Goal: Task Accomplishment & Management: Manage account settings

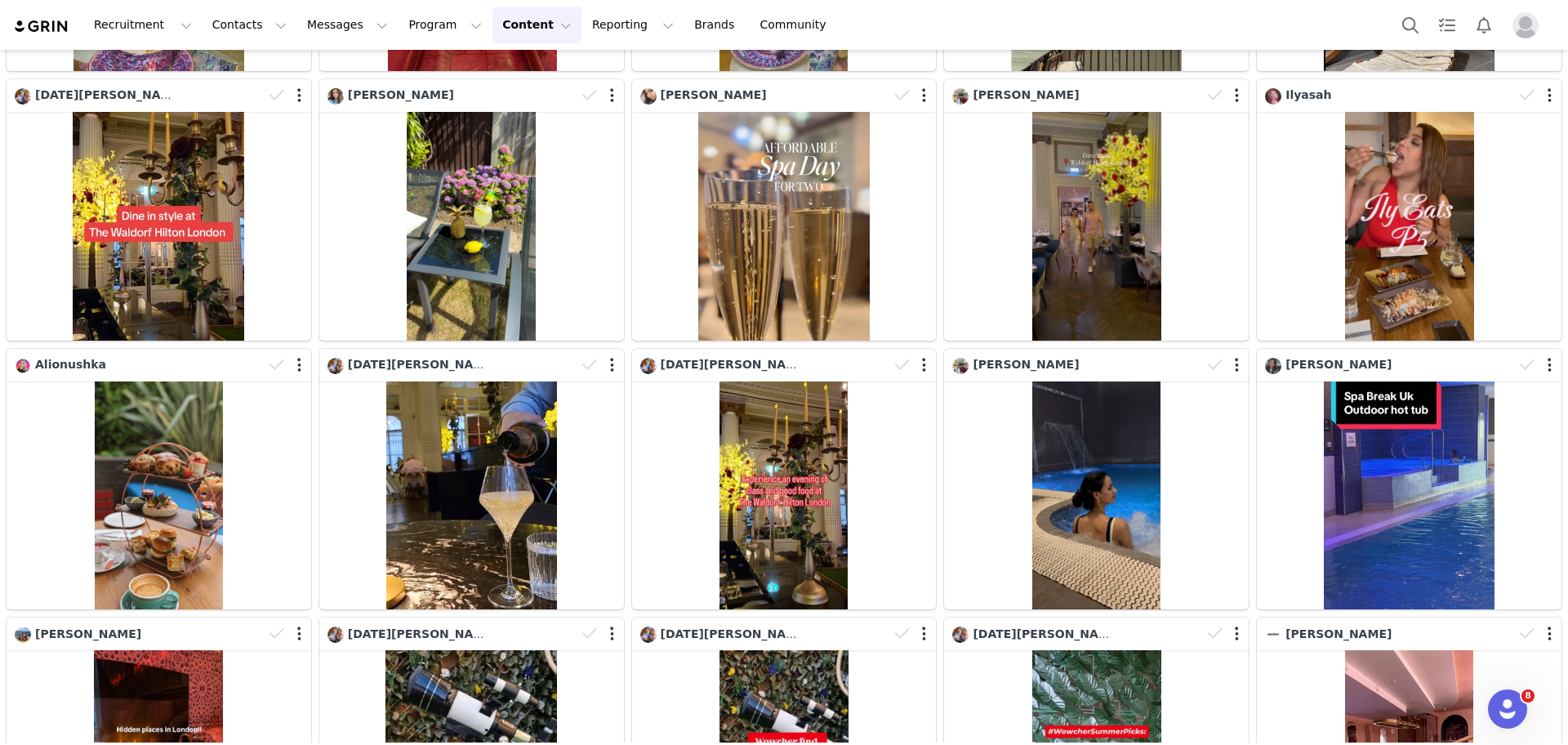
scroll to position [1976, 0]
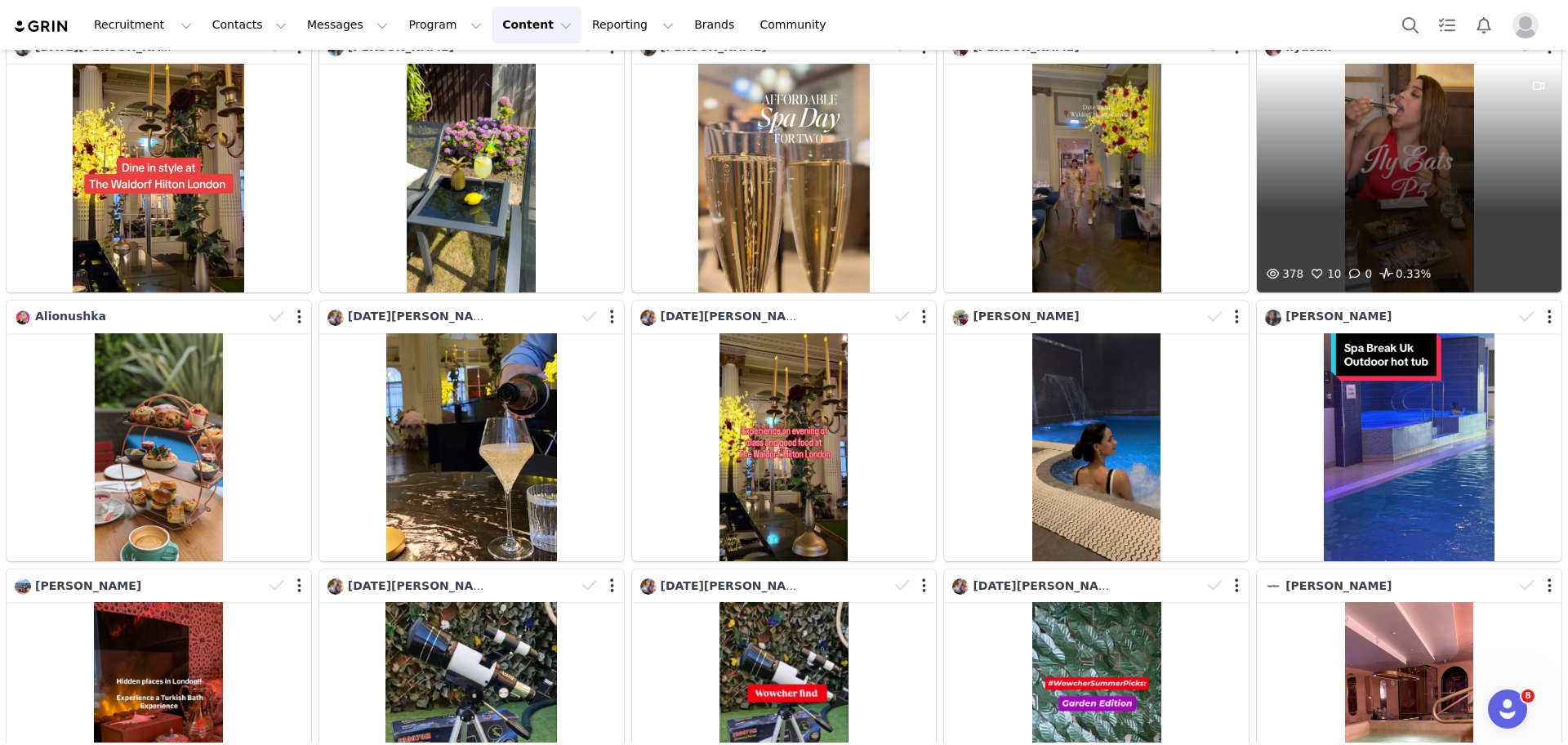
click at [1419, 152] on div "378 10 0 0.33%" at bounding box center [1409, 178] width 305 height 229
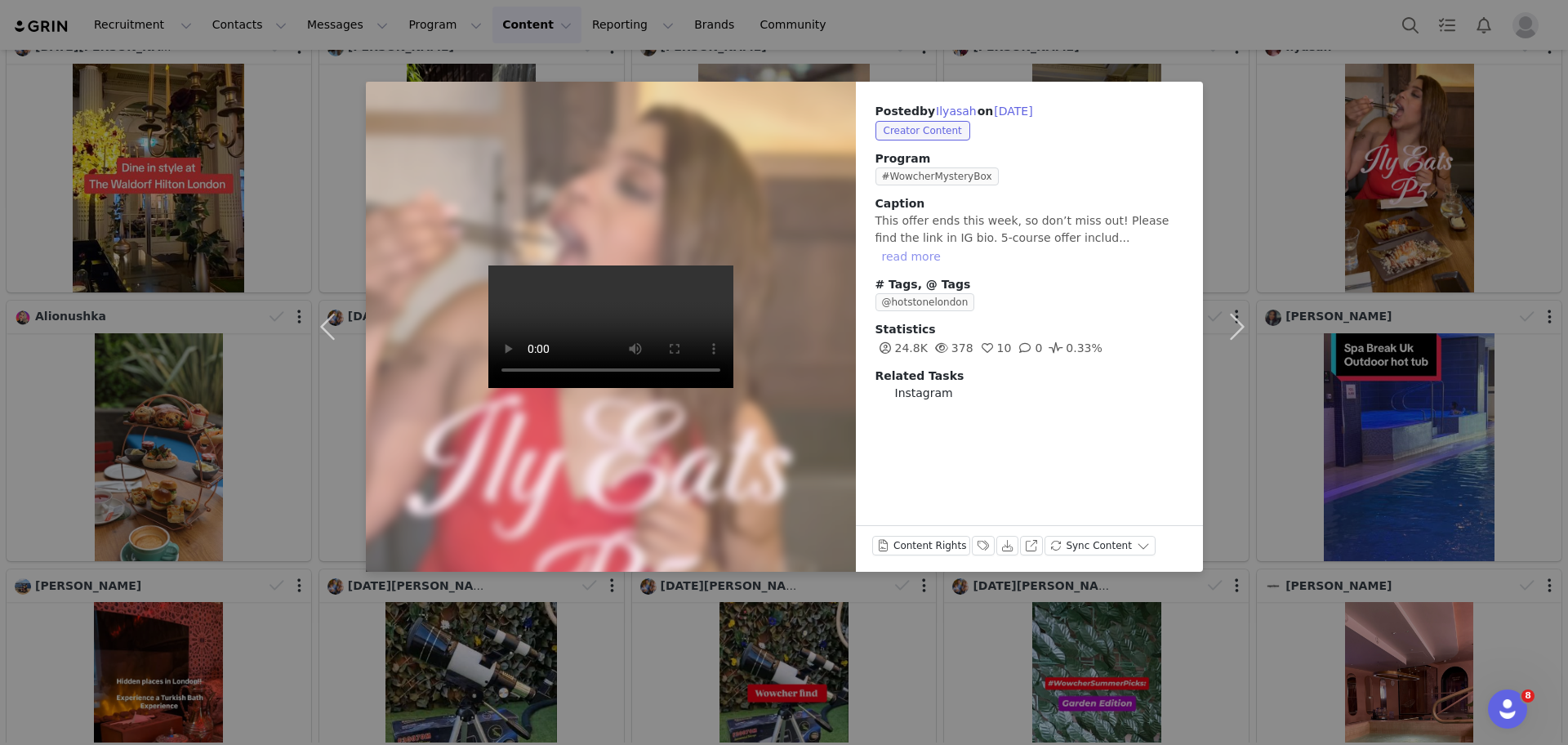
click at [947, 247] on button "read more" at bounding box center [911, 257] width 72 height 20
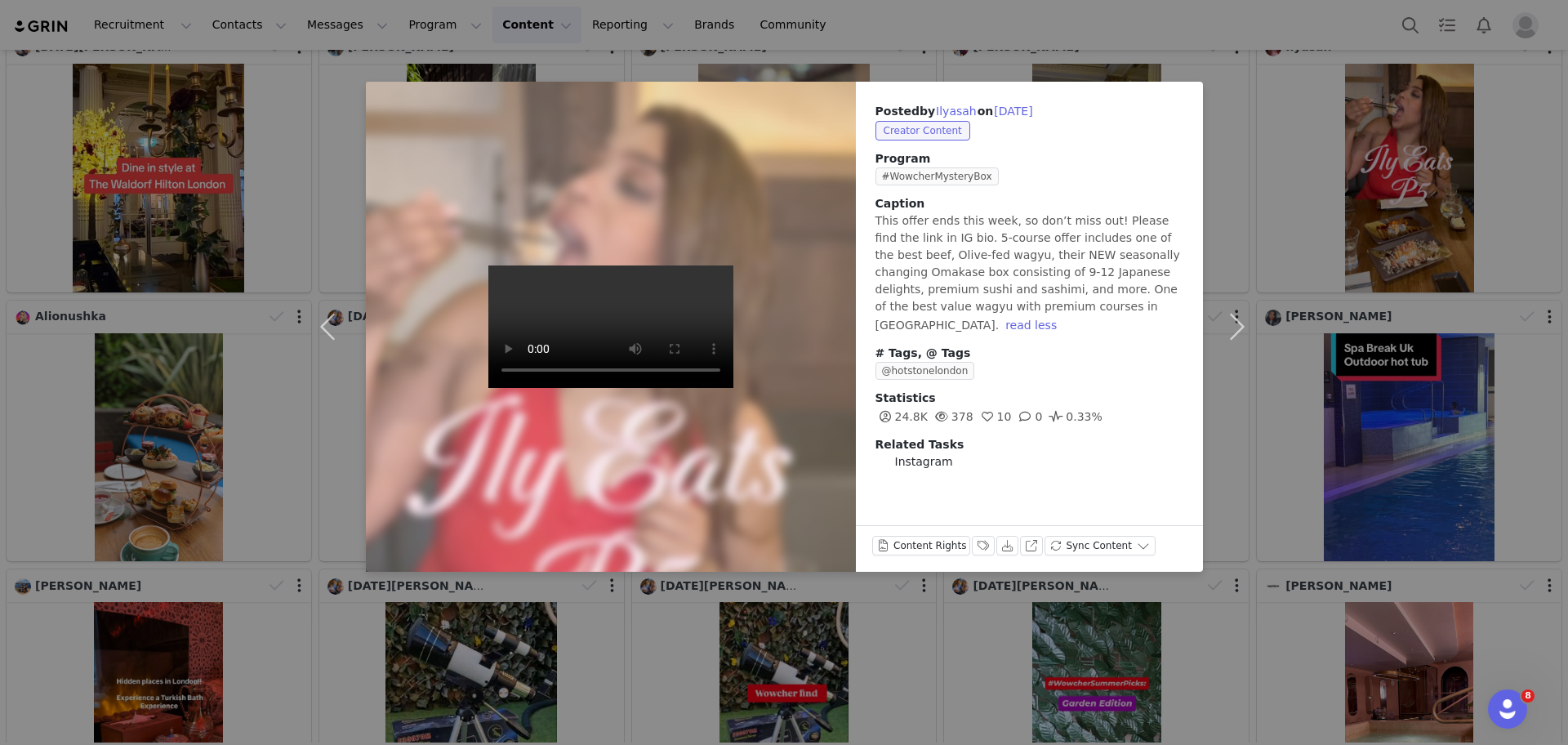
click at [1287, 105] on div "Posted by [PERSON_NAME] on [DATE] Creator Content Program #WowcherMysteryBox [P…" at bounding box center [784, 372] width 1568 height 745
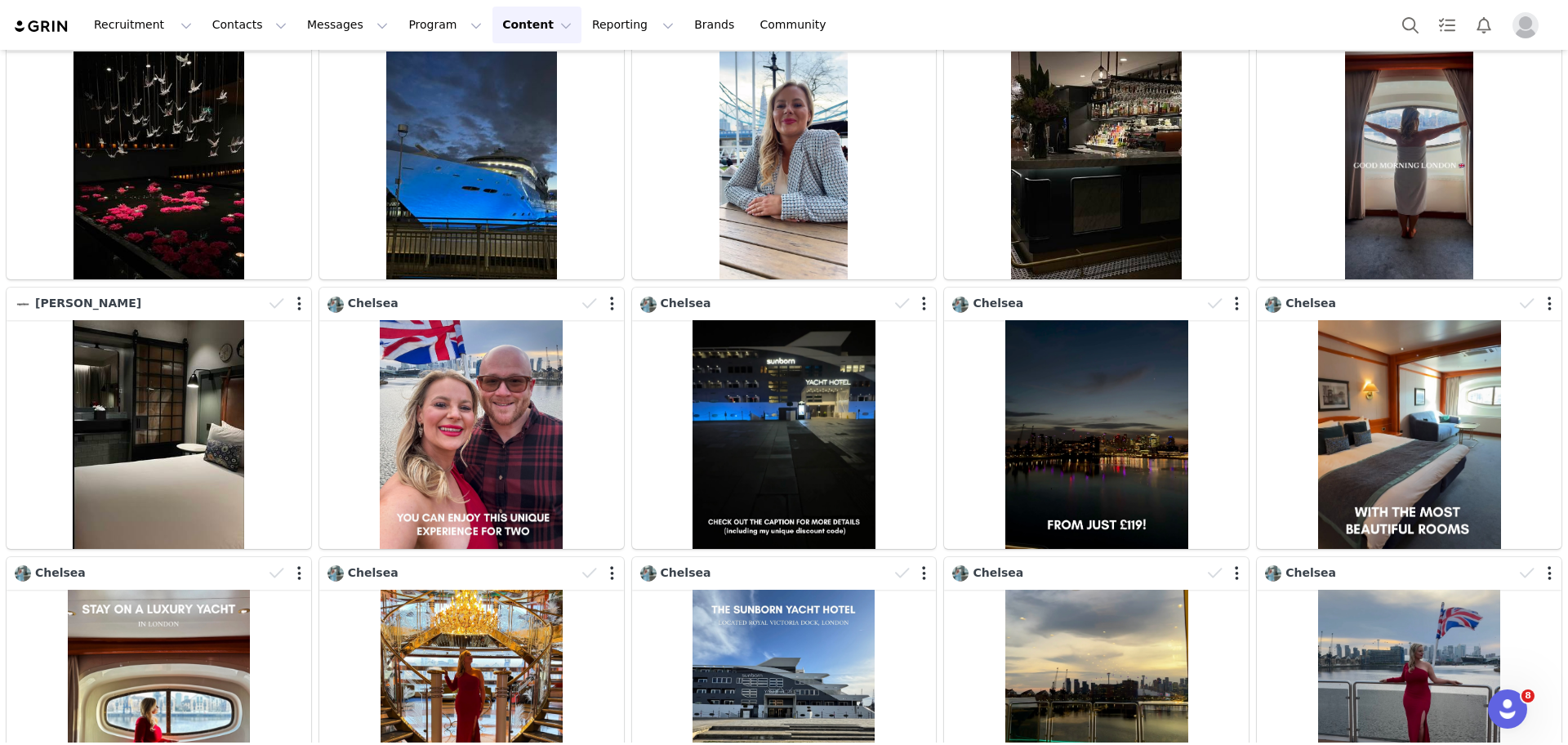
scroll to position [4380, 0]
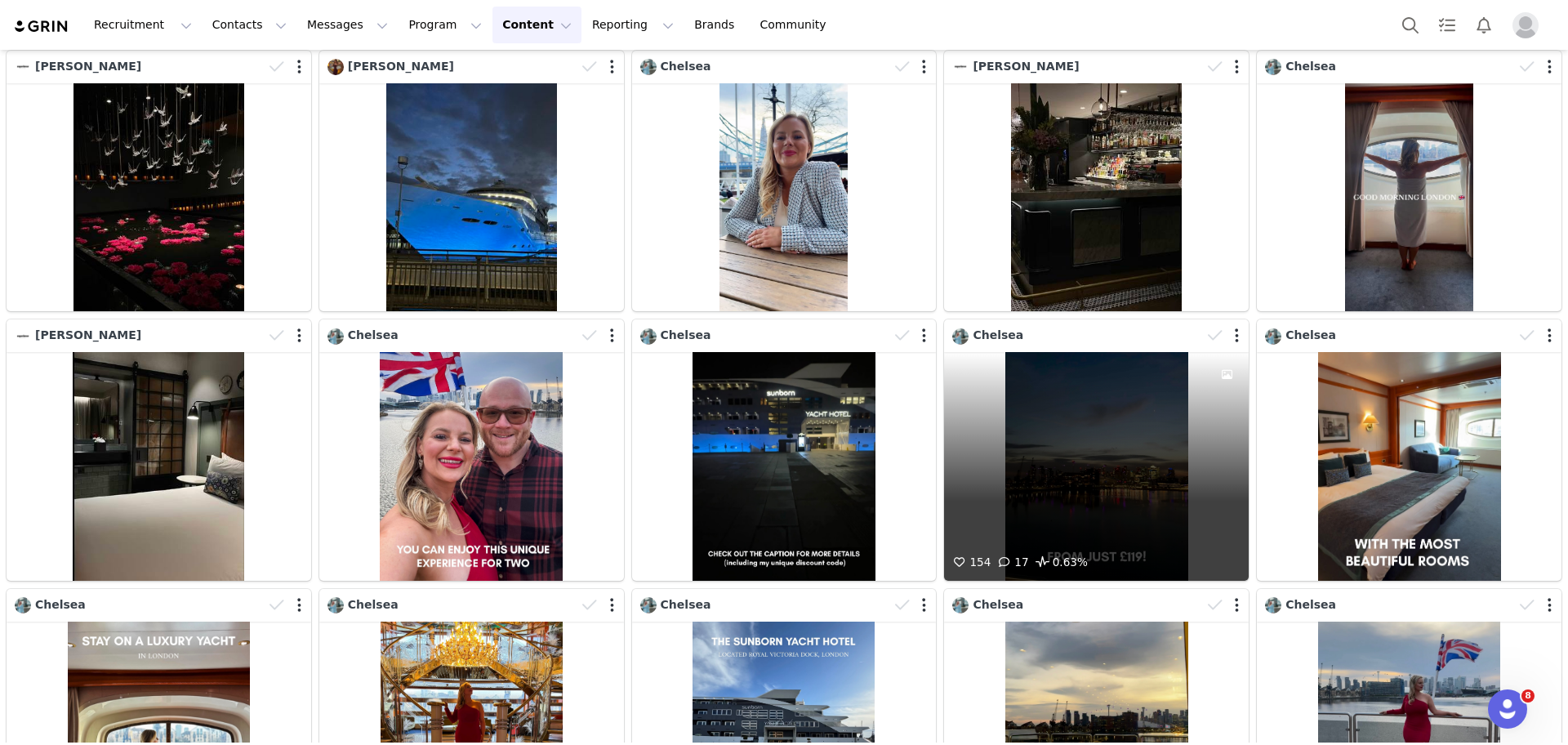
click at [1126, 389] on div "154 17 0.63%" at bounding box center [1097, 467] width 305 height 229
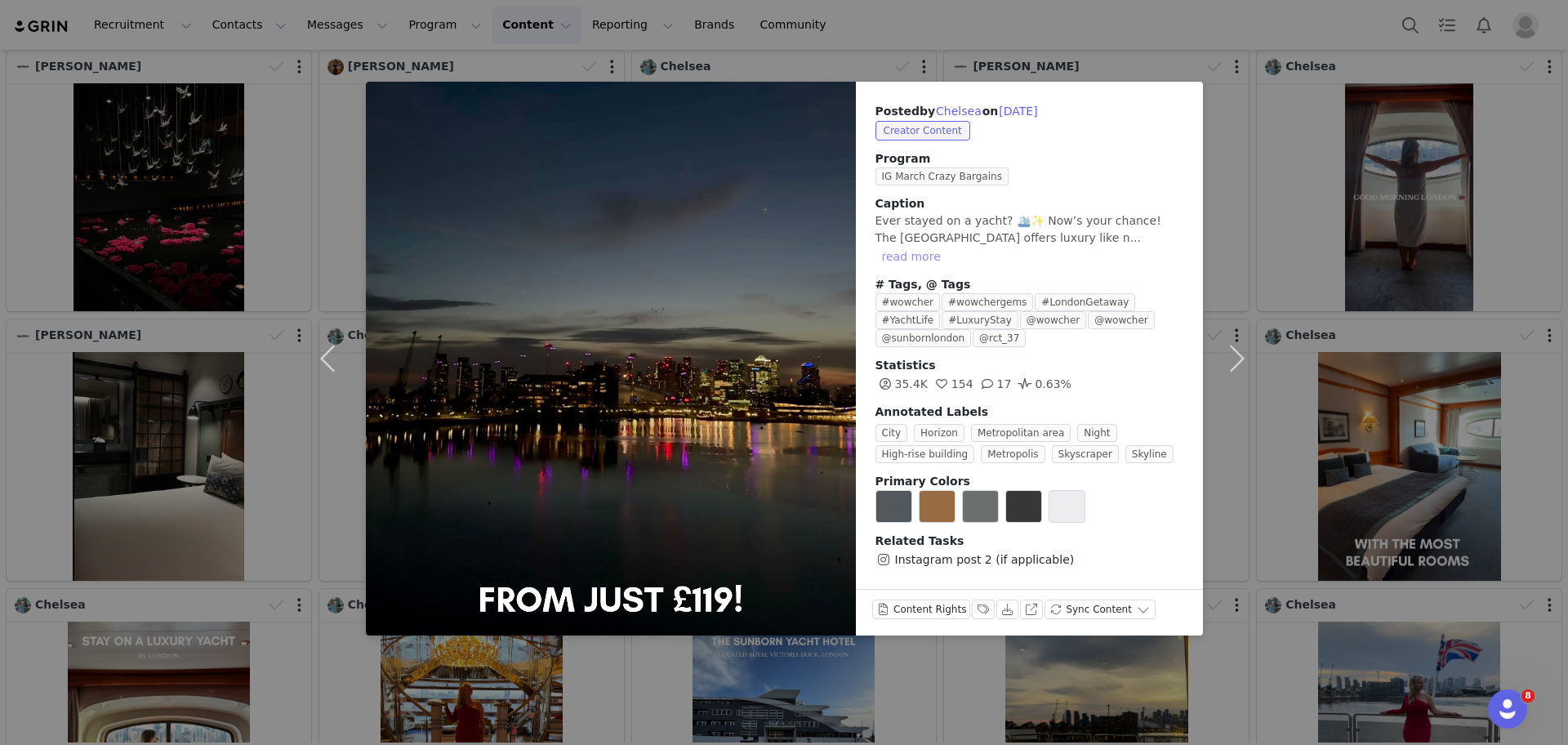
click at [929, 262] on button "read more" at bounding box center [911, 257] width 72 height 20
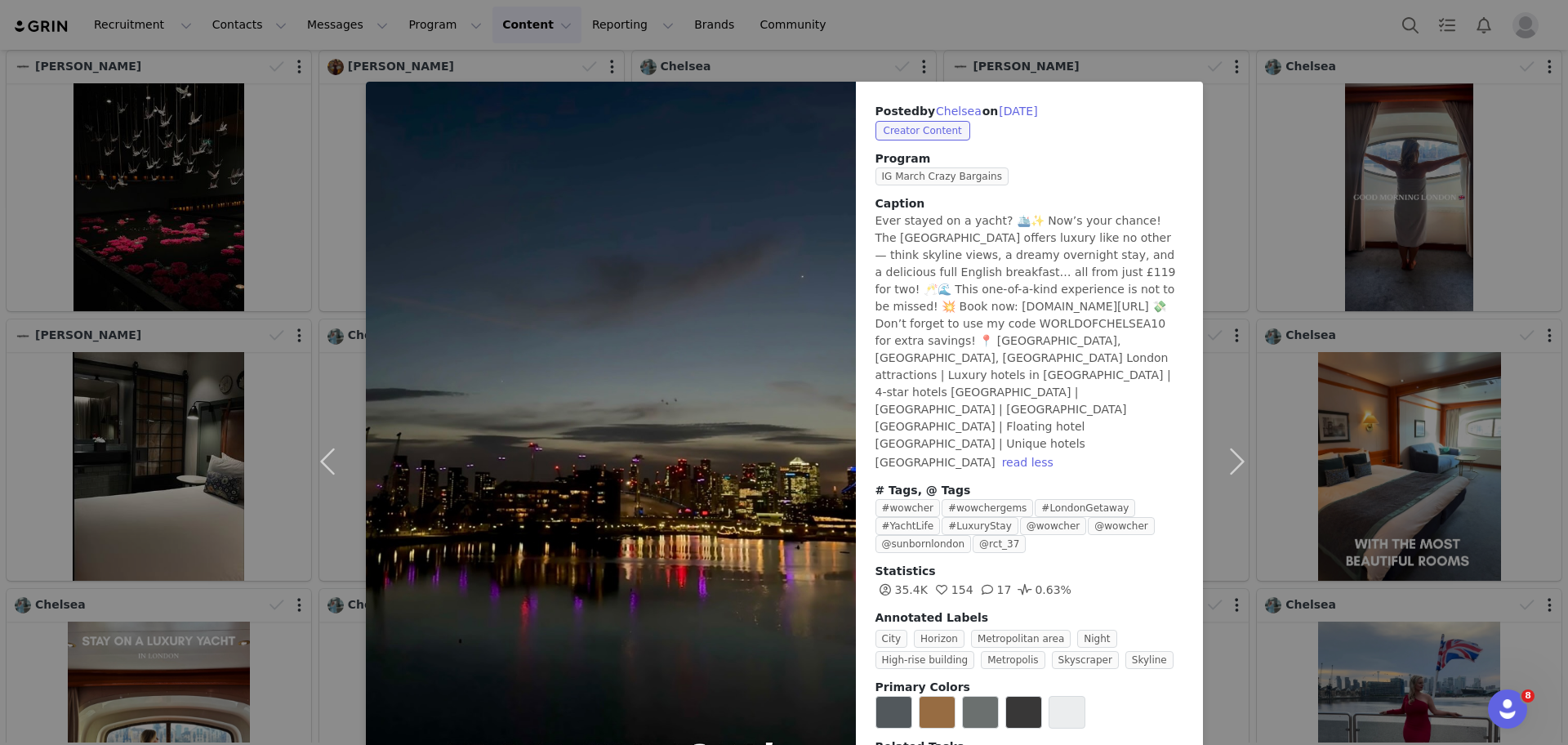
click at [1187, 183] on div "Posted by [PERSON_NAME] on [DATE] Creator Content Program IG March Crazy Bargai…" at bounding box center [1029, 438] width 347 height 714
click at [1288, 75] on div "Posted by [PERSON_NAME] on [DATE] Creator Content Program IG March Crazy Bargai…" at bounding box center [784, 372] width 1568 height 745
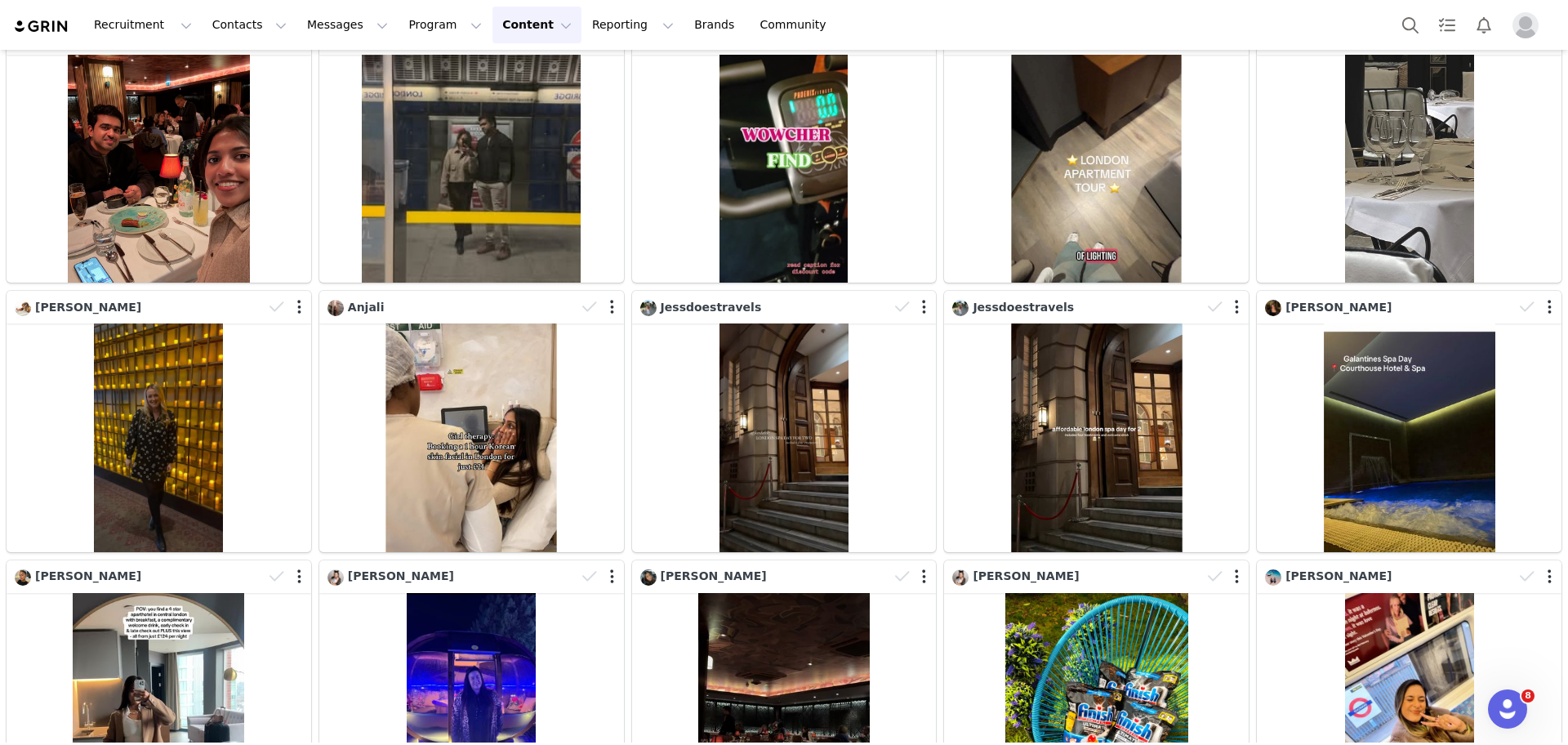
scroll to position [5501, 0]
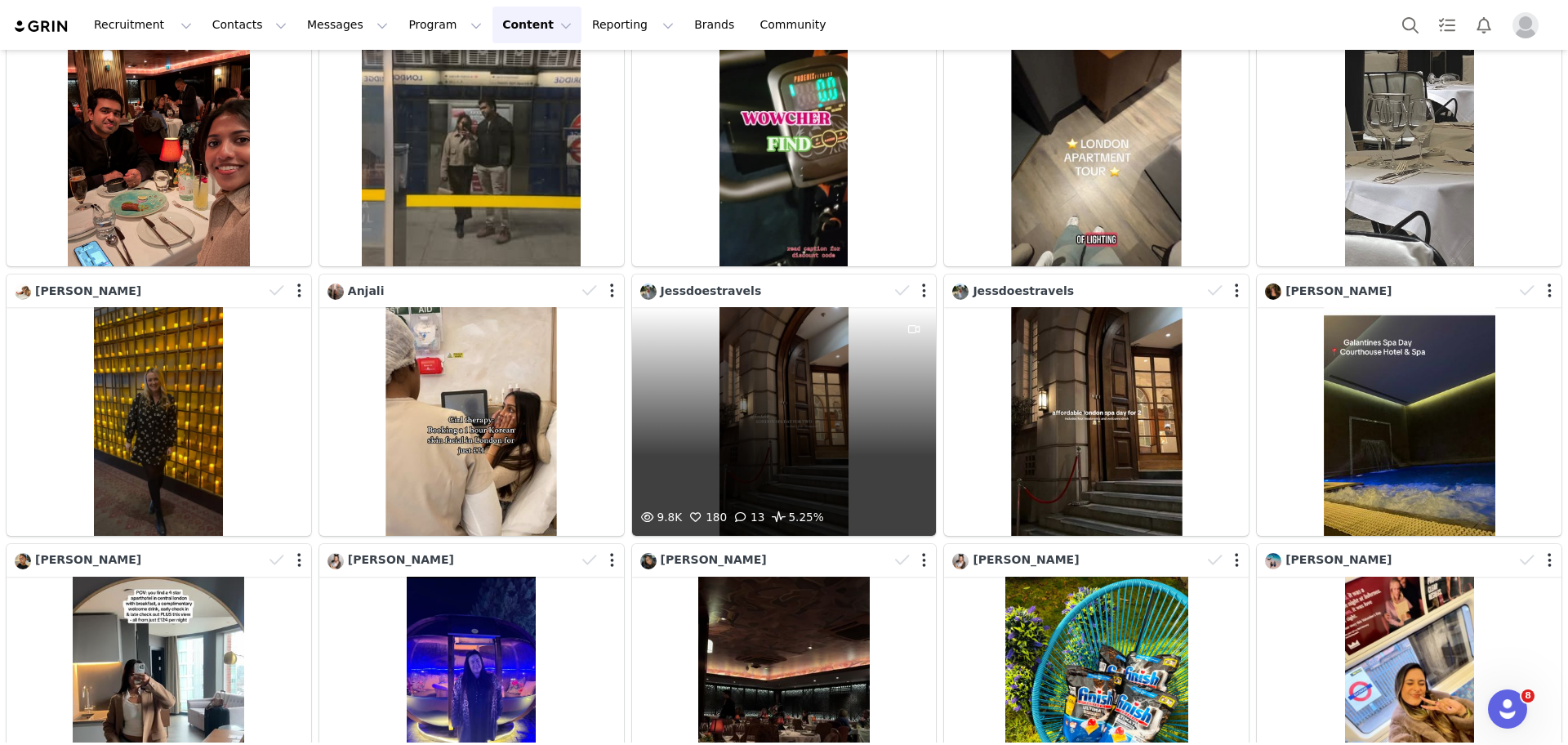
click at [806, 367] on div "9.8K 180 13 5.25%" at bounding box center [784, 422] width 305 height 229
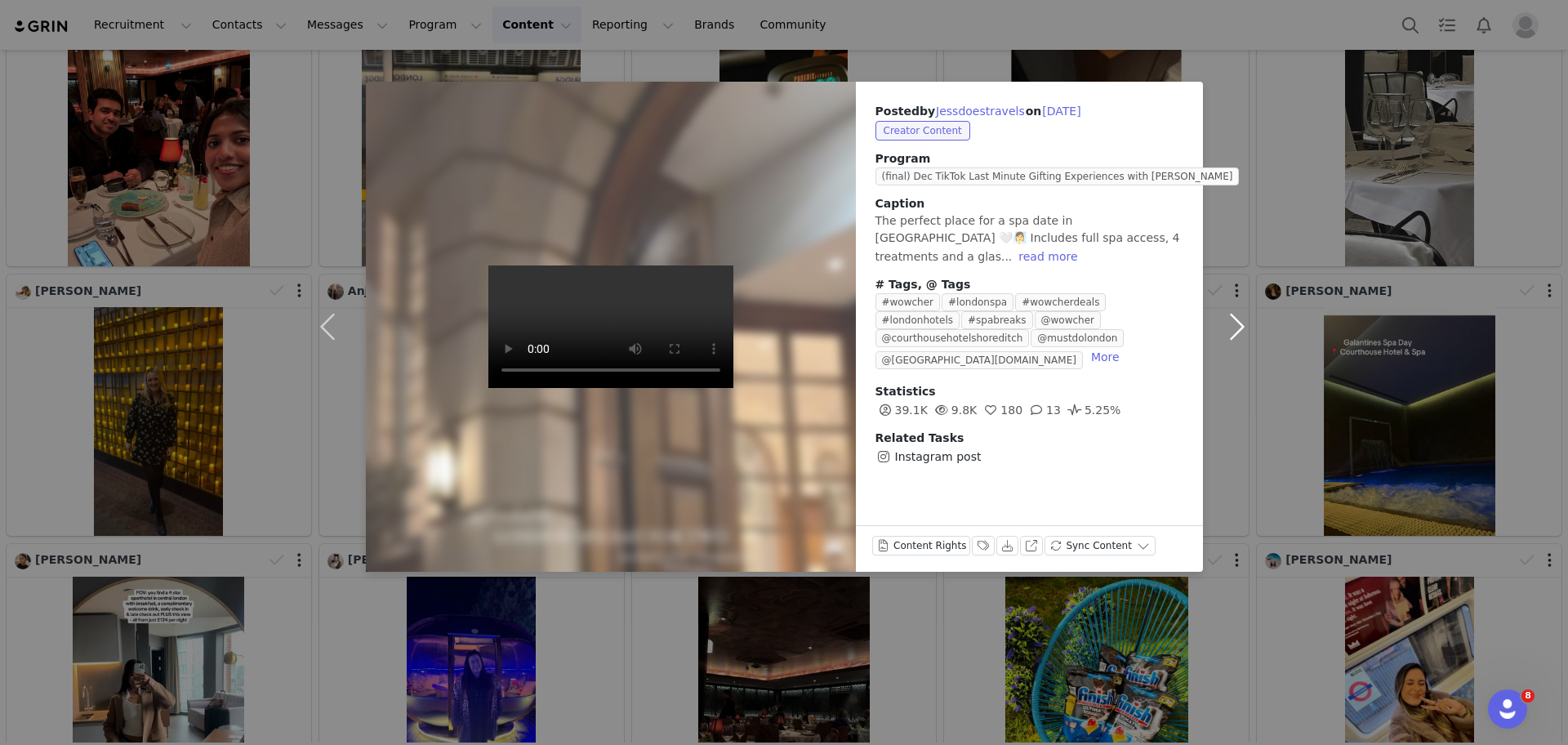
click at [1218, 201] on button "button" at bounding box center [1237, 327] width 69 height 490
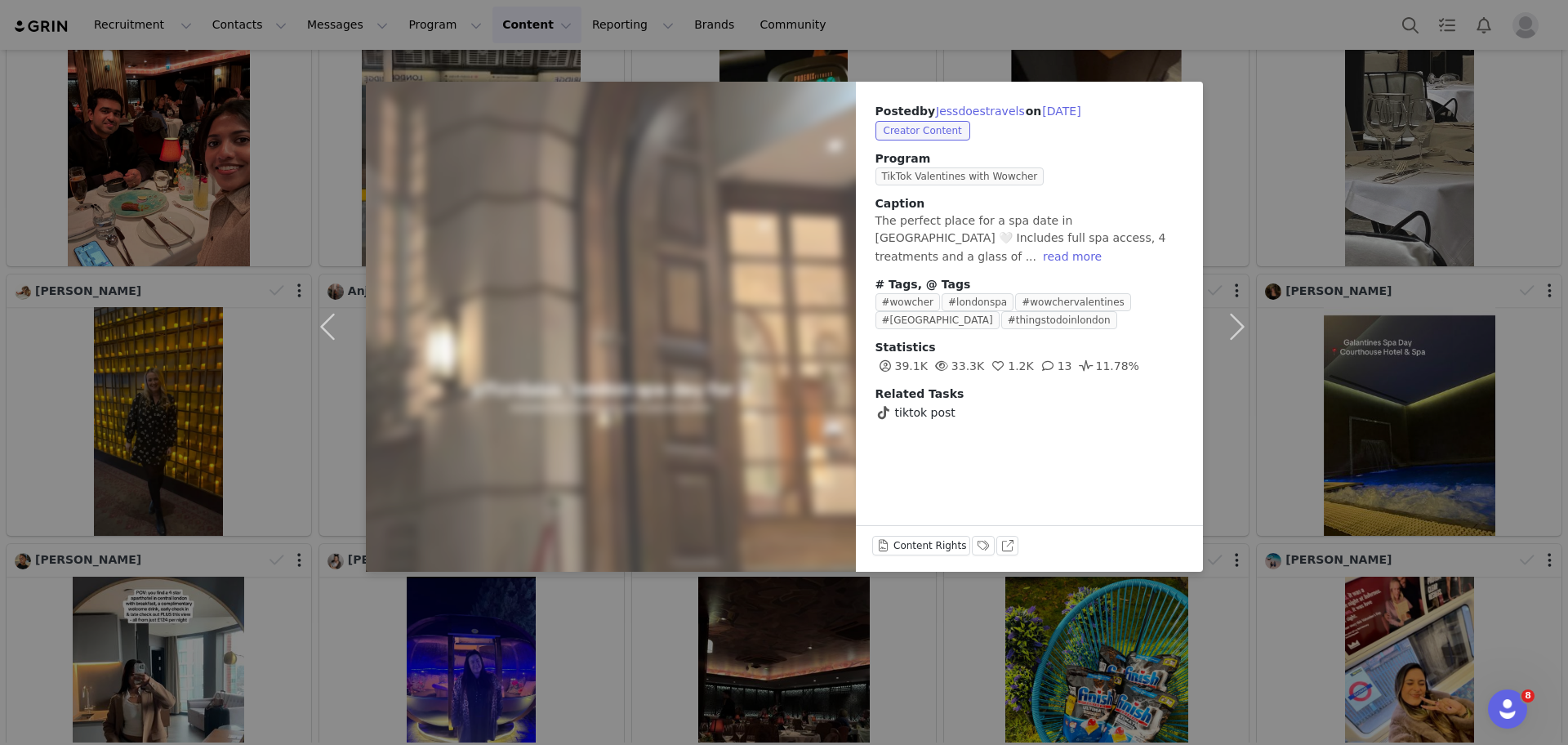
click at [1502, 128] on div "Posted by [PERSON_NAME] on [DATE] Creator Content Program TikTok Valentines wit…" at bounding box center [784, 372] width 1568 height 745
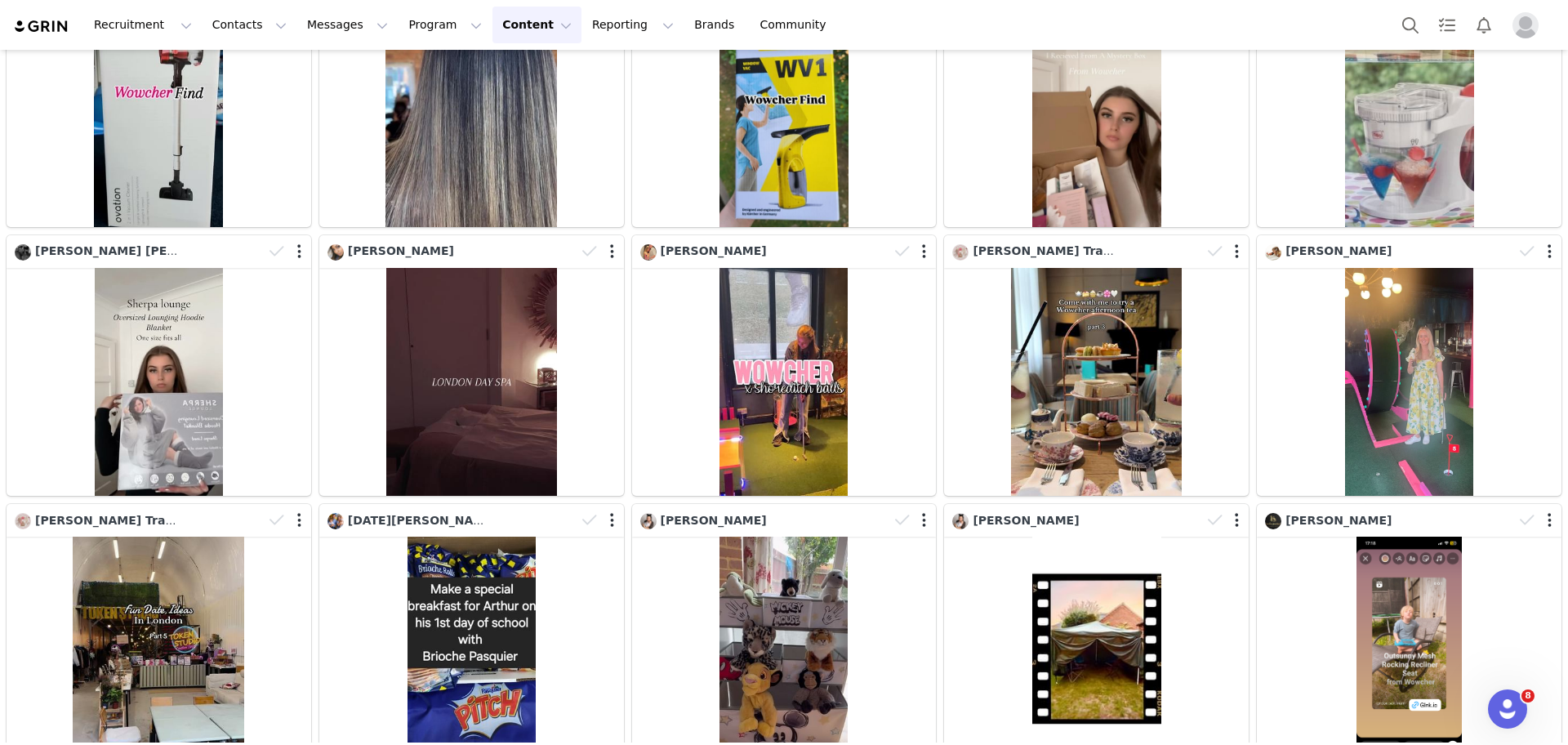
scroll to position [11317, 0]
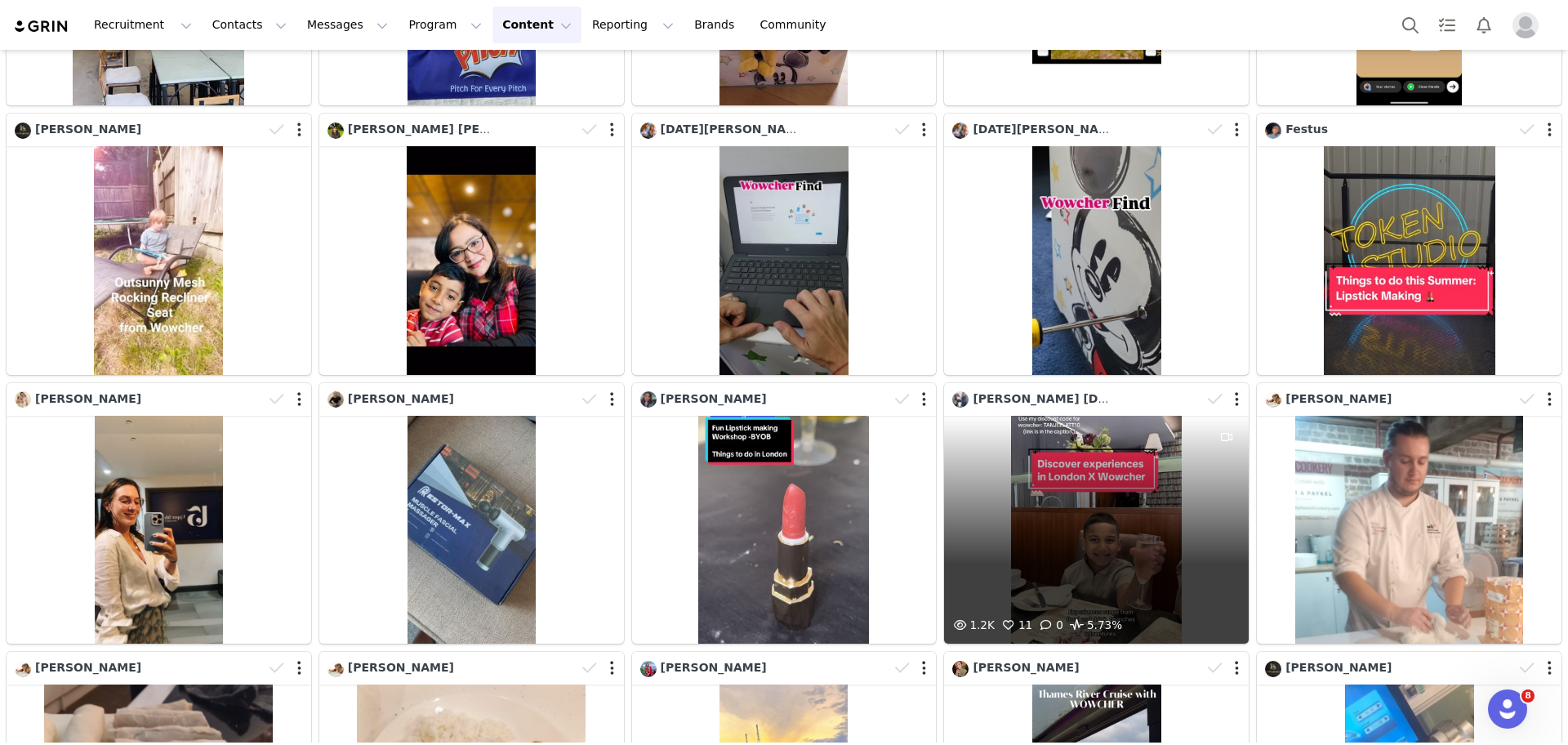
click at [1126, 448] on div "1.2K 11 0 5.73%" at bounding box center [1097, 530] width 305 height 229
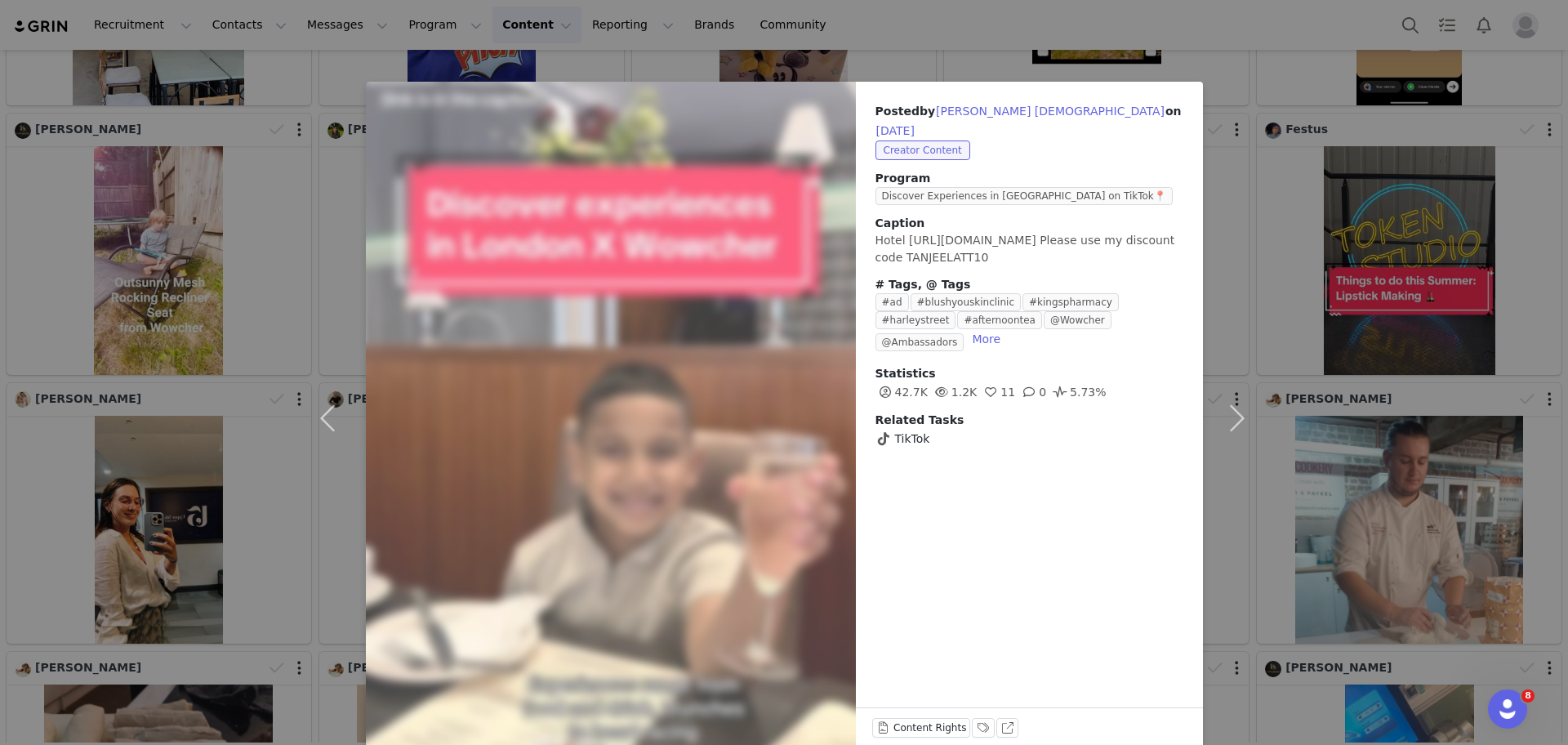
click at [1297, 364] on div "Posted by [PERSON_NAME] on [DATE] Creator Content Program Discover Experiences …" at bounding box center [784, 372] width 1568 height 745
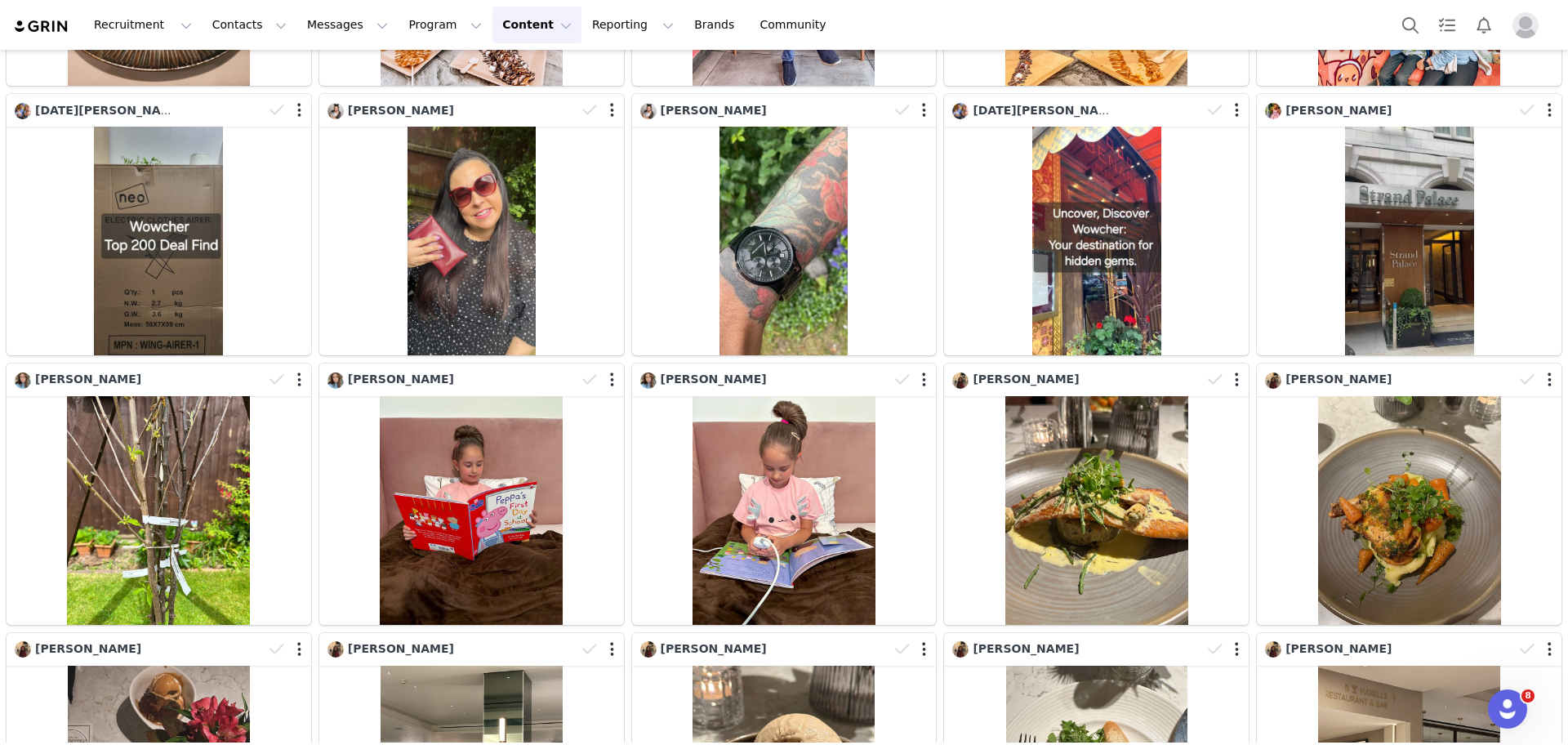
scroll to position [16967, 0]
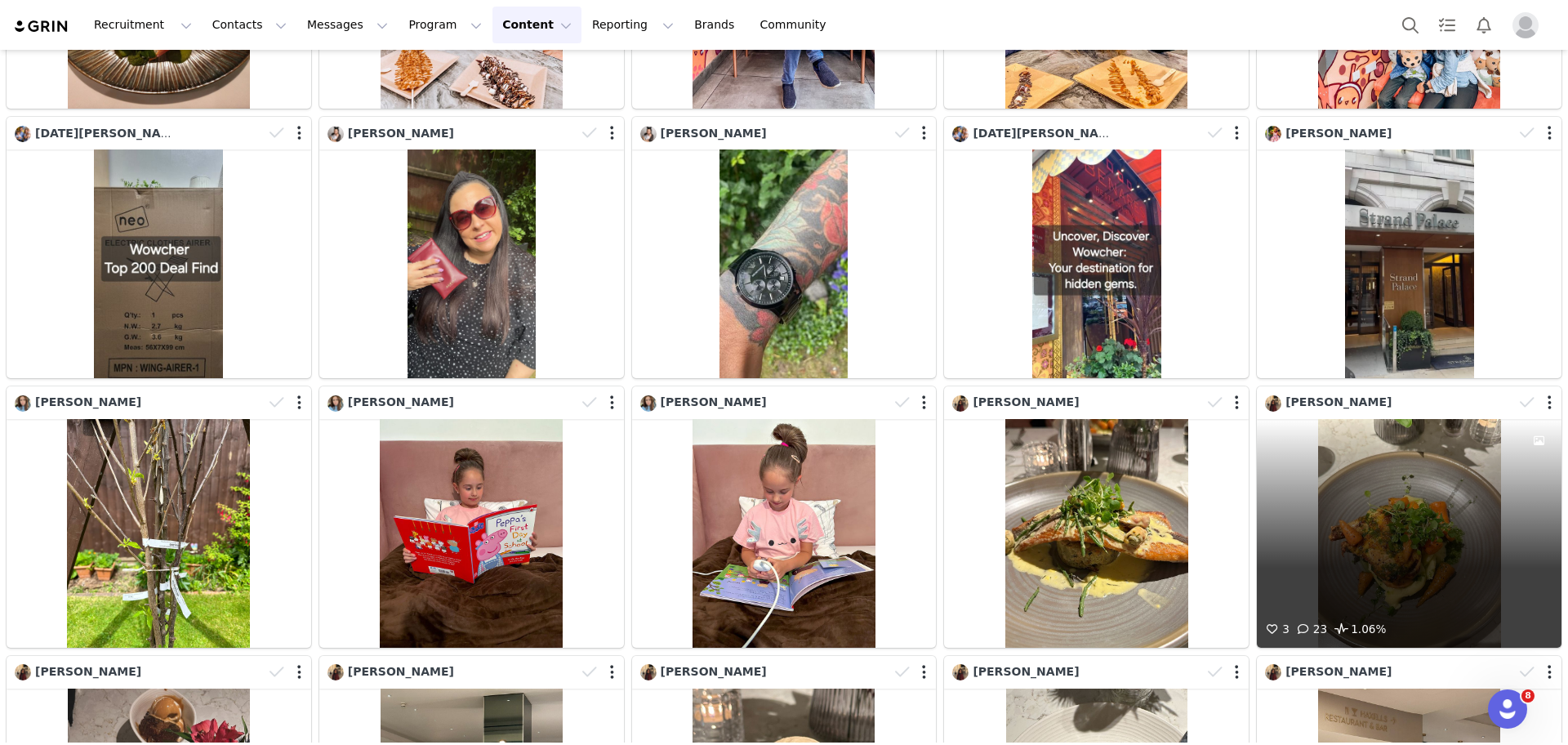
click at [1382, 426] on div "3 23 1.06%" at bounding box center [1409, 534] width 305 height 229
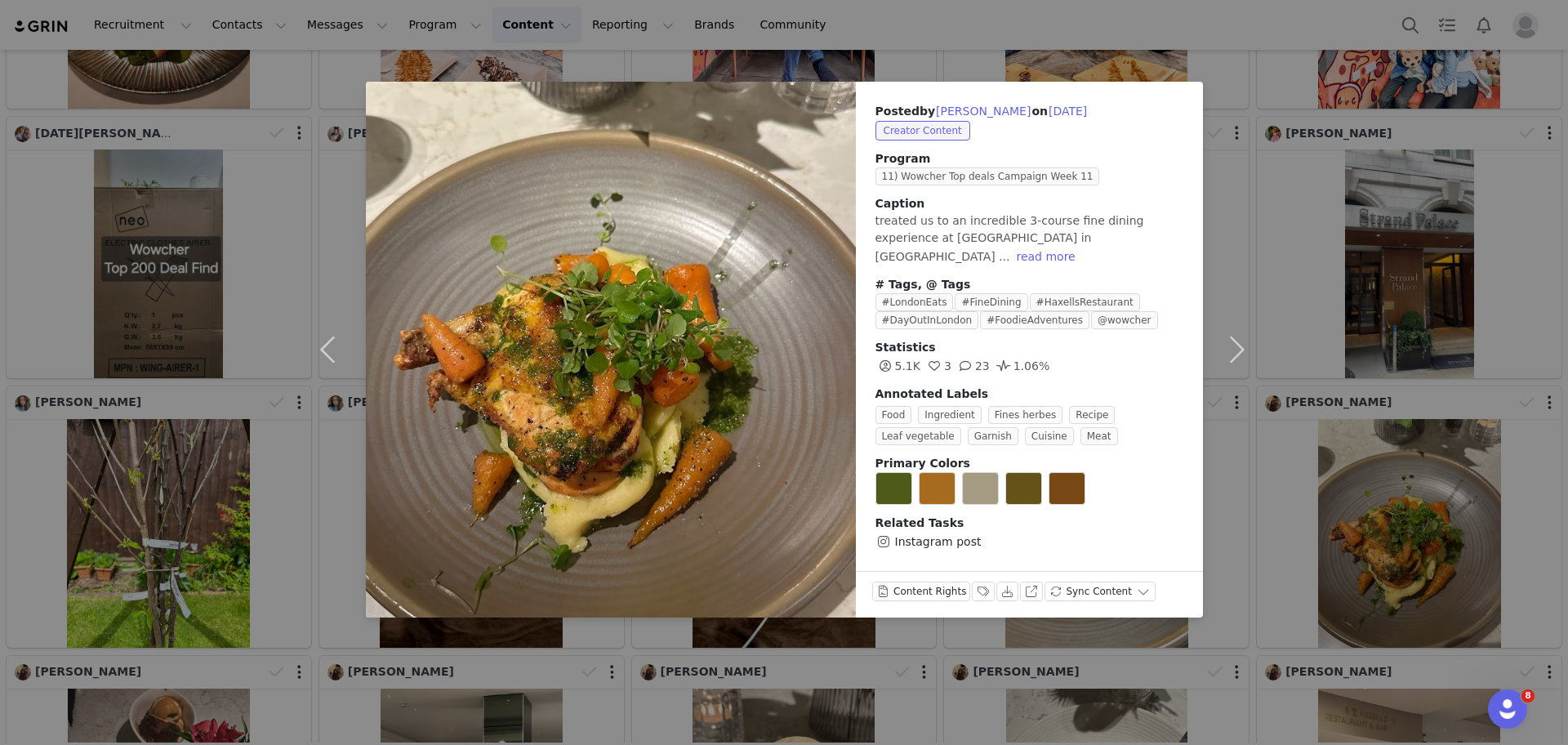
click at [1296, 496] on div "Posted by [PERSON_NAME] on [DATE] Creator Content Program 11) Wowcher Top deals…" at bounding box center [784, 372] width 1568 height 745
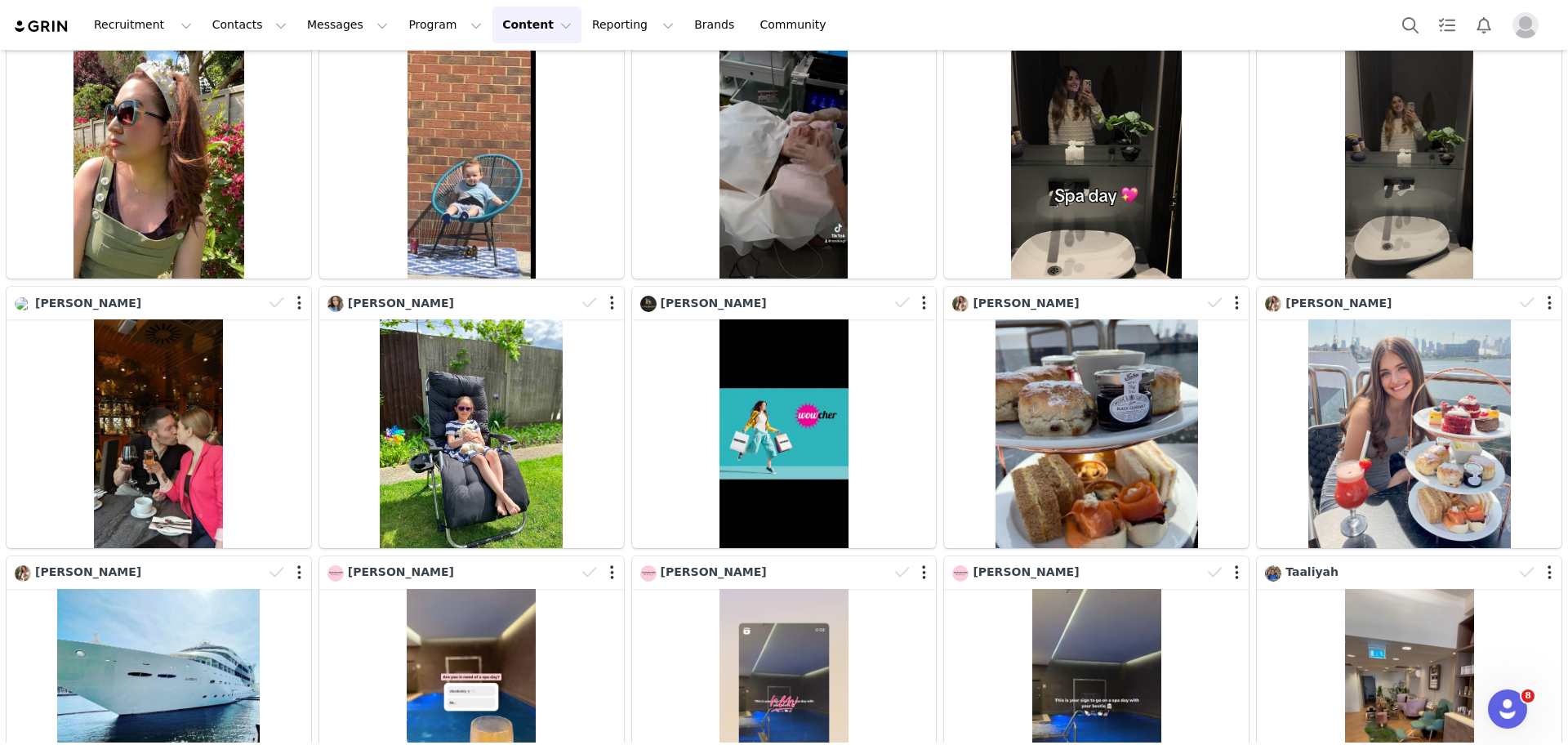
scroll to position [18119, 0]
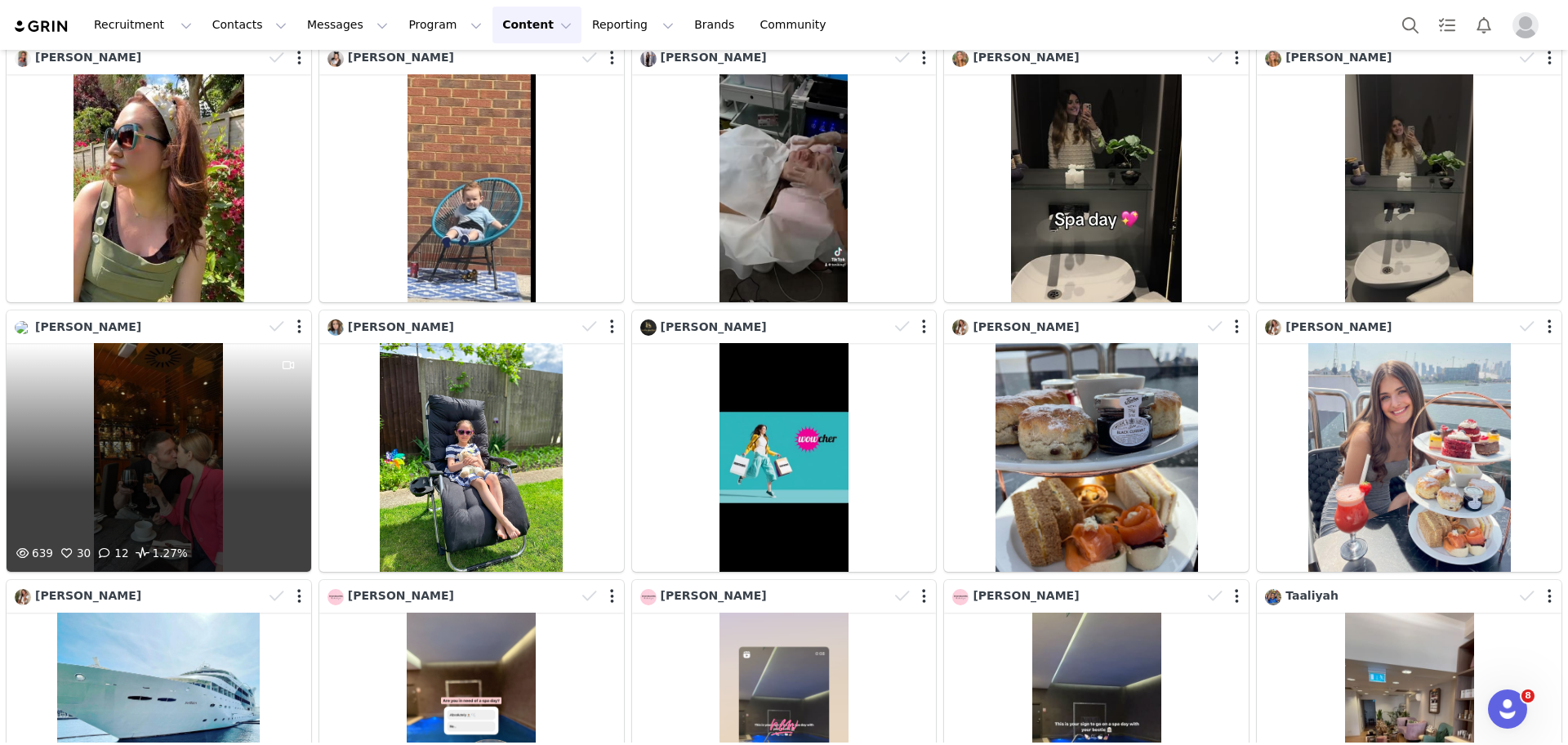
click at [175, 343] on div "639 30 12 1.27%" at bounding box center [159, 457] width 305 height 229
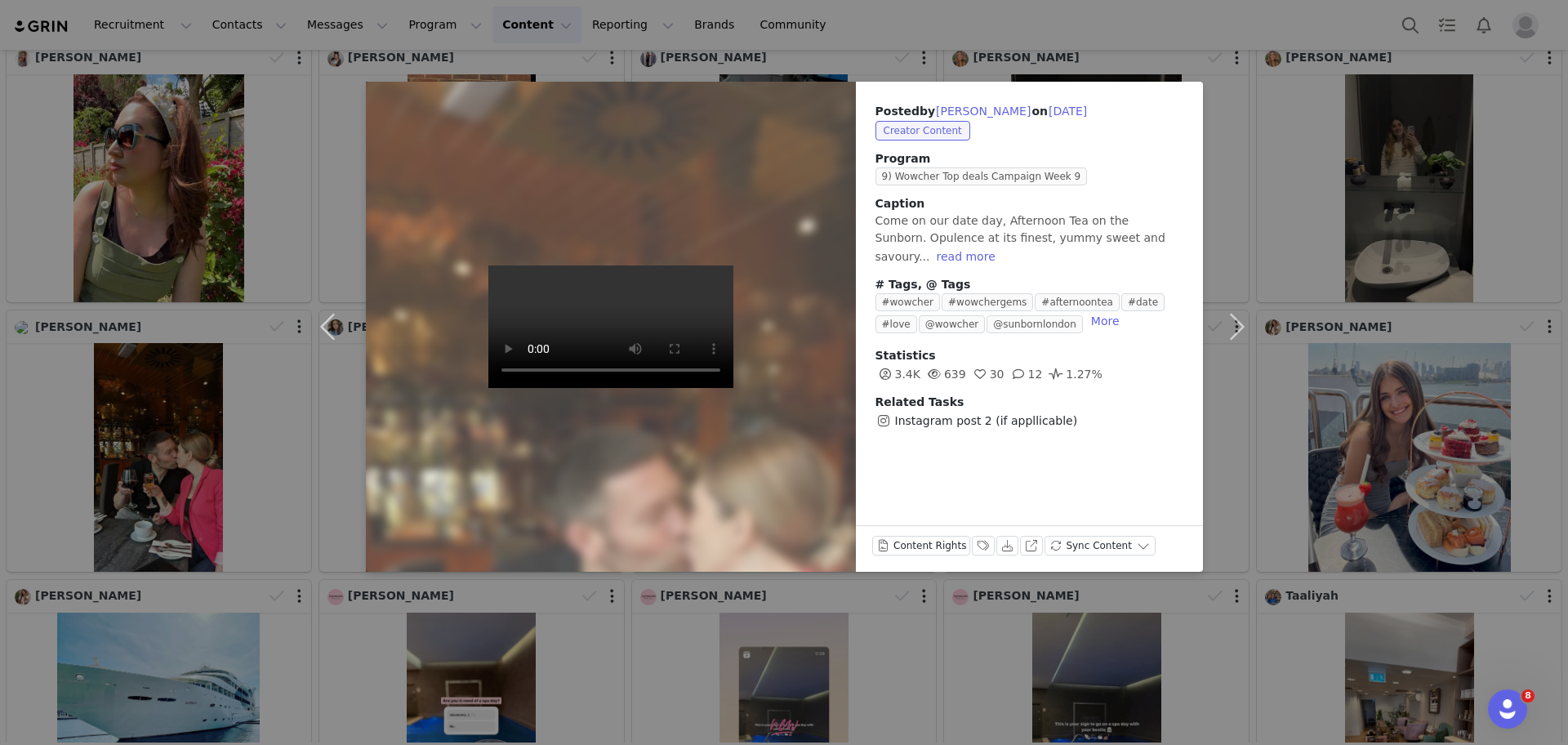
click at [1323, 457] on div "Posted by [PERSON_NAME] on [DATE] Creator Content Program 9) Wowcher Top deals …" at bounding box center [784, 372] width 1568 height 745
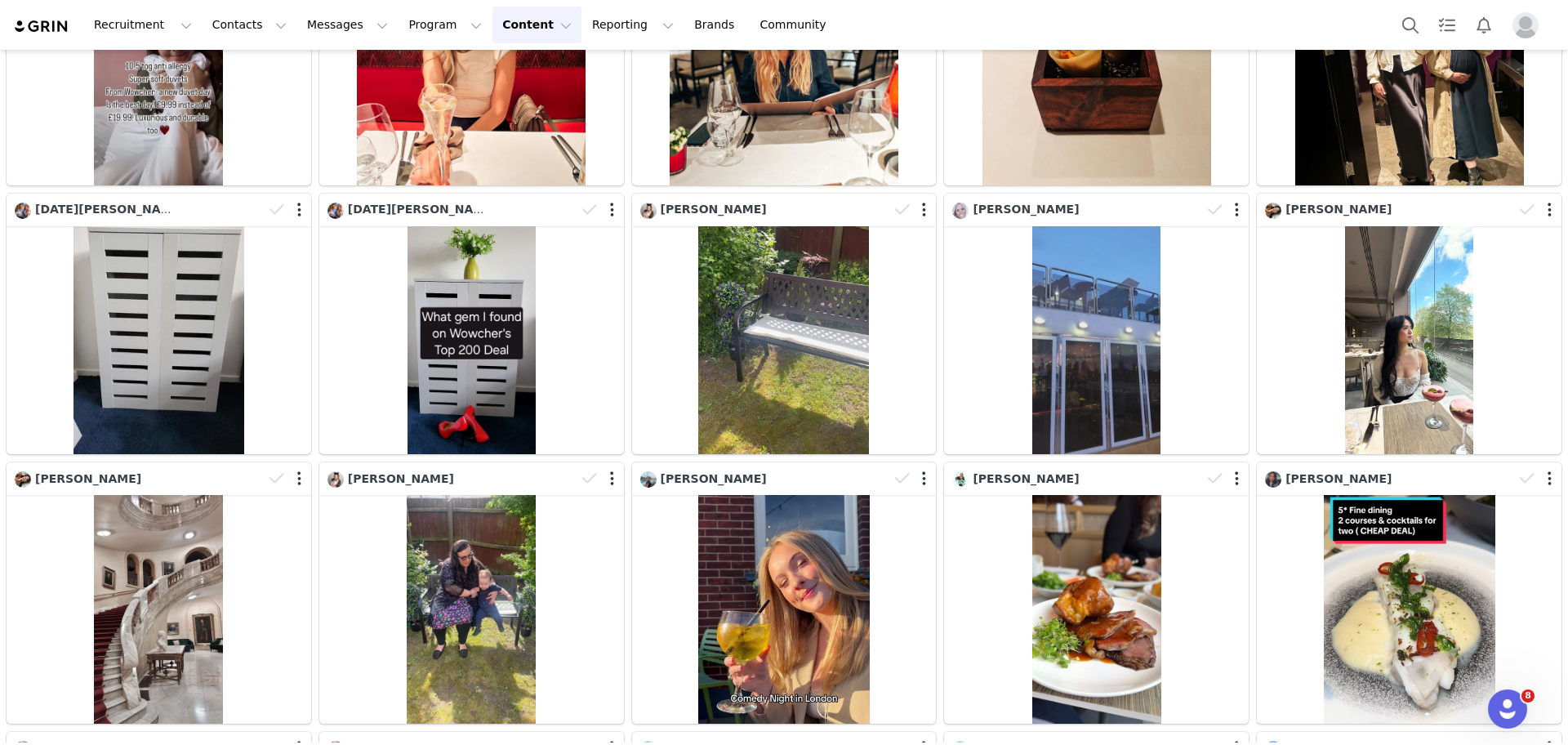
scroll to position [19288, 0]
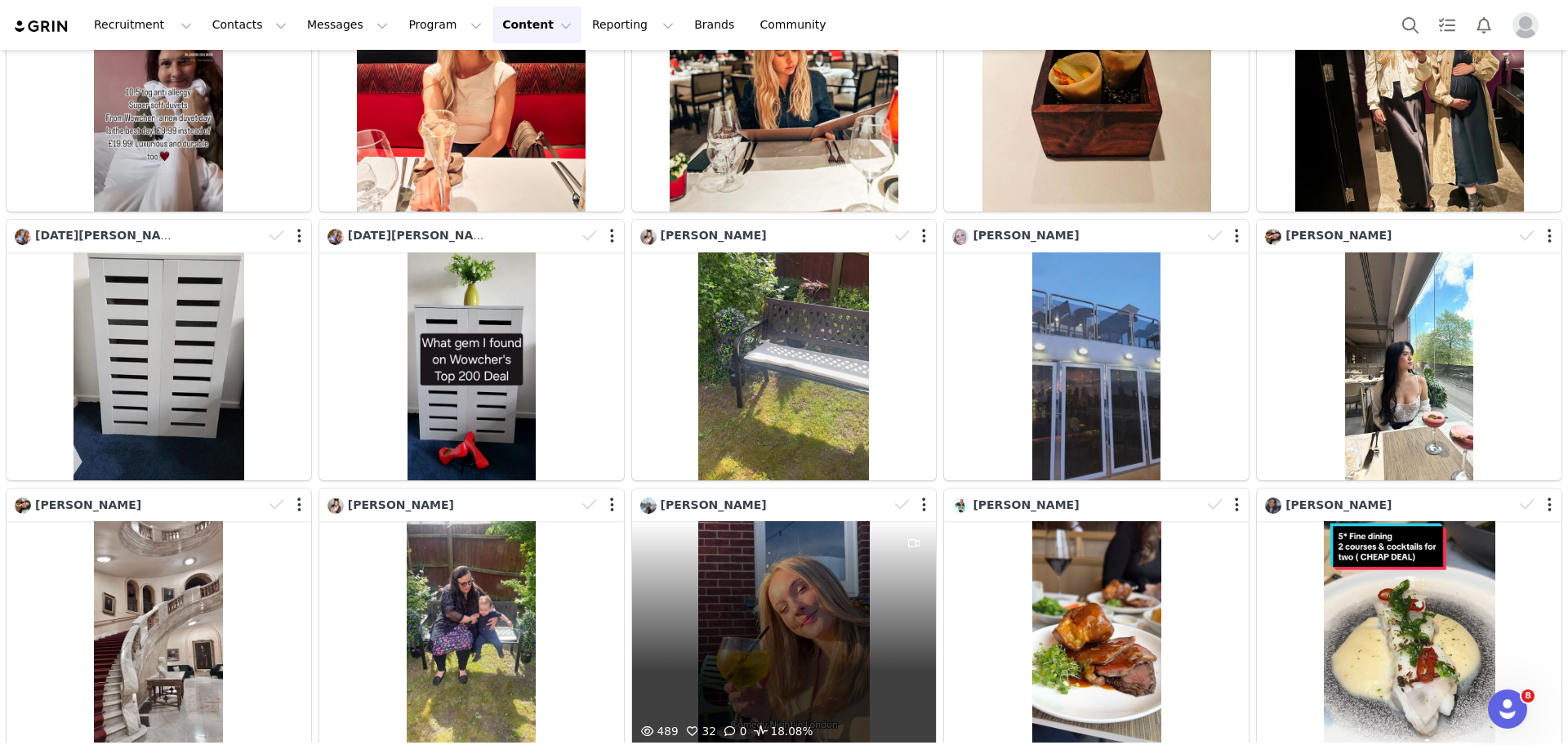
click at [790, 521] on div "489 32 0 18.08%" at bounding box center [784, 636] width 305 height 229
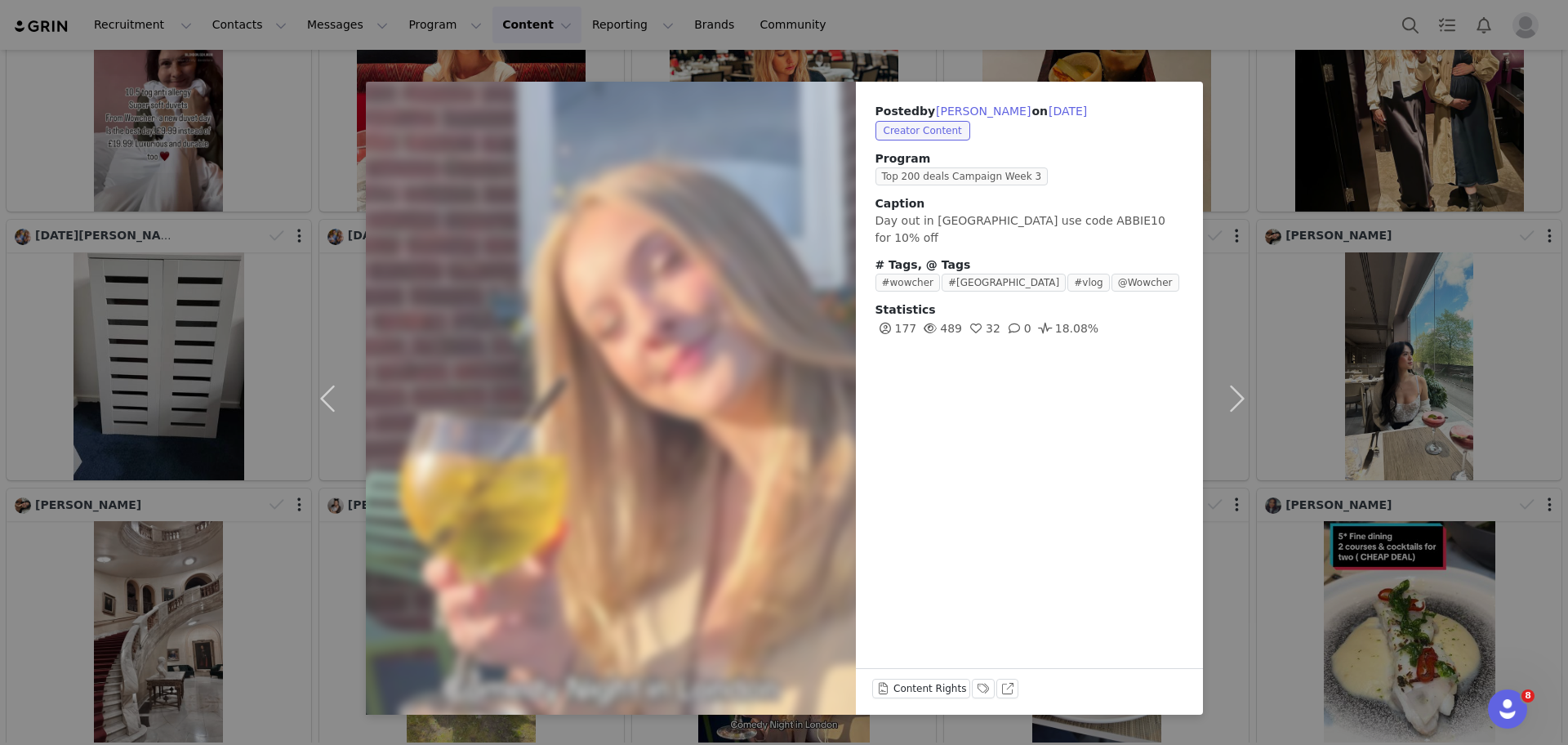
click at [1348, 519] on div "Posted by [PERSON_NAME] on [DATE] Creator Content Program Top 200 deals Campaig…" at bounding box center [784, 372] width 1568 height 745
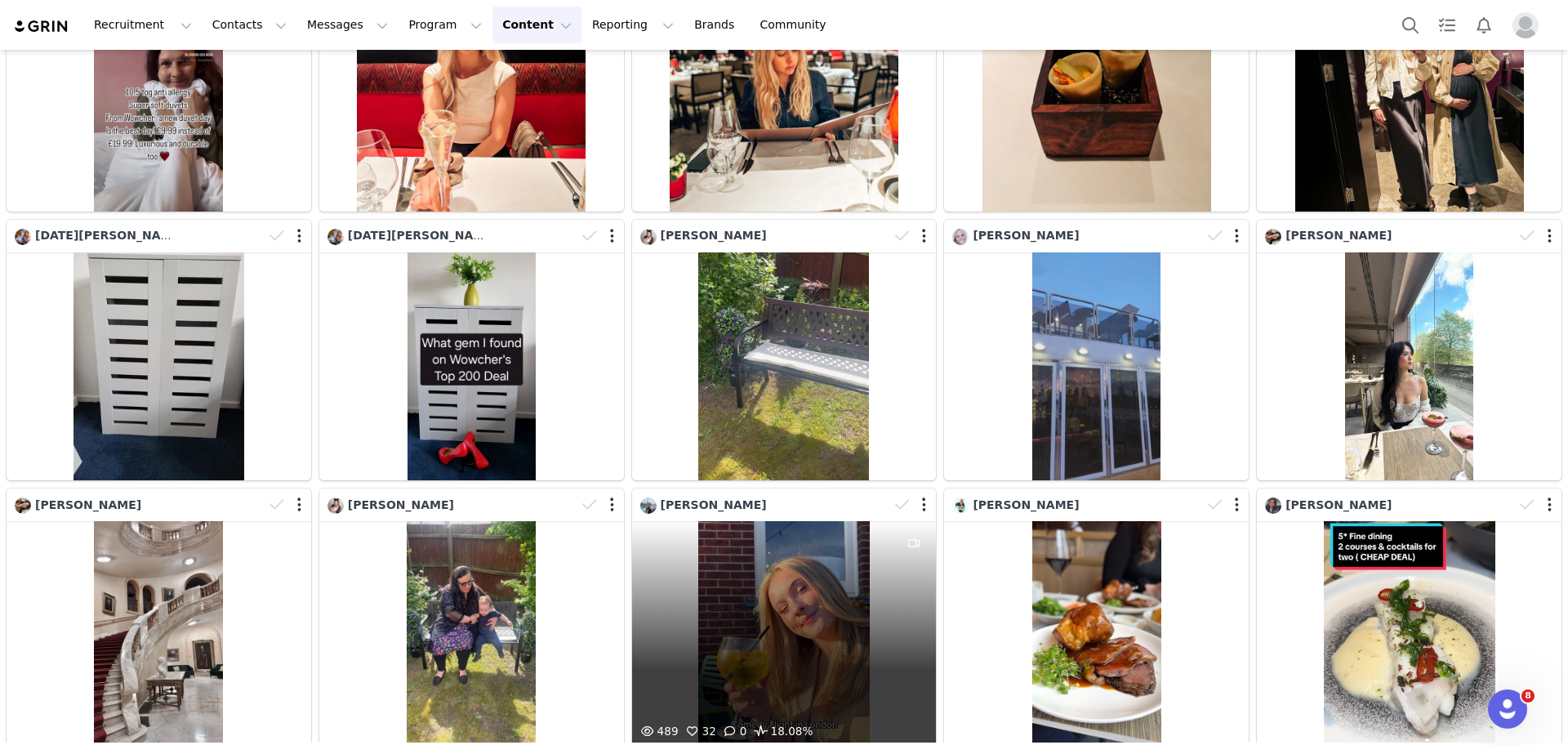
click at [763, 521] on div "489 32 0 18.08%" at bounding box center [784, 636] width 305 height 229
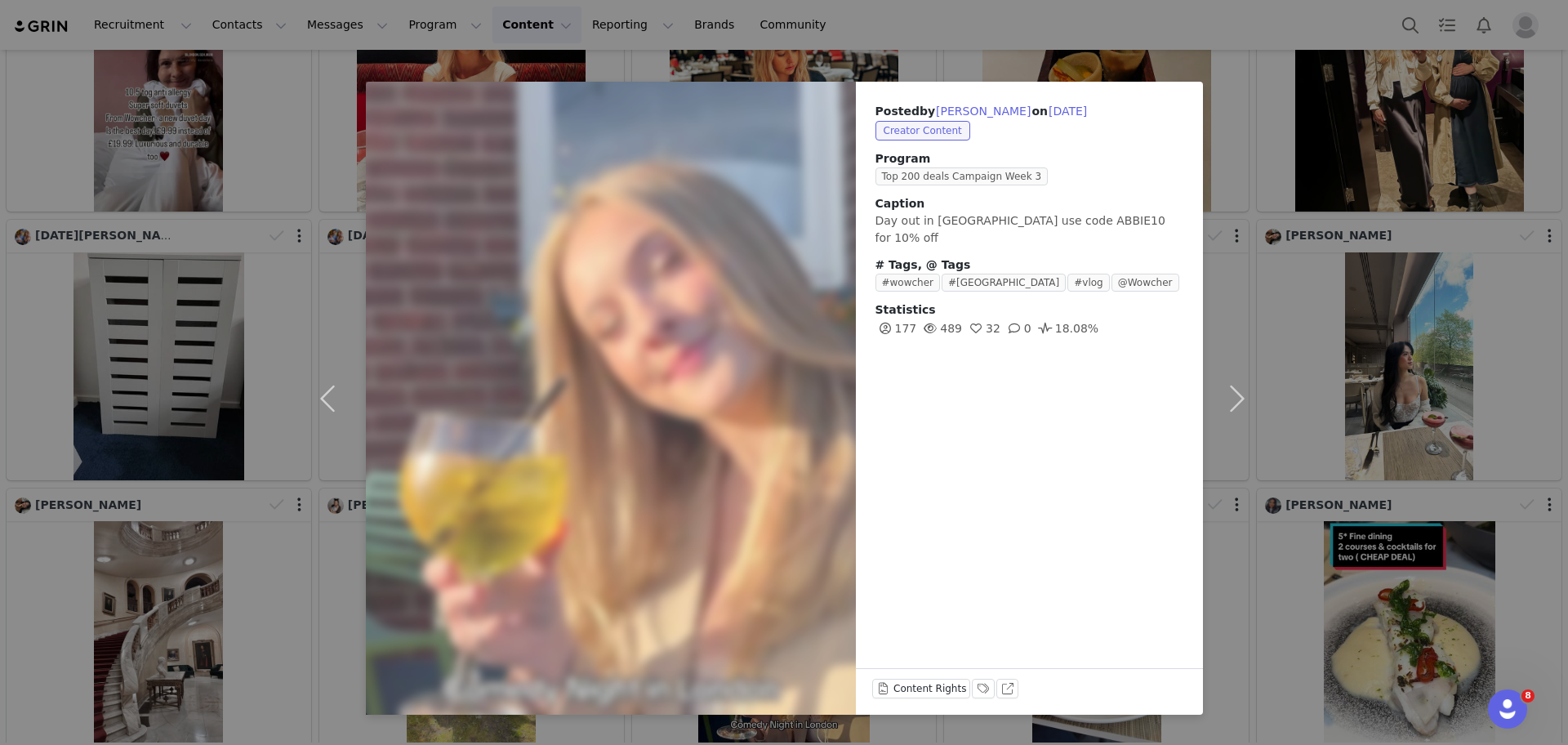
click at [1316, 500] on div "Posted by [PERSON_NAME] on [DATE] Creator Content Program Top 200 deals Campaig…" at bounding box center [784, 372] width 1568 height 745
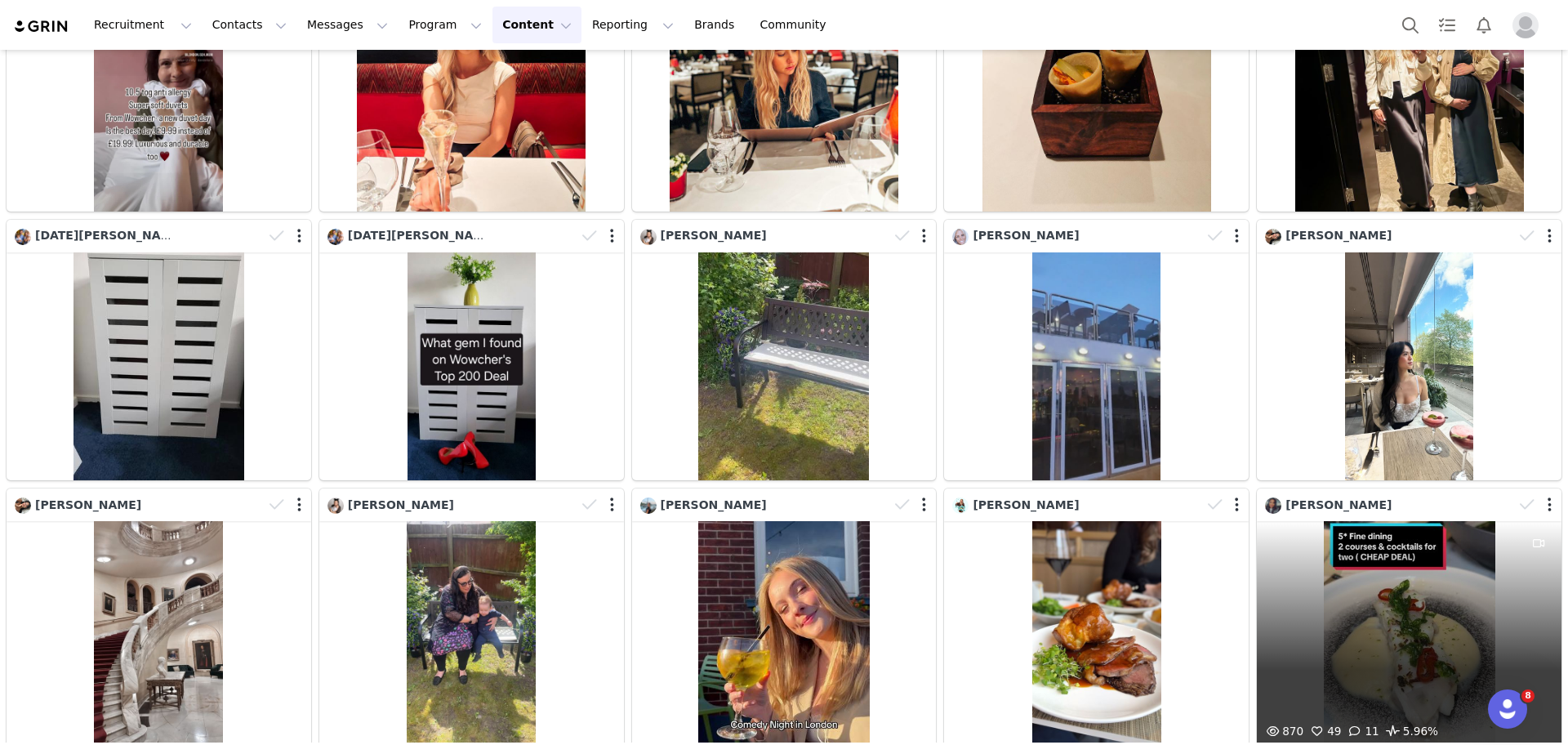
click at [1377, 521] on div "870 49 11 5.96%" at bounding box center [1409, 636] width 305 height 229
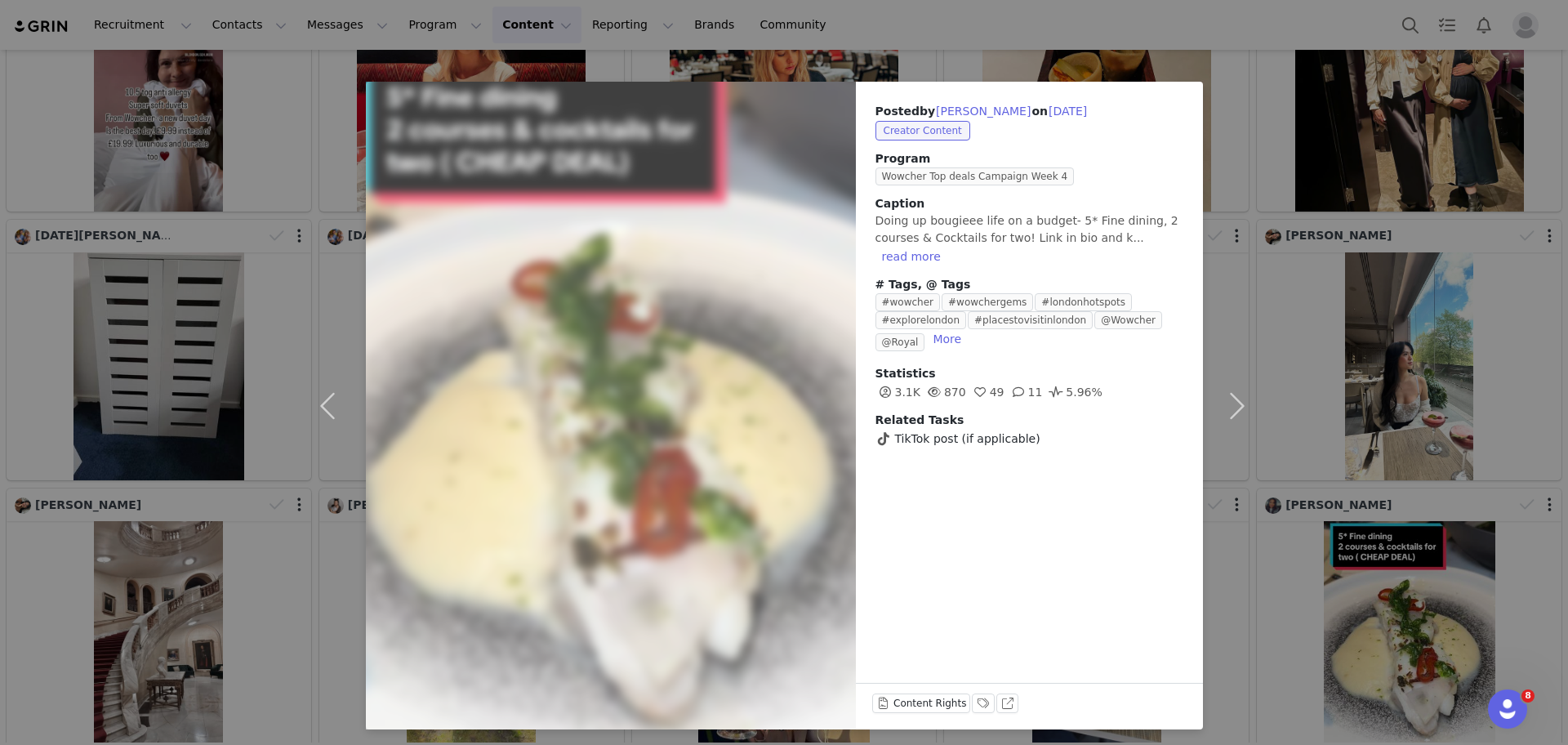
click at [1276, 143] on div "Posted by [PERSON_NAME] on [DATE] Creator Content Program Wowcher Top deals Cam…" at bounding box center [784, 372] width 1568 height 745
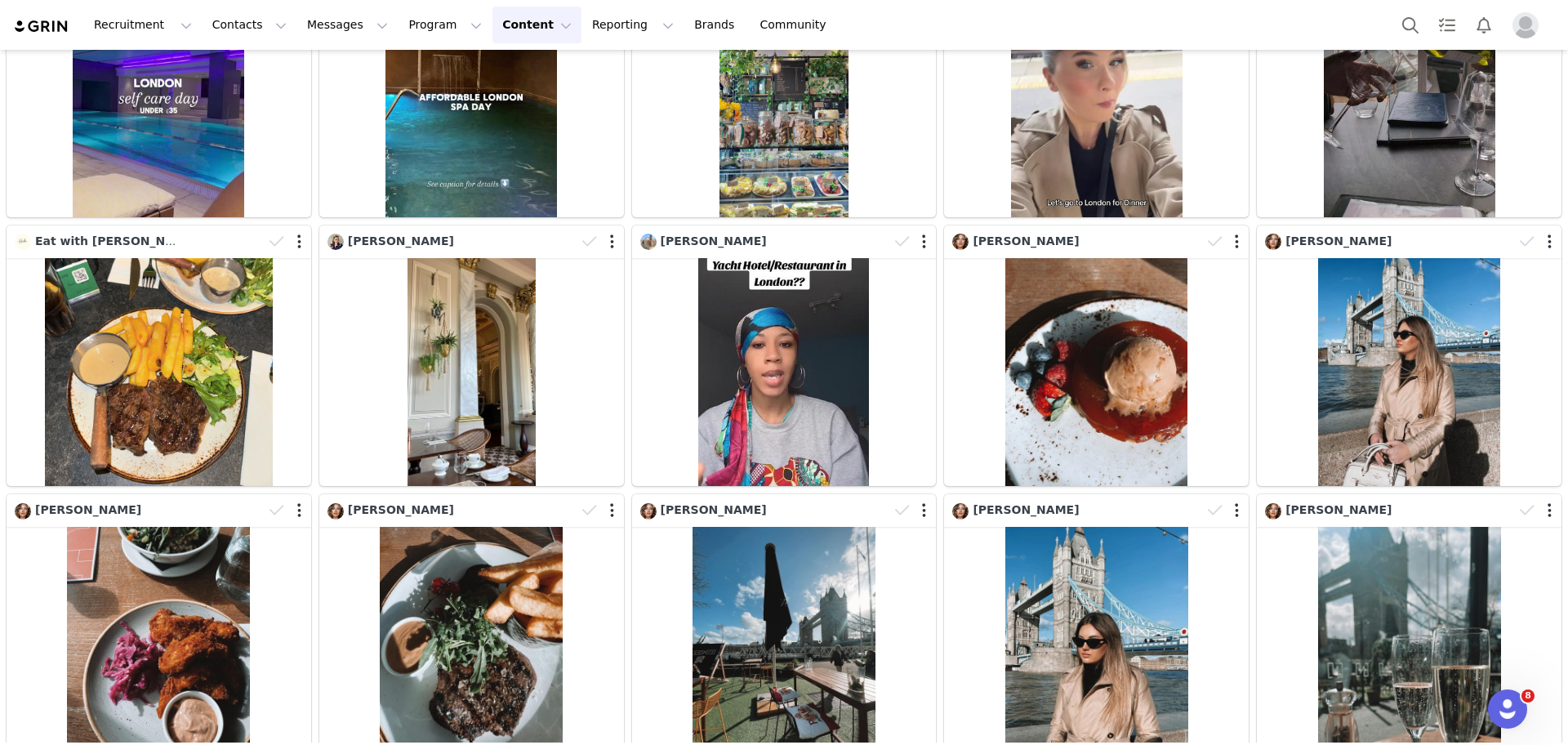
scroll to position [20820, 0]
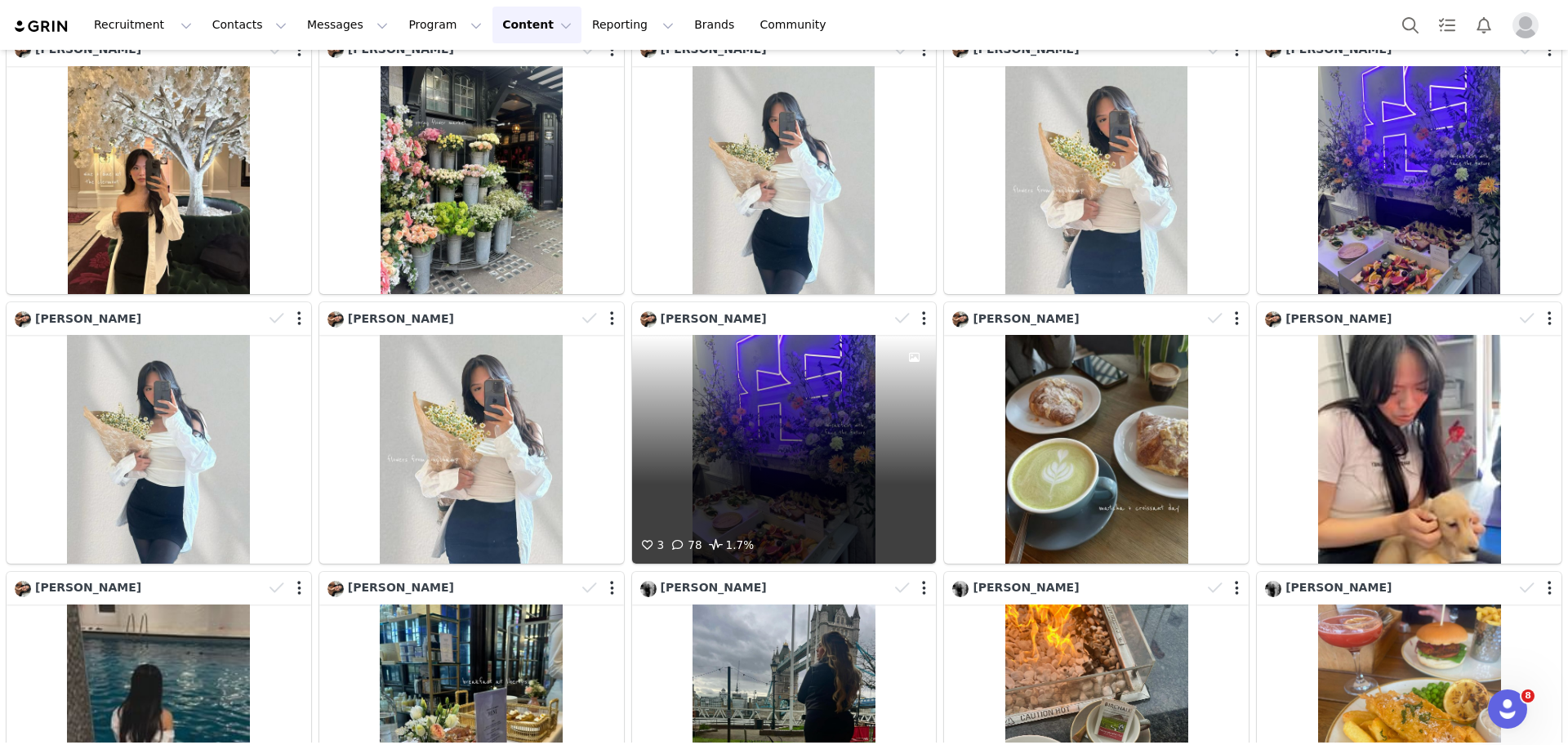
click at [813, 335] on div "3 78 1.7%" at bounding box center [784, 449] width 305 height 229
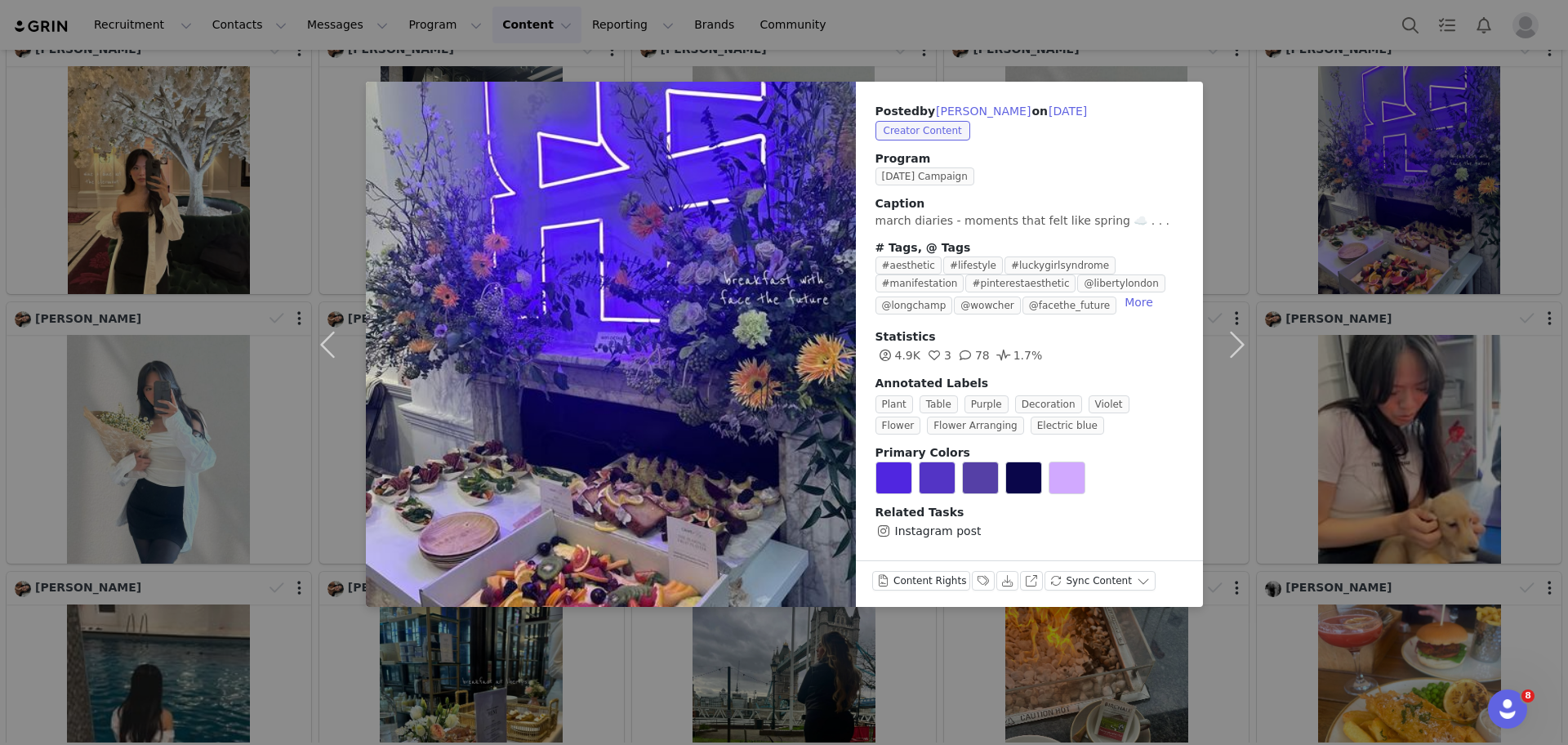
click at [1348, 257] on div "Posted by [PERSON_NAME] on [DATE] Creator Content Program [DATE] Campaign Capti…" at bounding box center [784, 372] width 1568 height 745
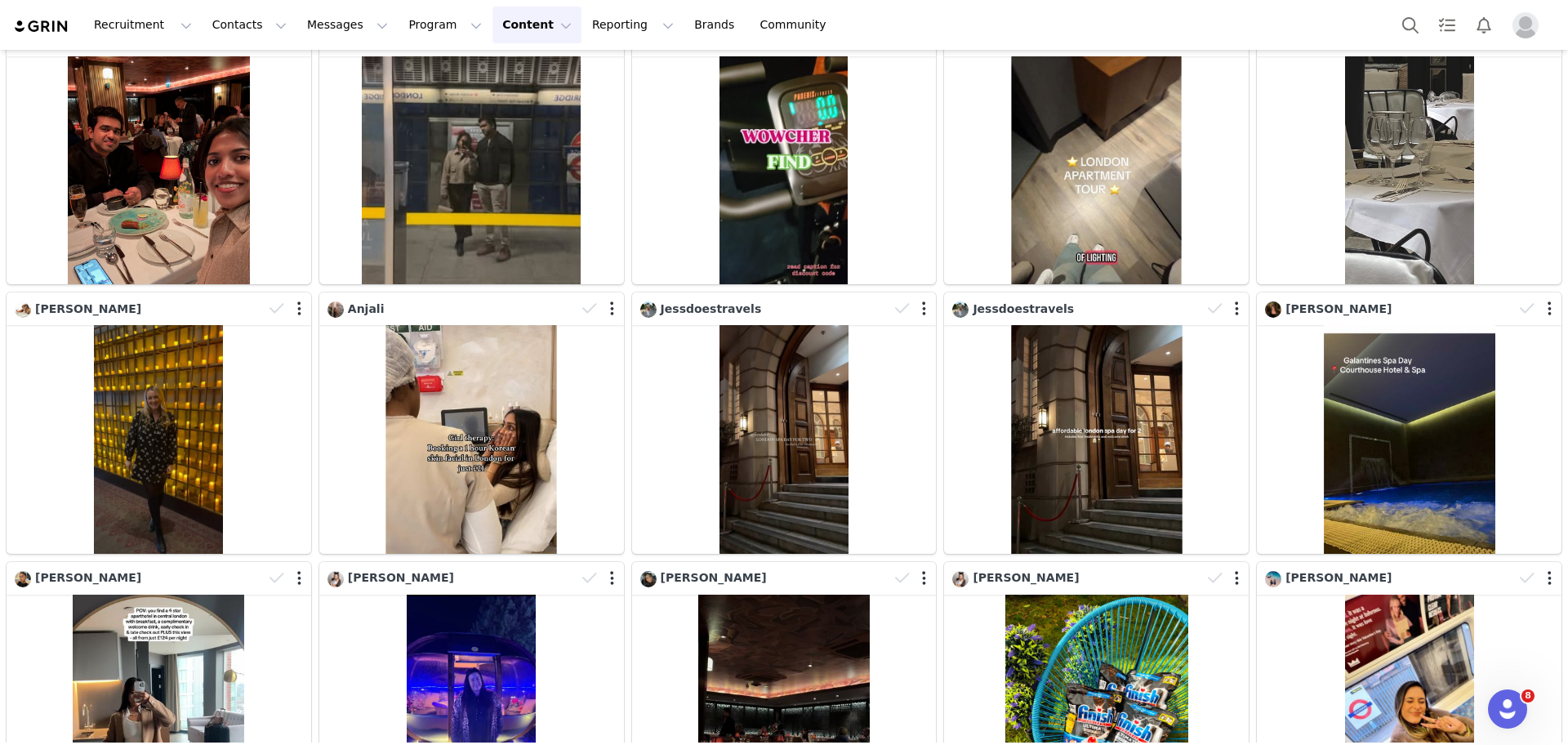
scroll to position [7375, 0]
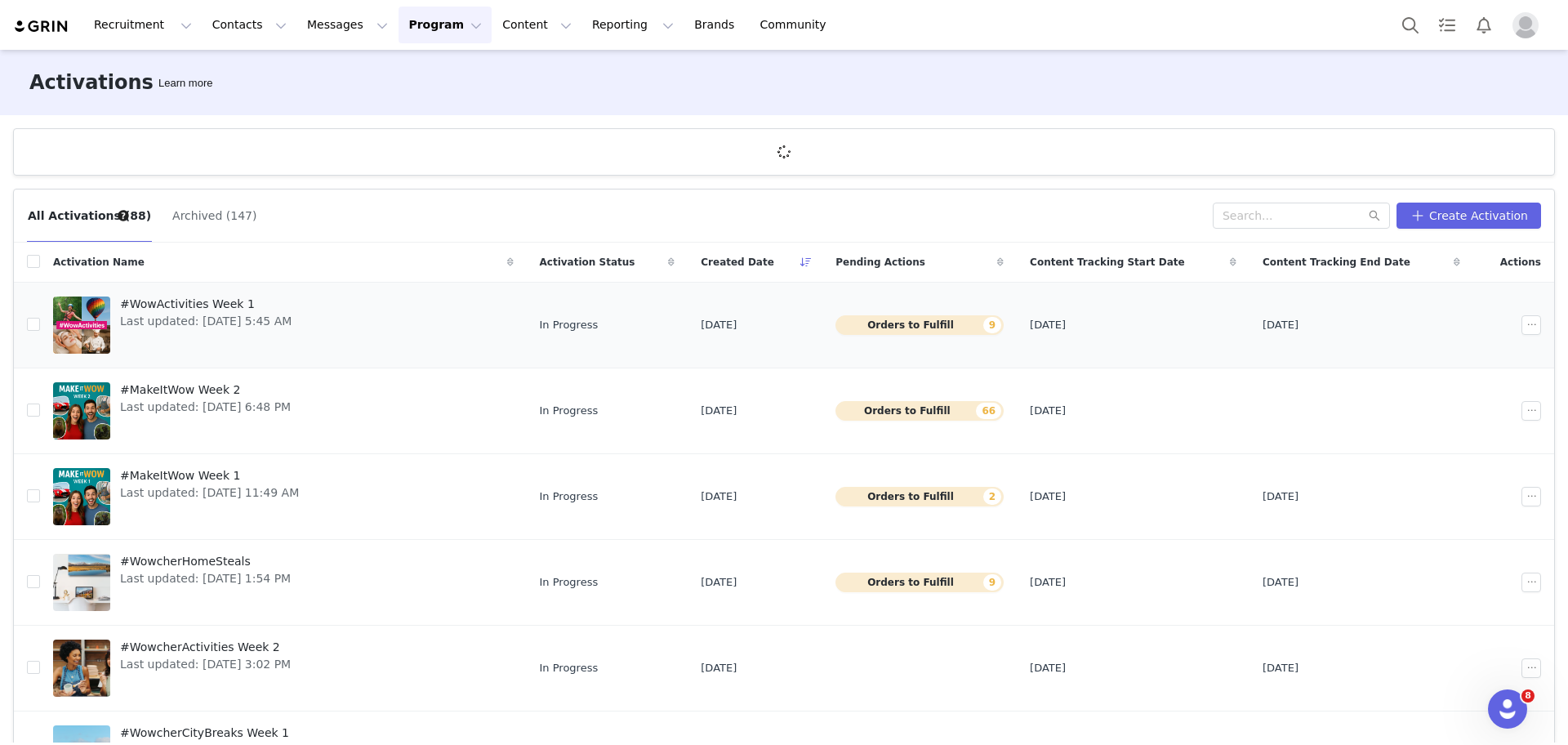
click at [227, 294] on div "#WowActivities Week 1 Last updated: Sep 2, 2025 5:45 AM" at bounding box center [205, 325] width 191 height 65
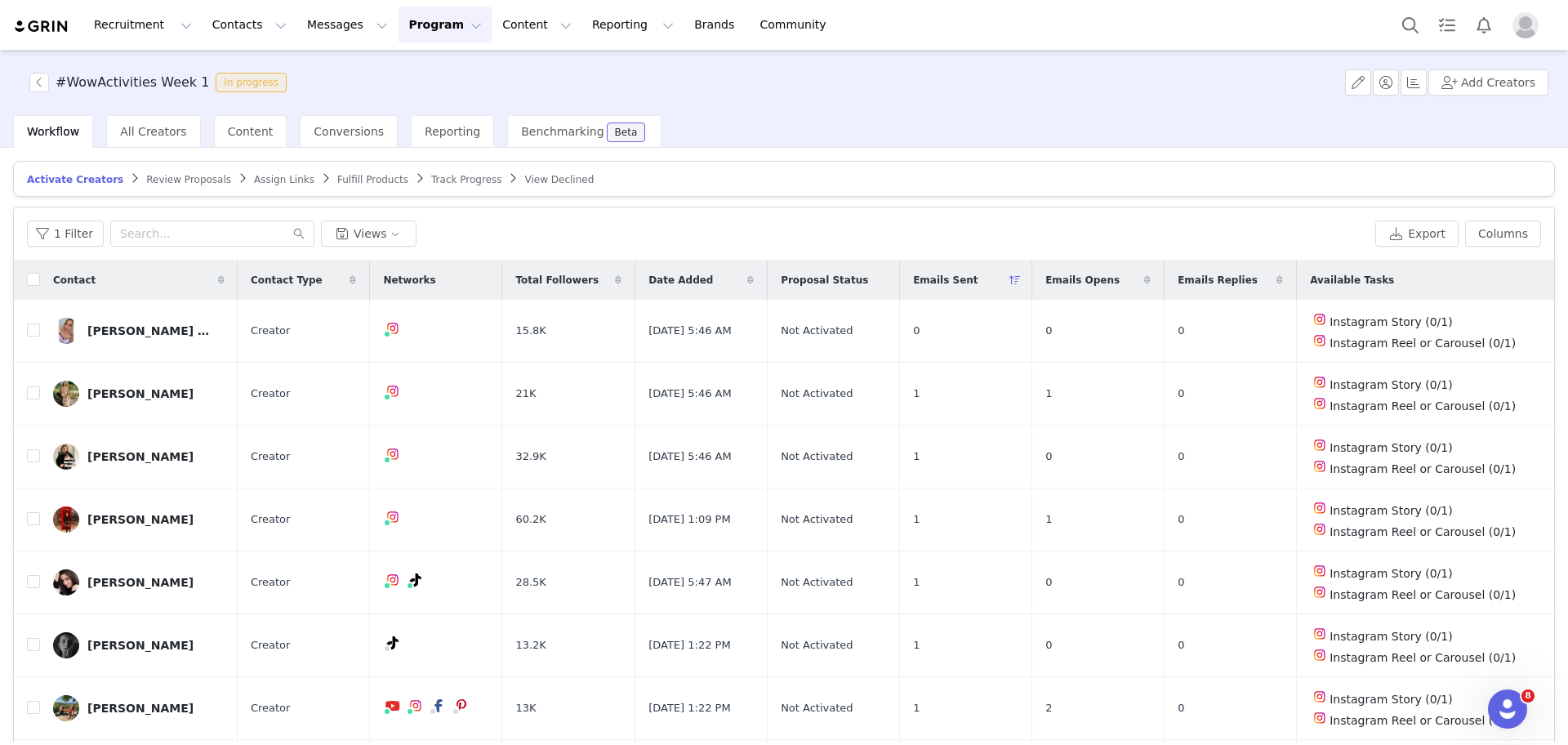
click at [32, 71] on div "#WowActivities Week 1 In progress Add Creators" at bounding box center [784, 82] width 1568 height 65
click at [44, 85] on button "button" at bounding box center [39, 83] width 20 height 20
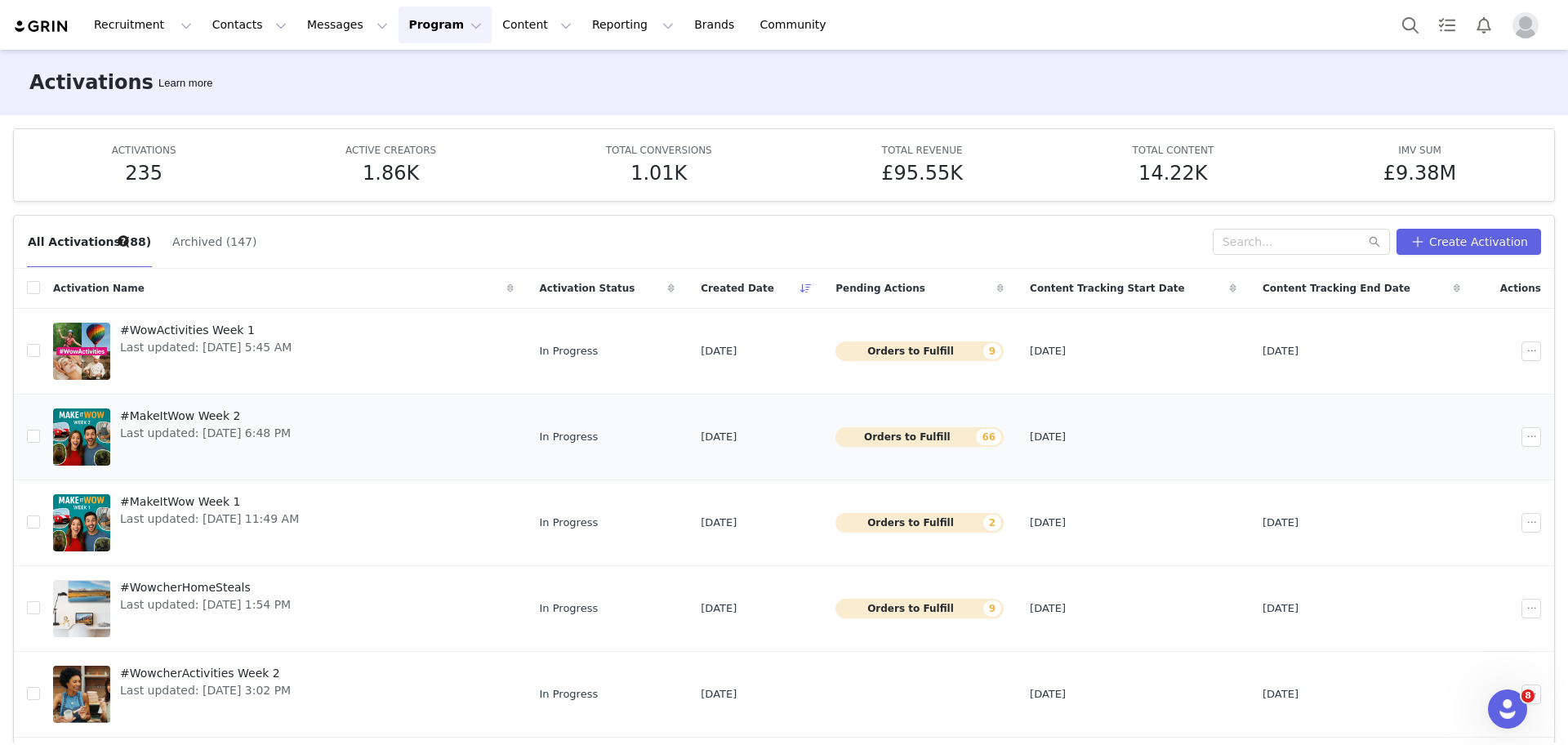
click at [147, 428] on span "Last updated: Aug 29, 2025 6:48 PM" at bounding box center [205, 433] width 171 height 17
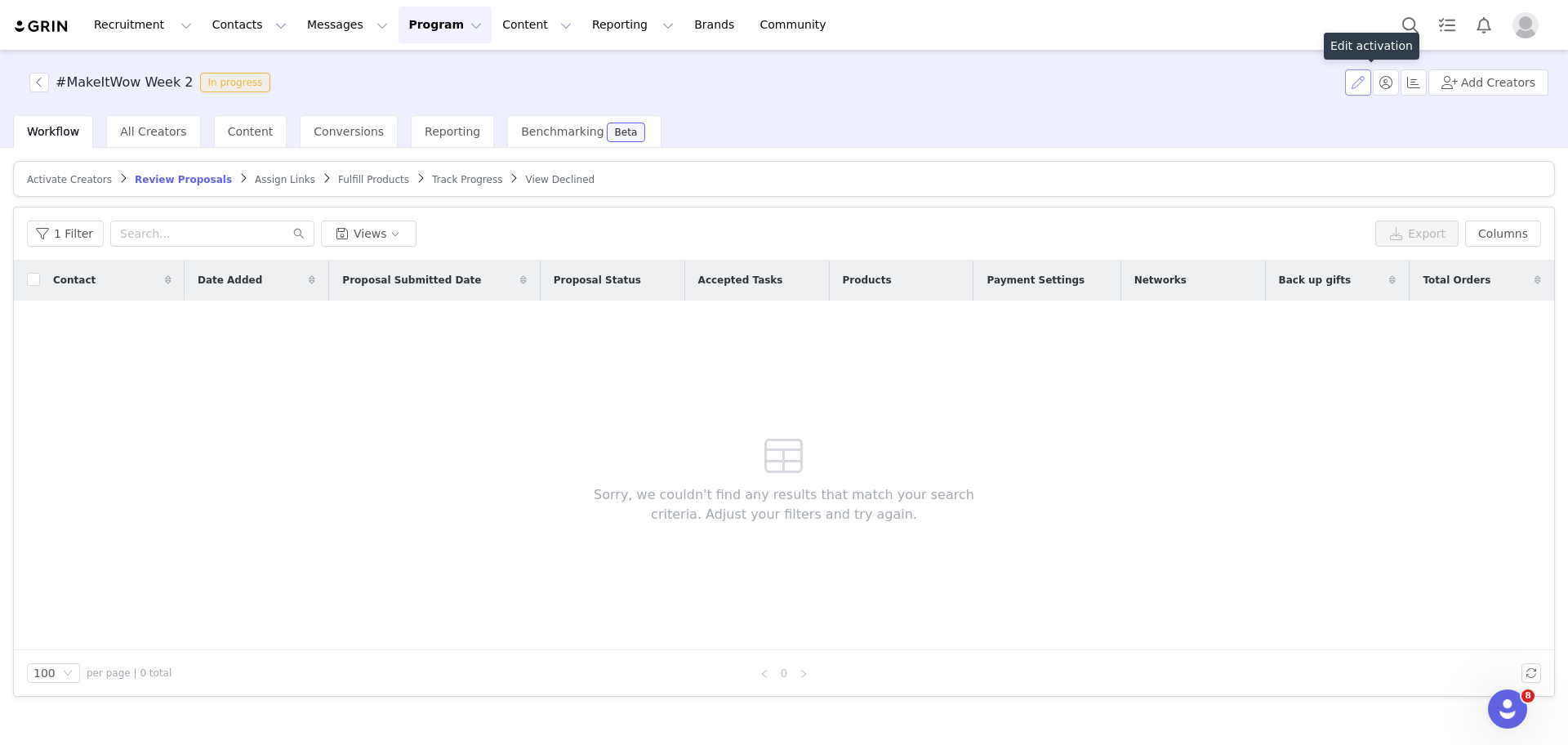
click at [1359, 83] on button "button" at bounding box center [1358, 83] width 27 height 27
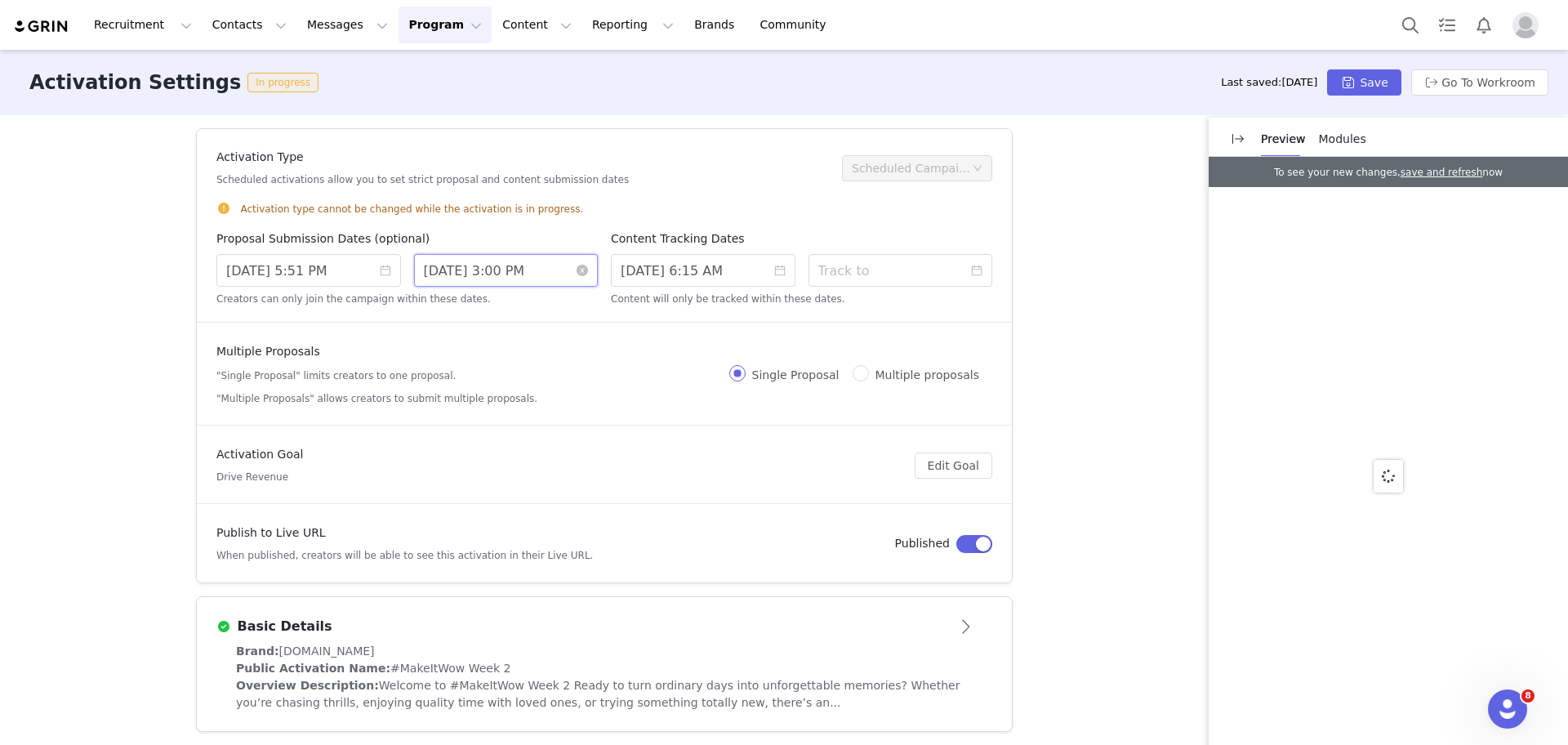
click at [503, 257] on input "8/31/2025 3:00 PM" at bounding box center [506, 270] width 185 height 32
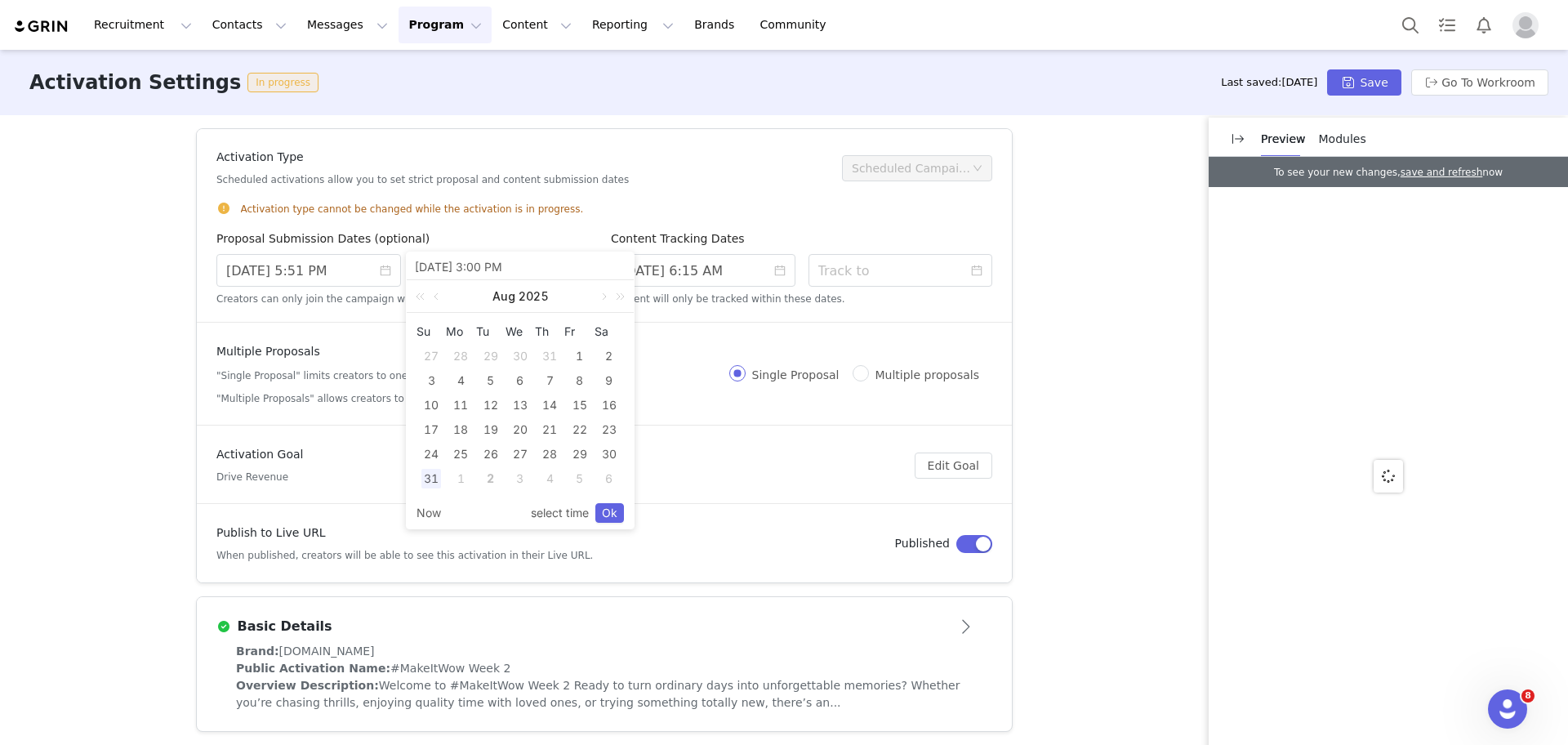
click at [488, 473] on div "2" at bounding box center [491, 479] width 20 height 20
type input "9/02/2025 1:00 PM"
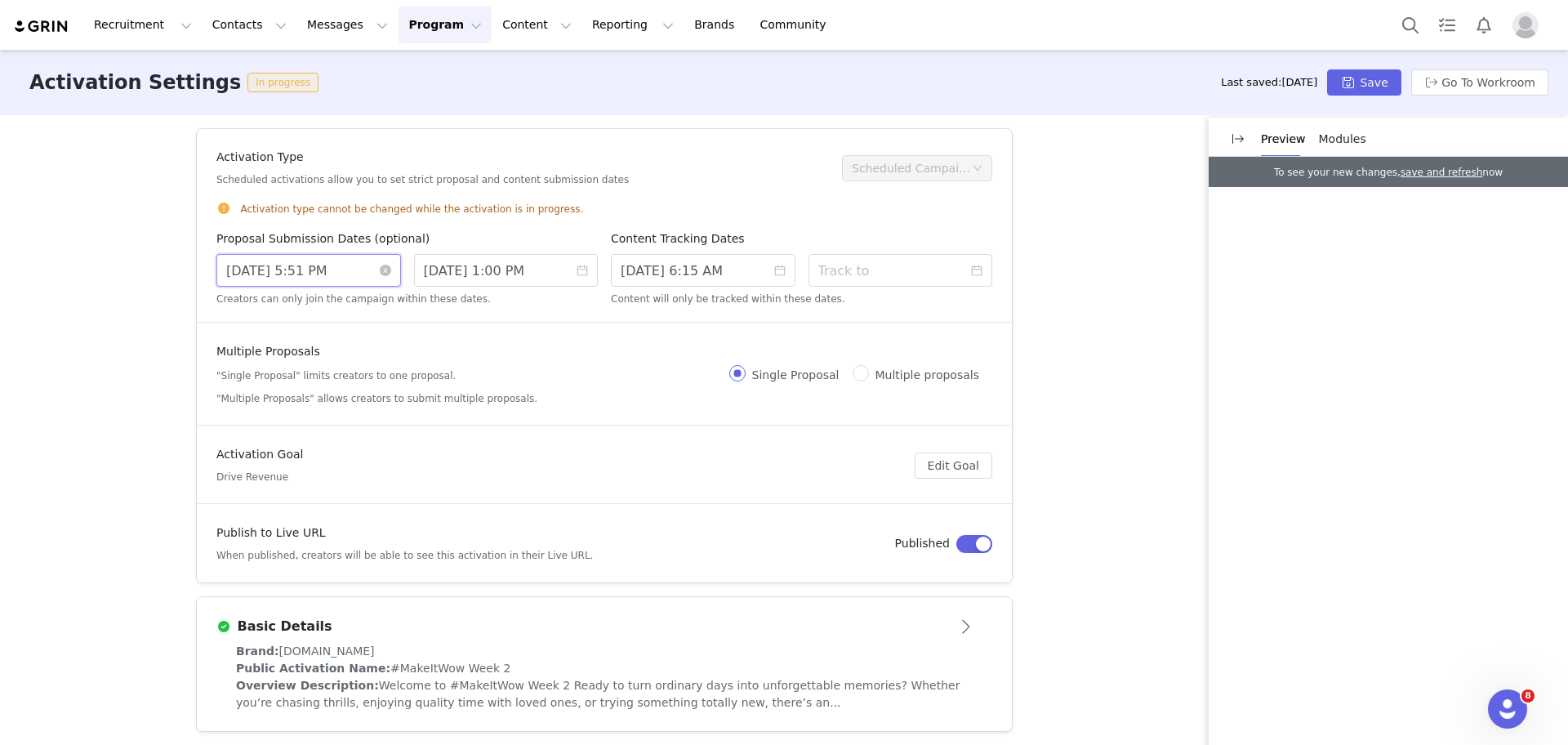
click at [340, 278] on input "8/29/2025 5:51 PM" at bounding box center [308, 270] width 185 height 32
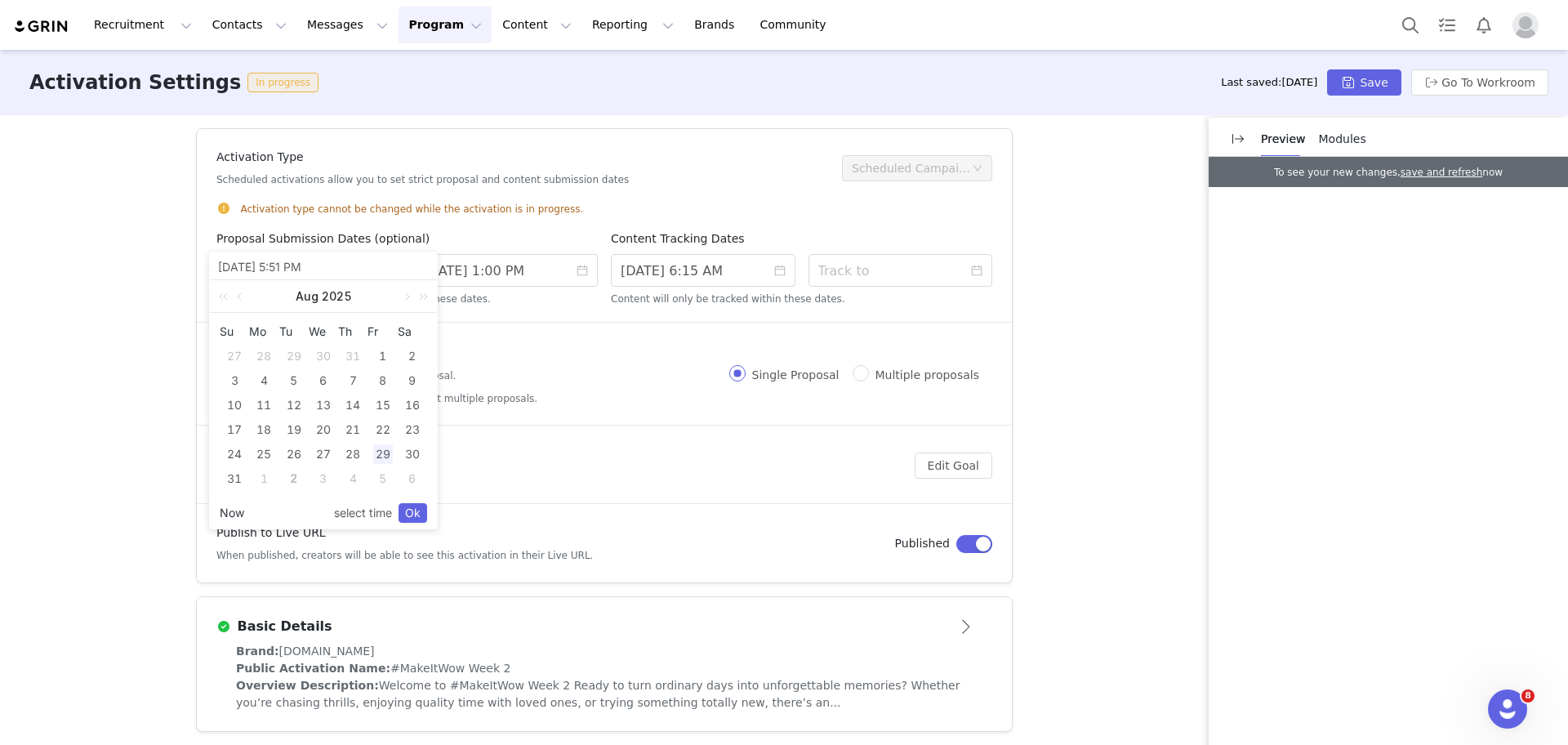
click at [232, 510] on link "Now" at bounding box center [232, 512] width 25 height 31
type input "9/02/2025 8:11 AM"
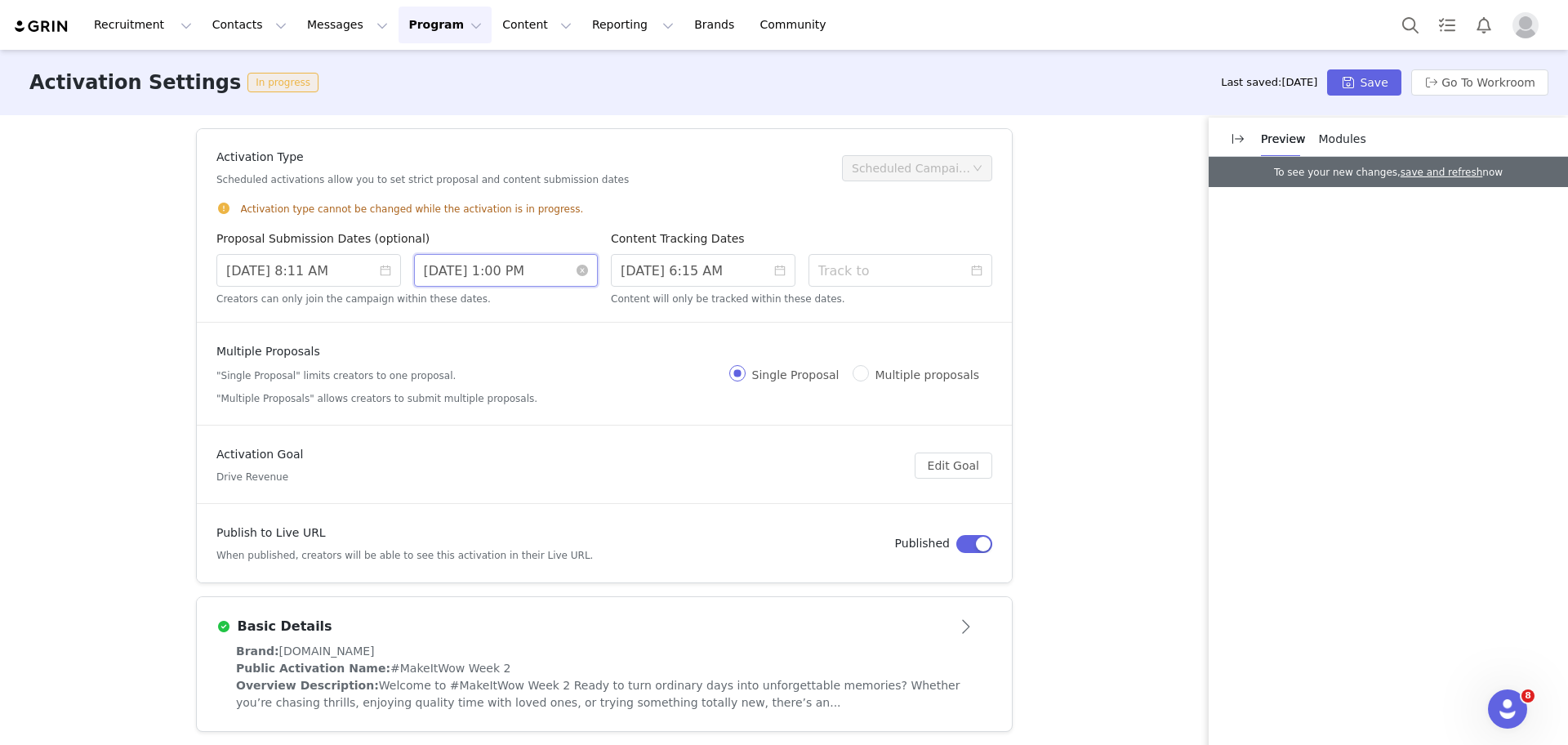
click at [465, 278] on input "9/02/2025 1:00 PM" at bounding box center [506, 270] width 185 height 32
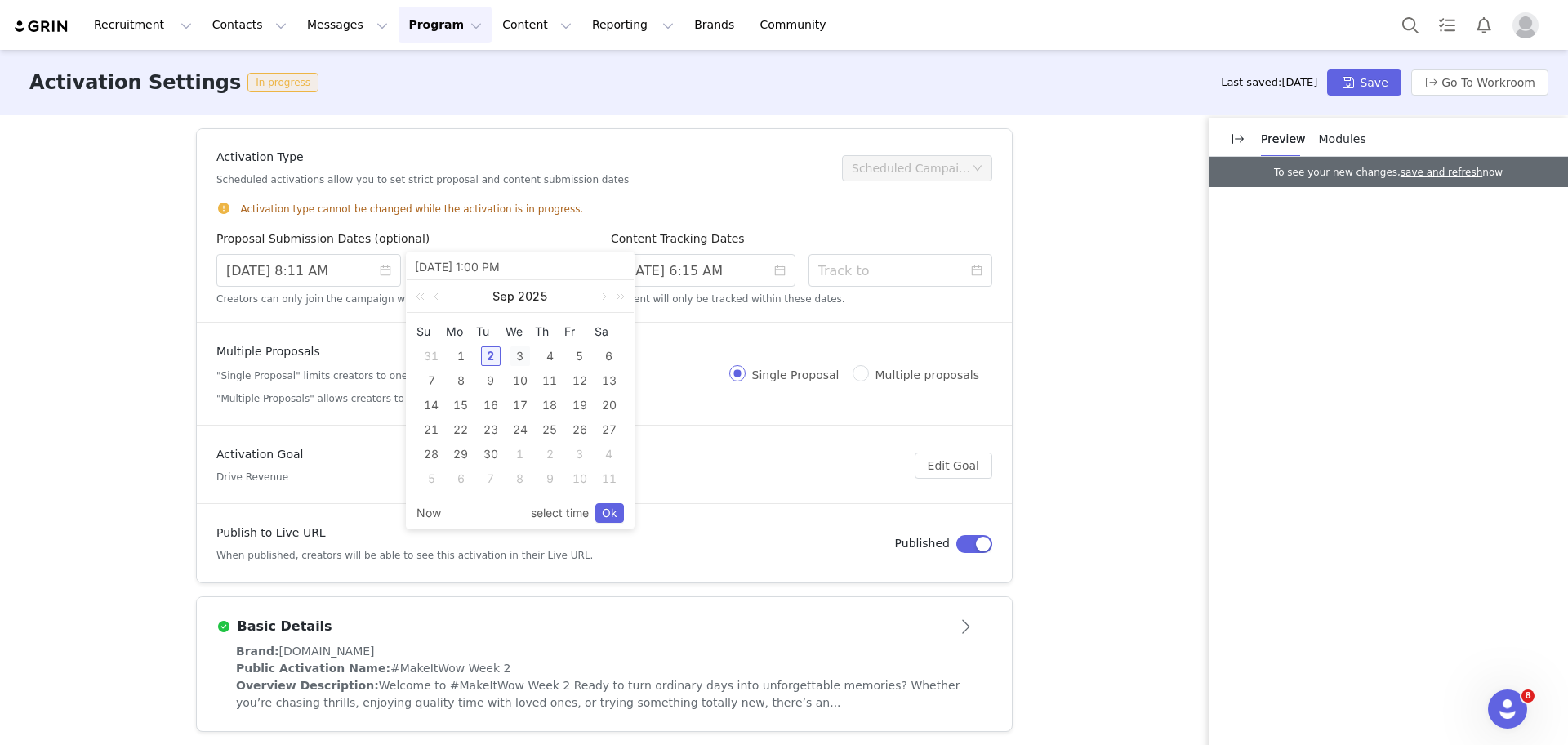
click at [519, 356] on div "3" at bounding box center [520, 356] width 20 height 20
type input "9/03/2025 11:00 AM"
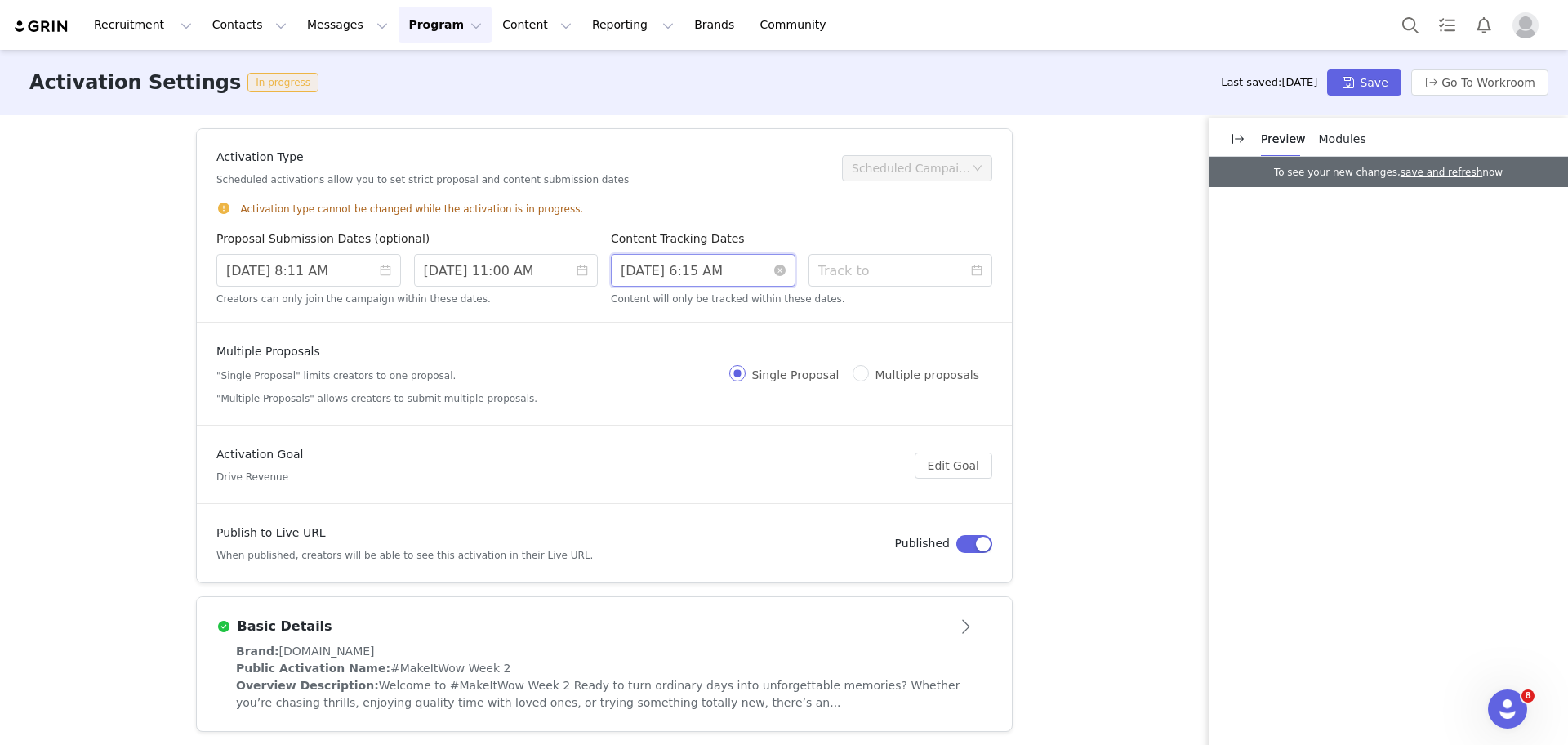
click at [700, 278] on input "9/01/2025 6:15 AM" at bounding box center [702, 270] width 185 height 32
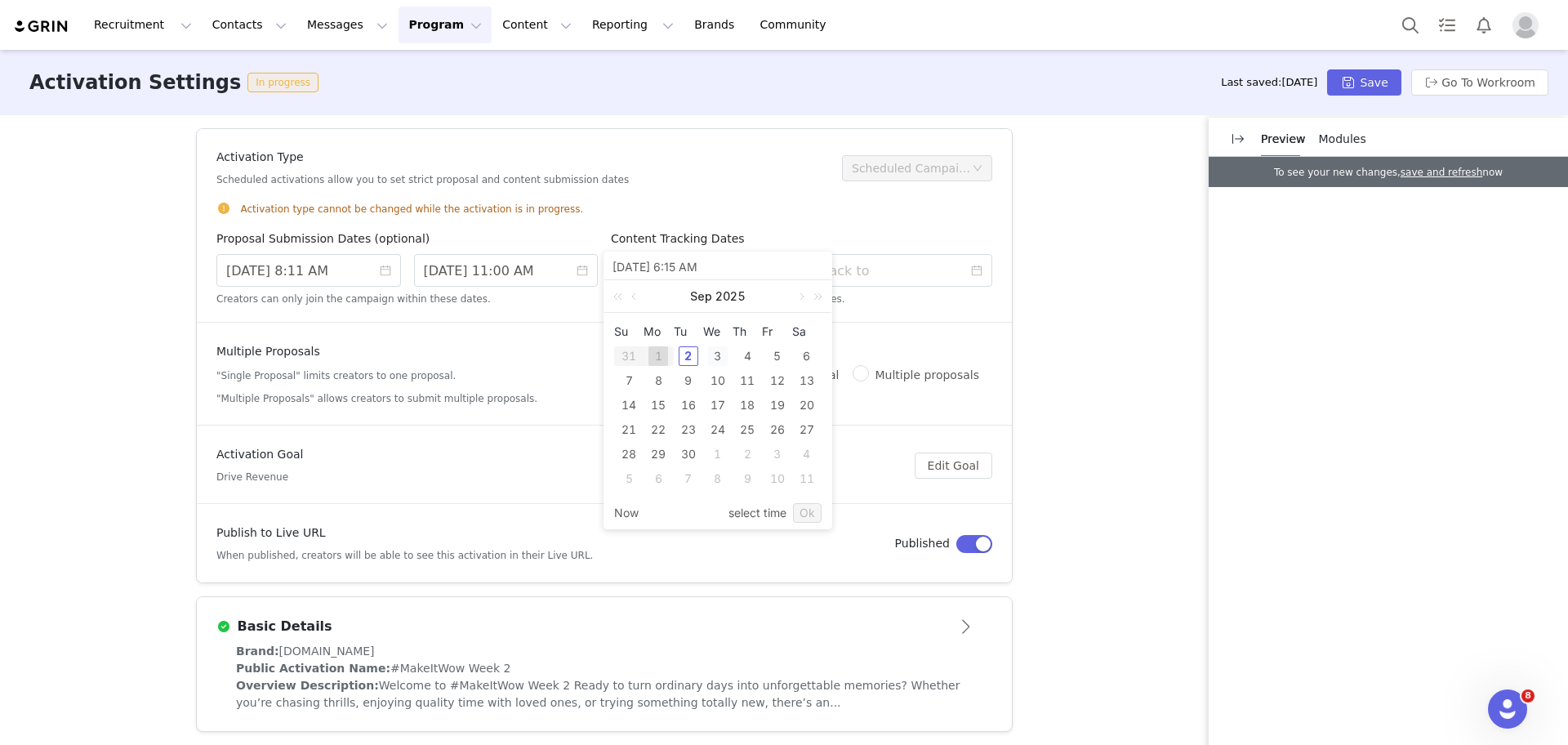
click at [716, 356] on div "3" at bounding box center [718, 356] width 20 height 20
type input "9/03/2025 4:15 AM"
click at [699, 271] on input "9/03/2025 4:15 AM" at bounding box center [717, 267] width 210 height 18
click at [754, 511] on link "select time" at bounding box center [757, 512] width 58 height 31
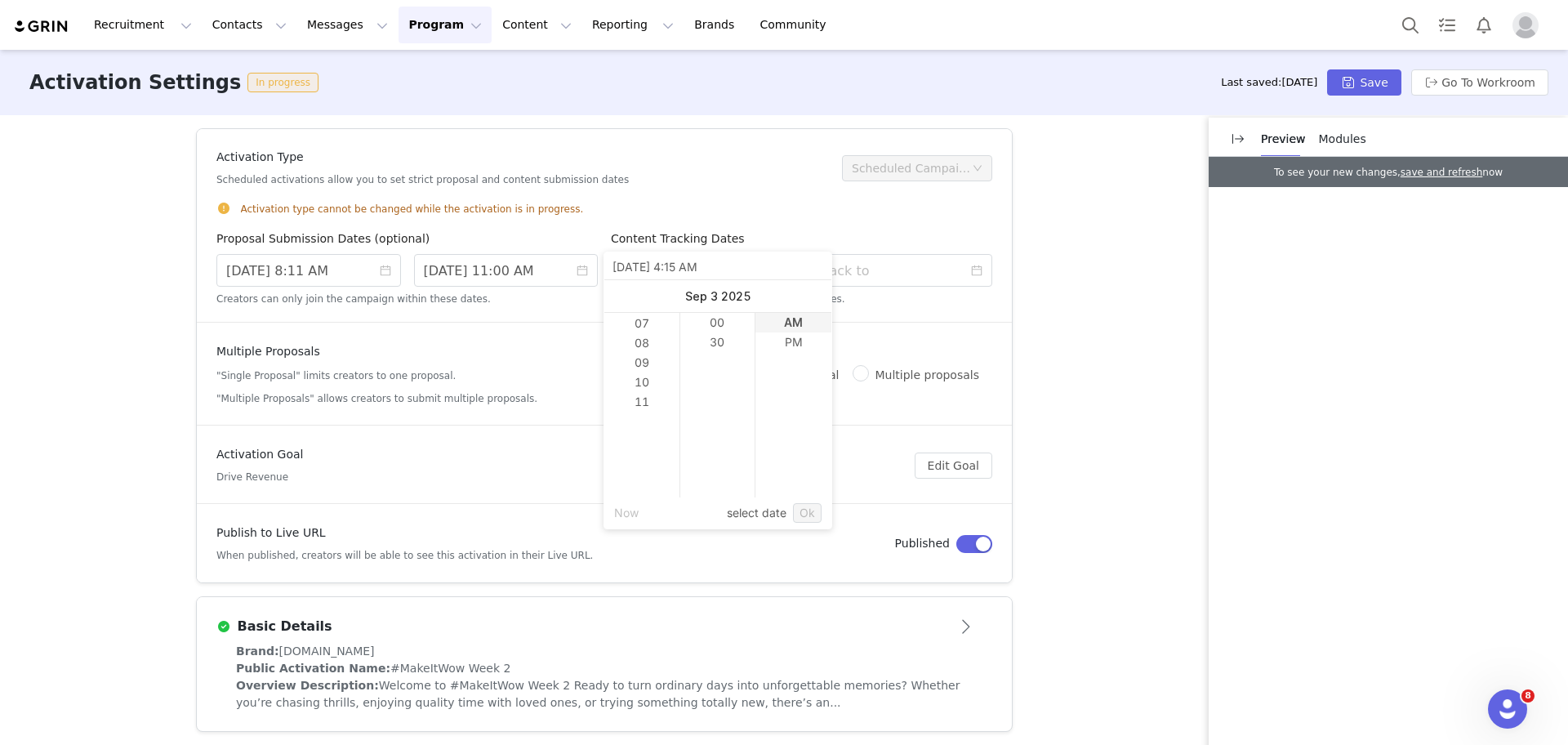
scroll to position [68, 0]
click at [784, 342] on li "PM" at bounding box center [794, 342] width 76 height 20
type input "9/03/2025 2:15 PM"
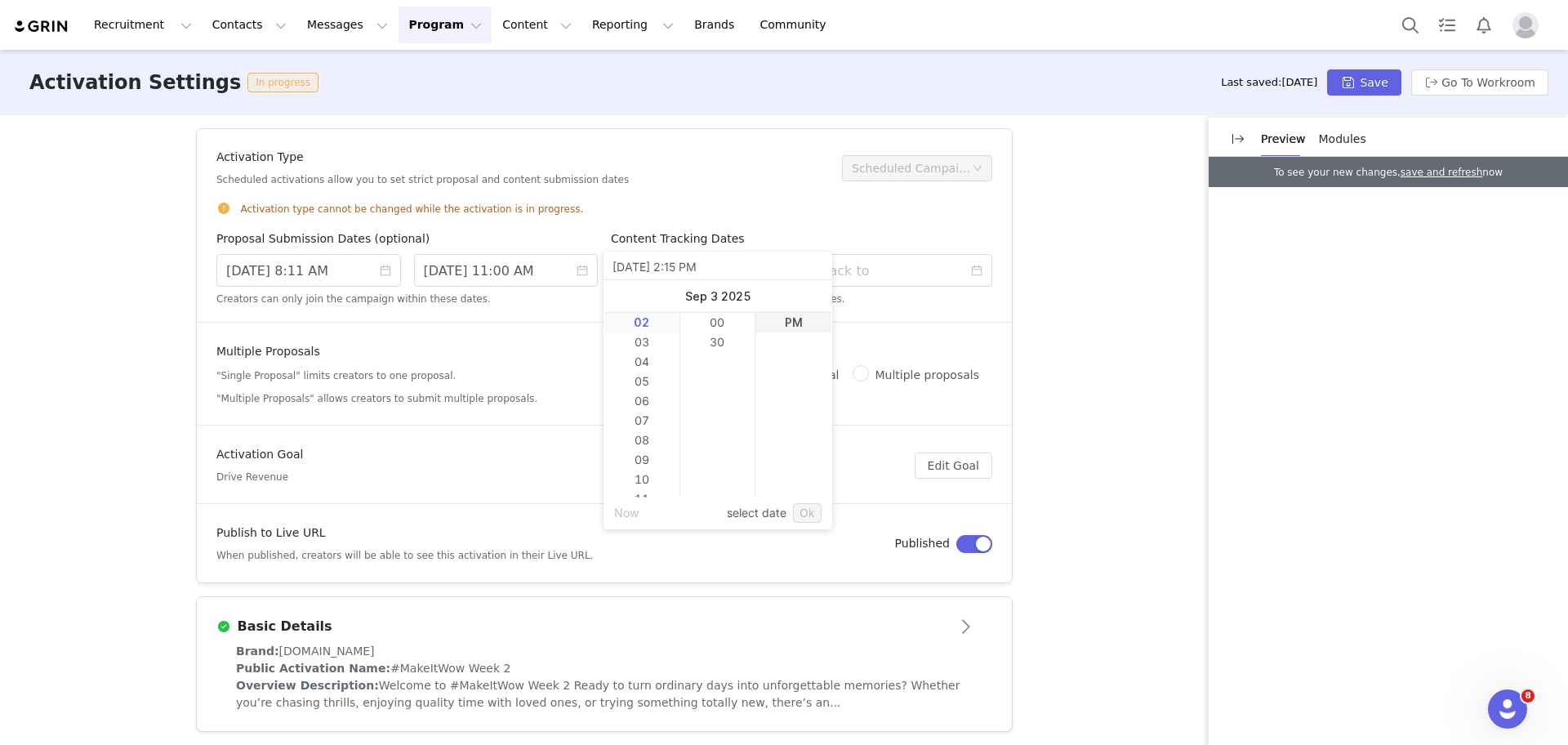
click at [630, 323] on li "02" at bounding box center [641, 323] width 75 height 20
type input "9/03/2025 12:15 PM"
click at [629, 360] on li "02" at bounding box center [641, 362] width 75 height 20
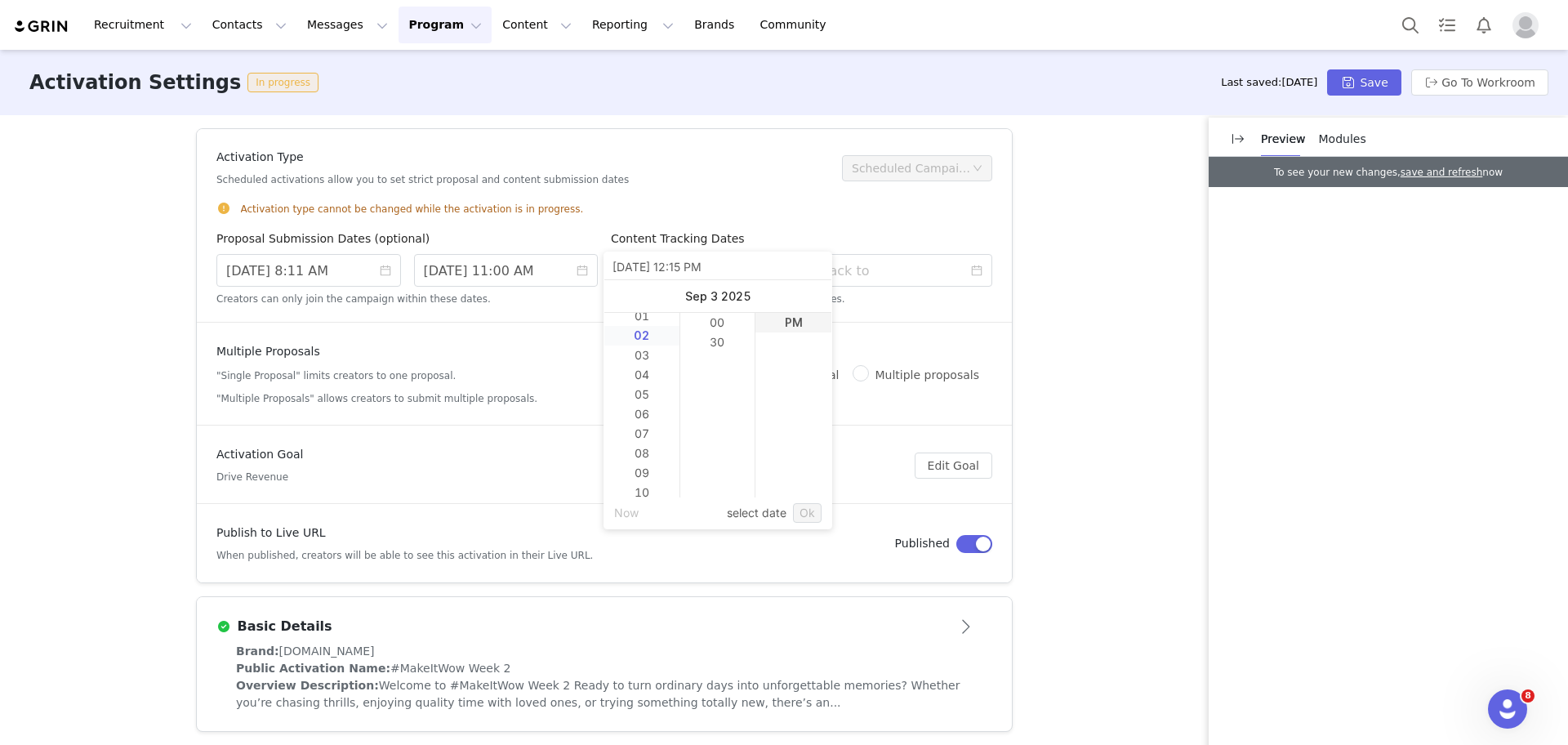
scroll to position [39, 0]
click at [794, 515] on link "Ok" at bounding box center [807, 513] width 29 height 20
click at [806, 513] on link "Ok" at bounding box center [807, 513] width 29 height 20
click at [774, 511] on link "select date" at bounding box center [756, 512] width 60 height 31
click at [715, 354] on div "3" at bounding box center [718, 356] width 20 height 20
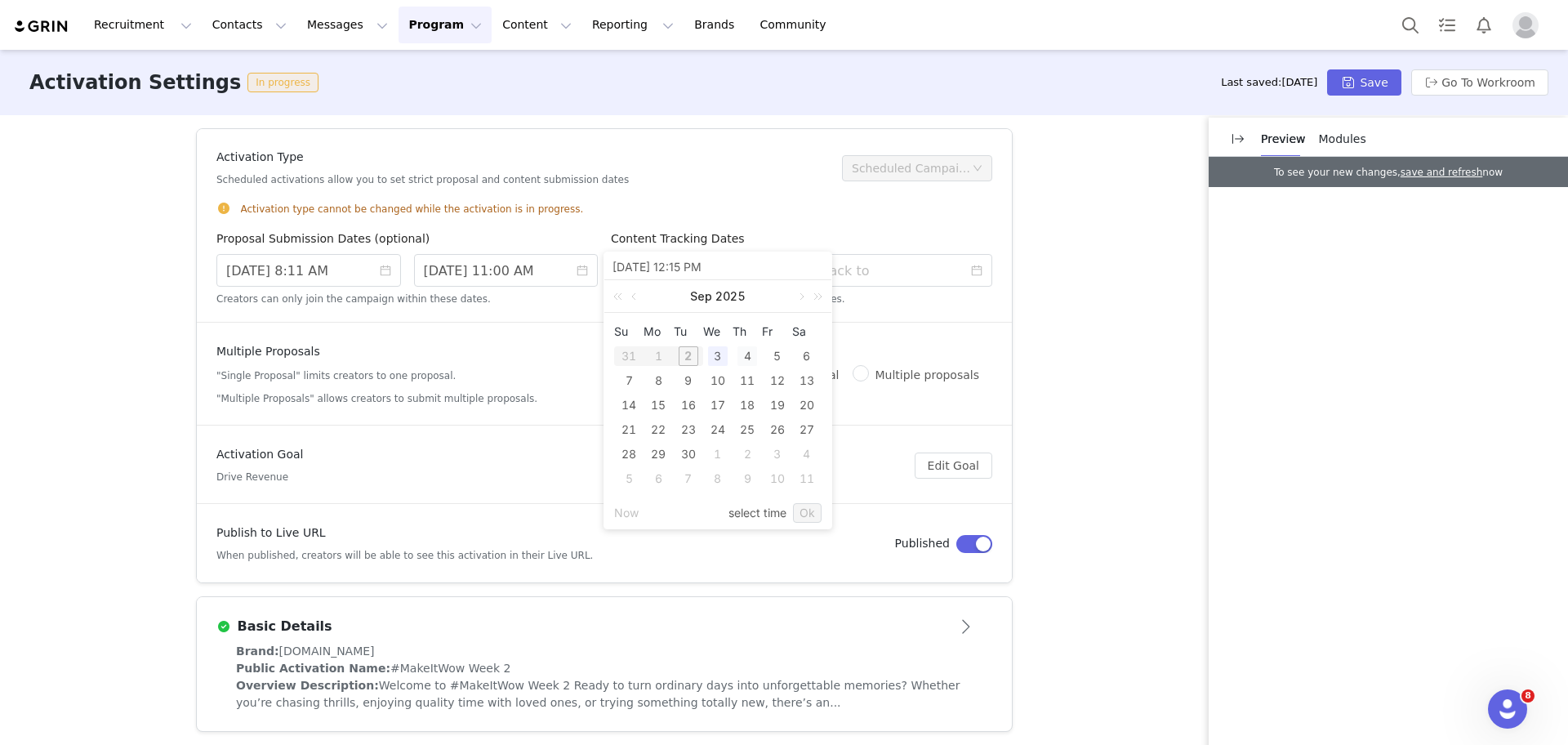
click at [748, 356] on div "4" at bounding box center [747, 356] width 20 height 20
type input "9/04/2025 12:15 PM"
click at [857, 525] on div "Publish to Live URL When published, creators will be able to see this activatio…" at bounding box center [555, 544] width 678 height 38
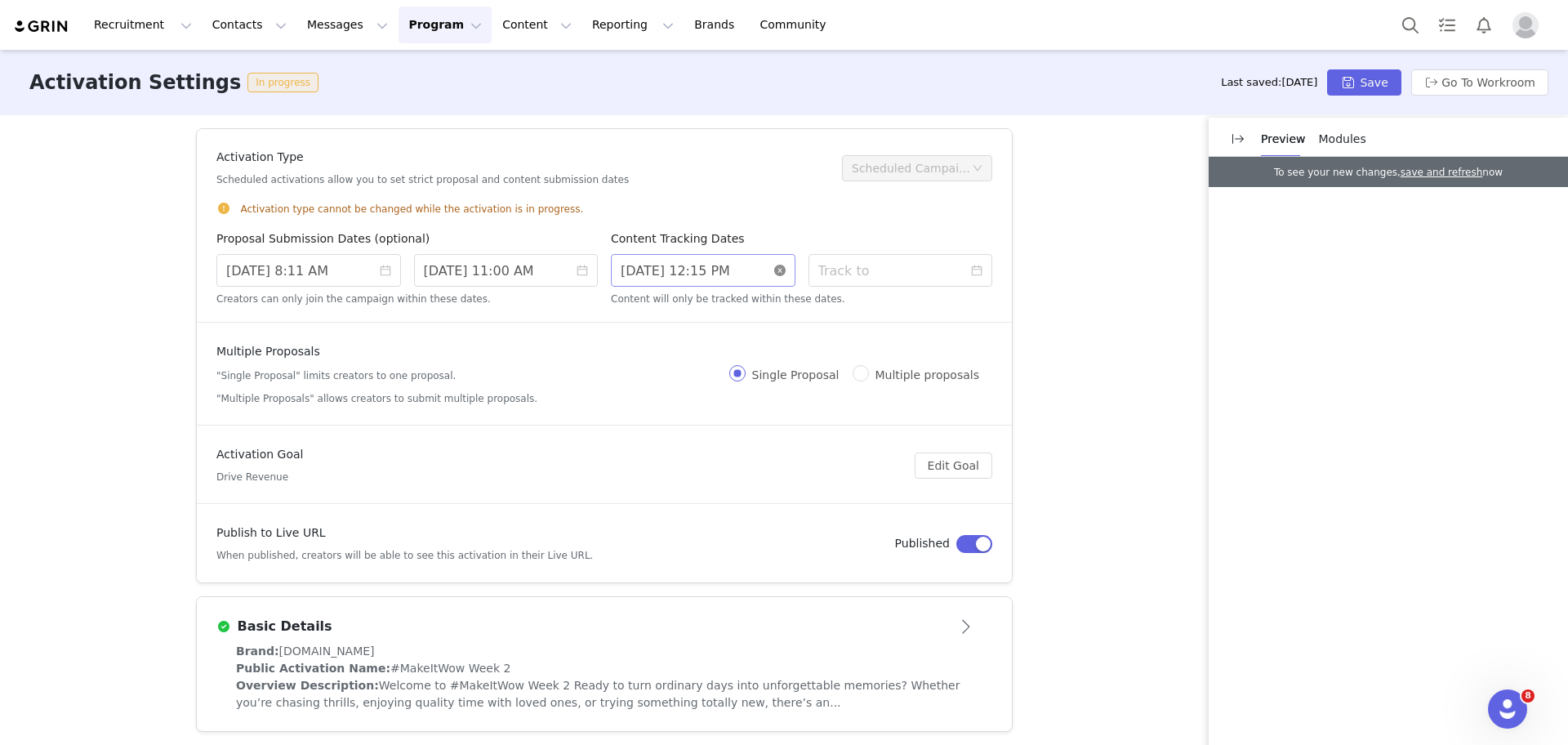
click at [774, 270] on icon "icon: close-circle" at bounding box center [780, 270] width 12 height 12
click at [668, 259] on input at bounding box center [702, 270] width 185 height 32
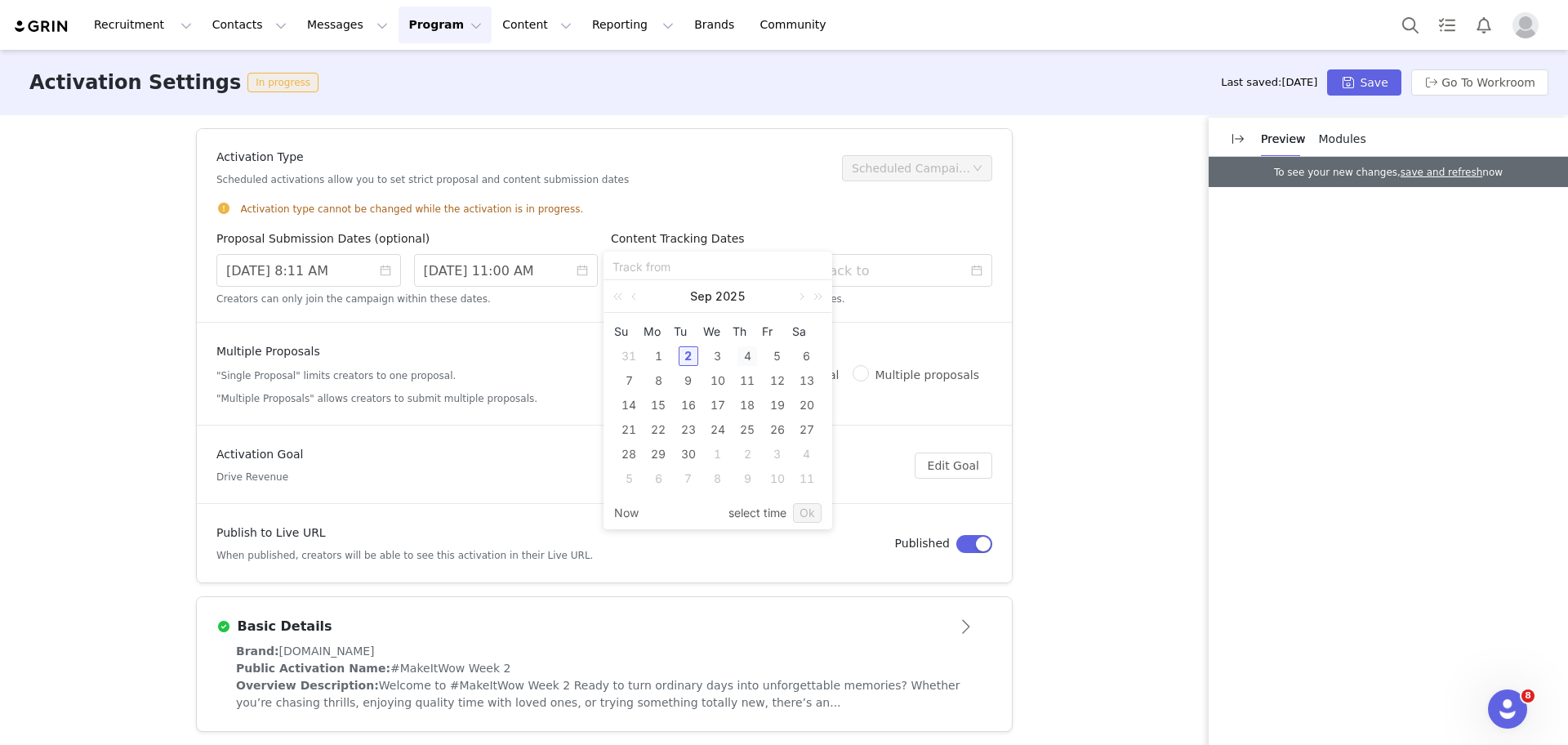
click at [742, 360] on div "4" at bounding box center [747, 356] width 20 height 20
type input "9/04/2025 8:11 AM"
click at [869, 276] on input at bounding box center [900, 270] width 185 height 32
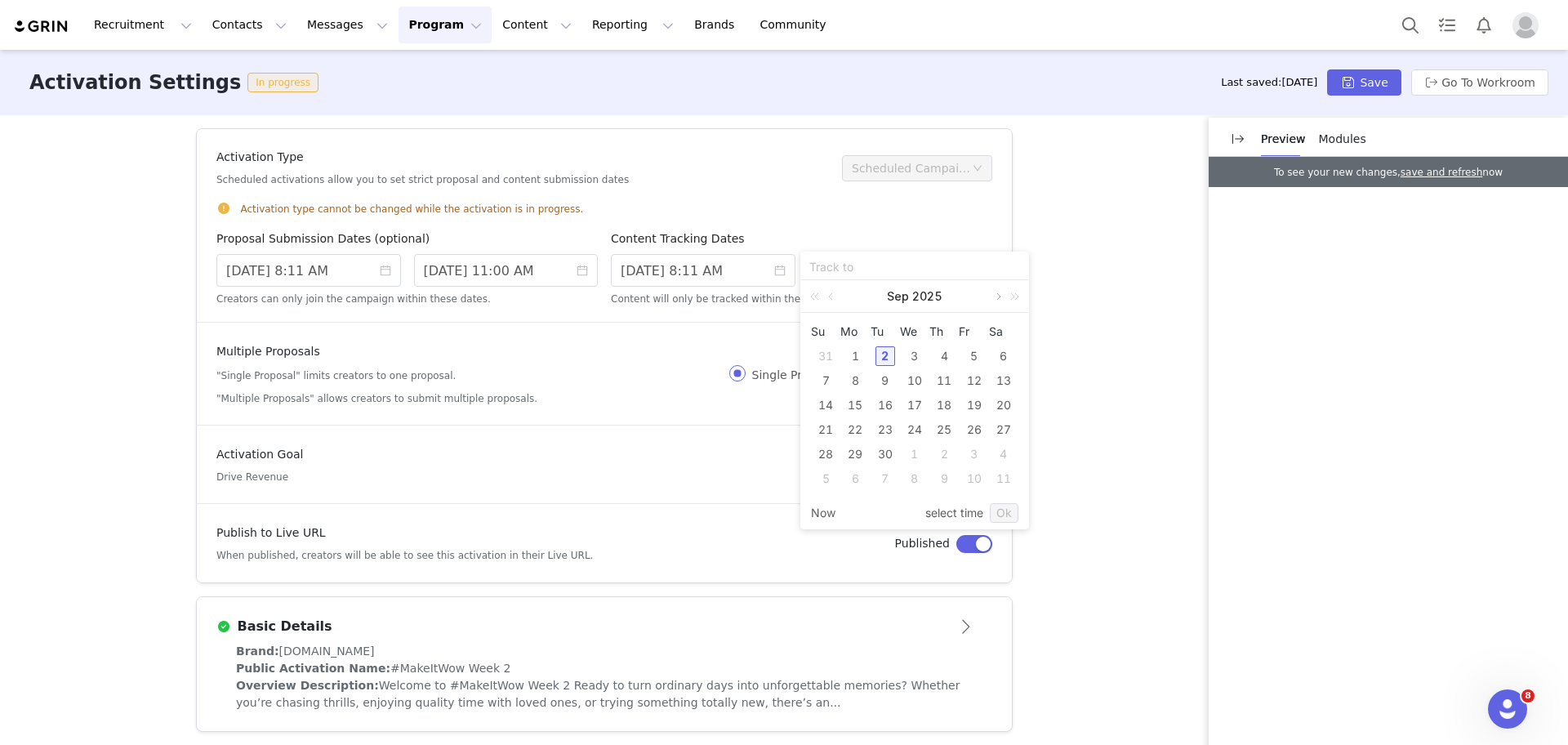
click at [996, 298] on link at bounding box center [997, 296] width 15 height 32
click at [981, 452] on div "31" at bounding box center [974, 454] width 20 height 20
type input "10/31/2025 8:10 AM"
click at [1132, 365] on div "Activation Type Scheduled activations allow you to set strict proposal and cont…" at bounding box center [784, 428] width 1568 height 627
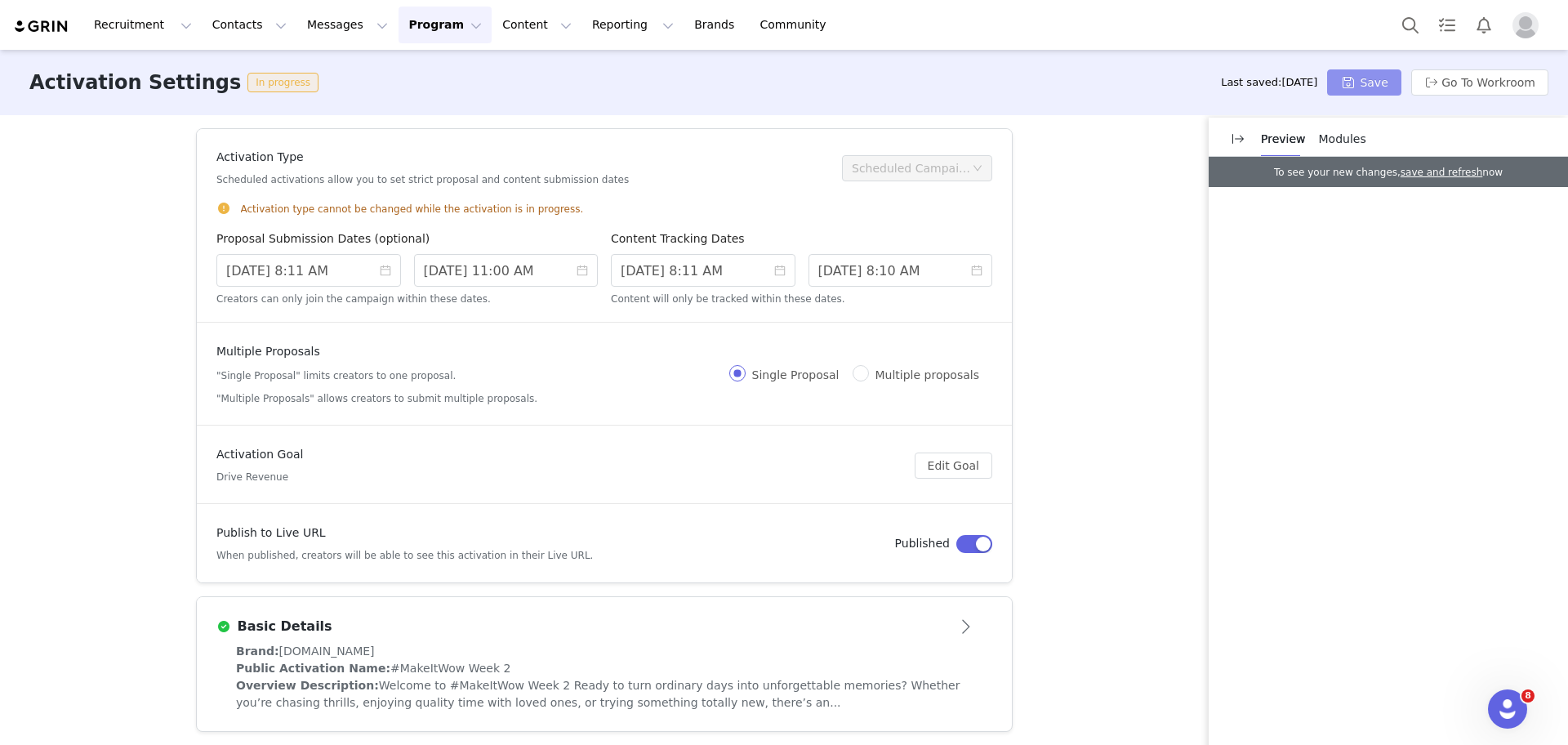
click at [1357, 81] on button "Save" at bounding box center [1363, 83] width 74 height 27
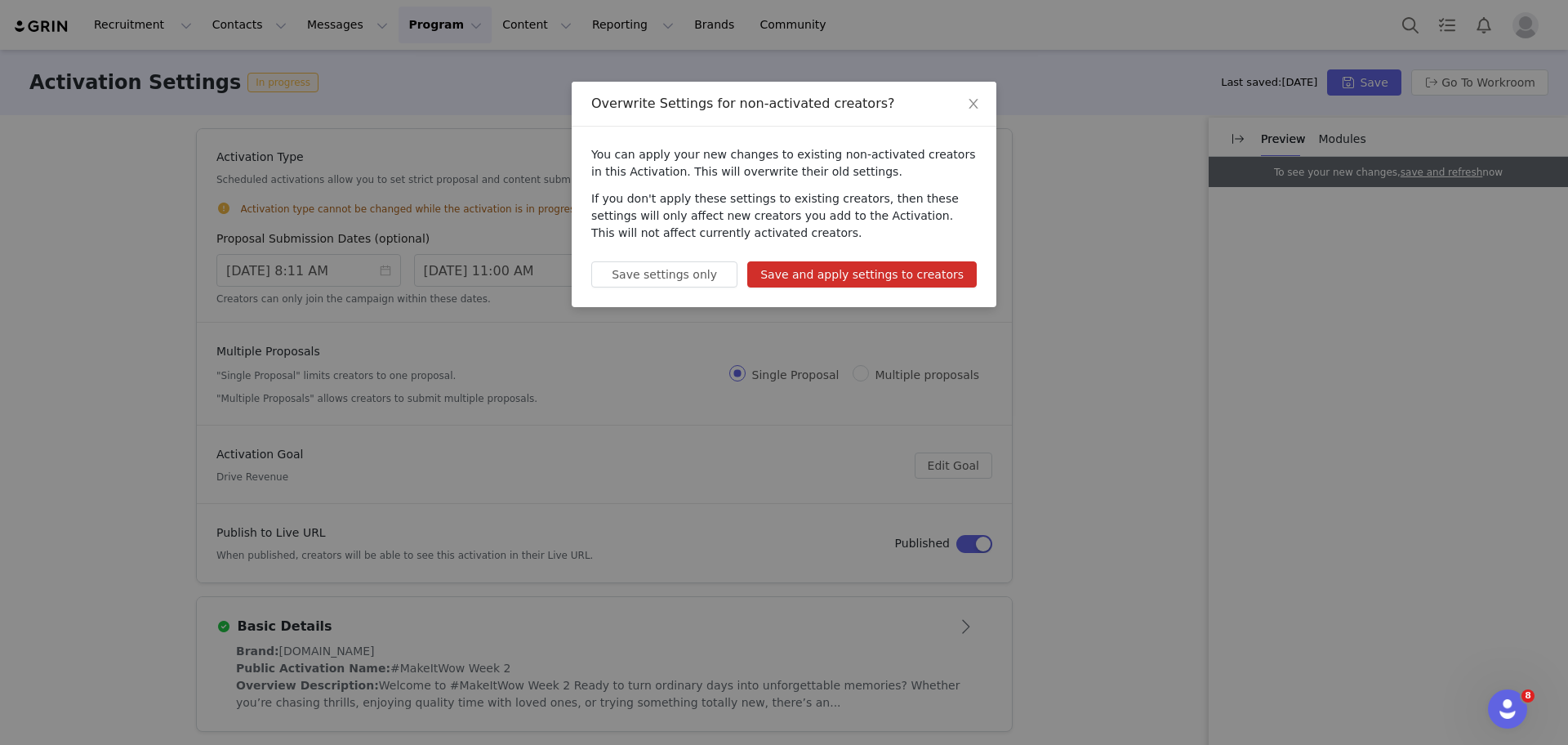
click at [932, 281] on button "Save and apply settings to creators" at bounding box center [861, 274] width 229 height 27
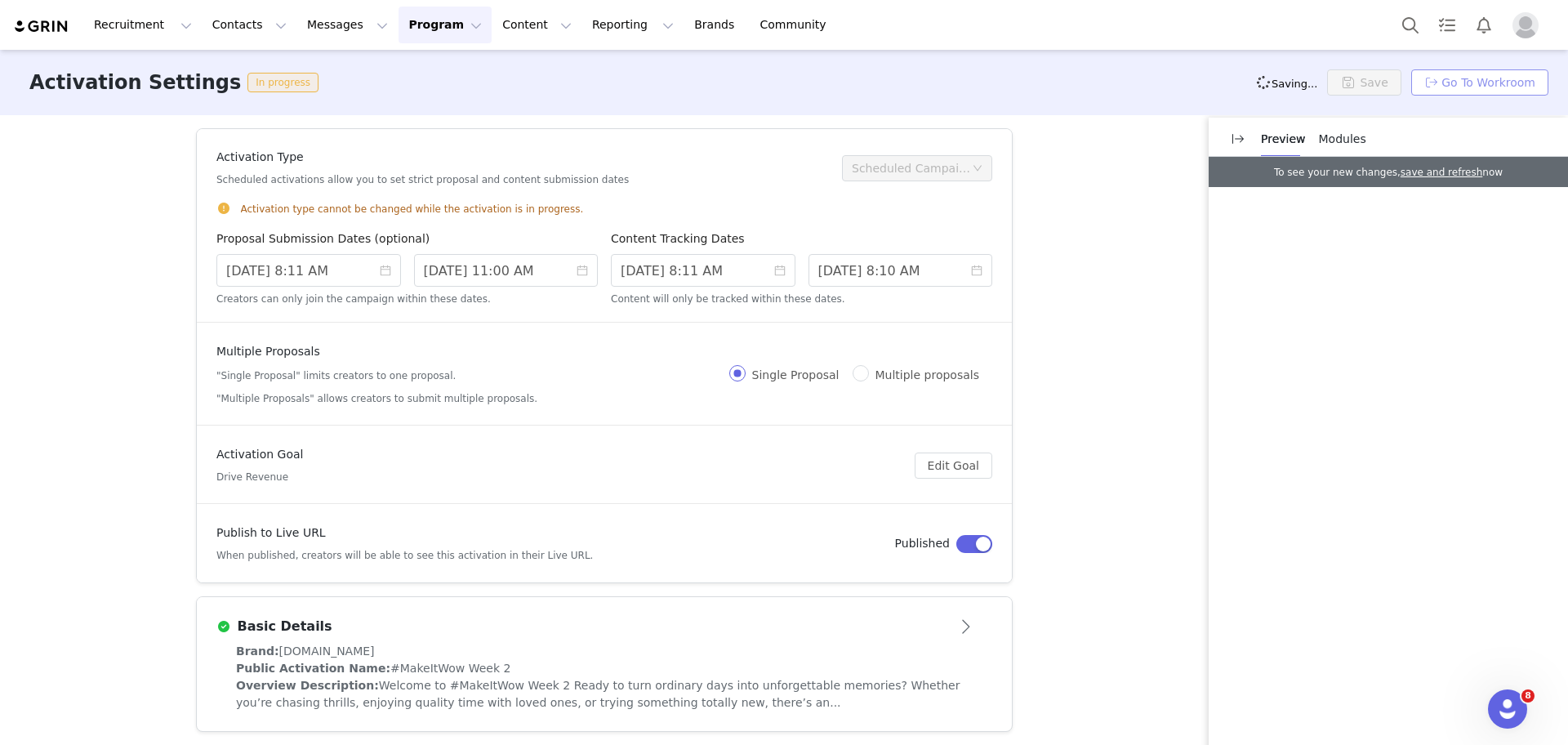
click at [1537, 78] on button "Go To Workroom" at bounding box center [1479, 83] width 138 height 27
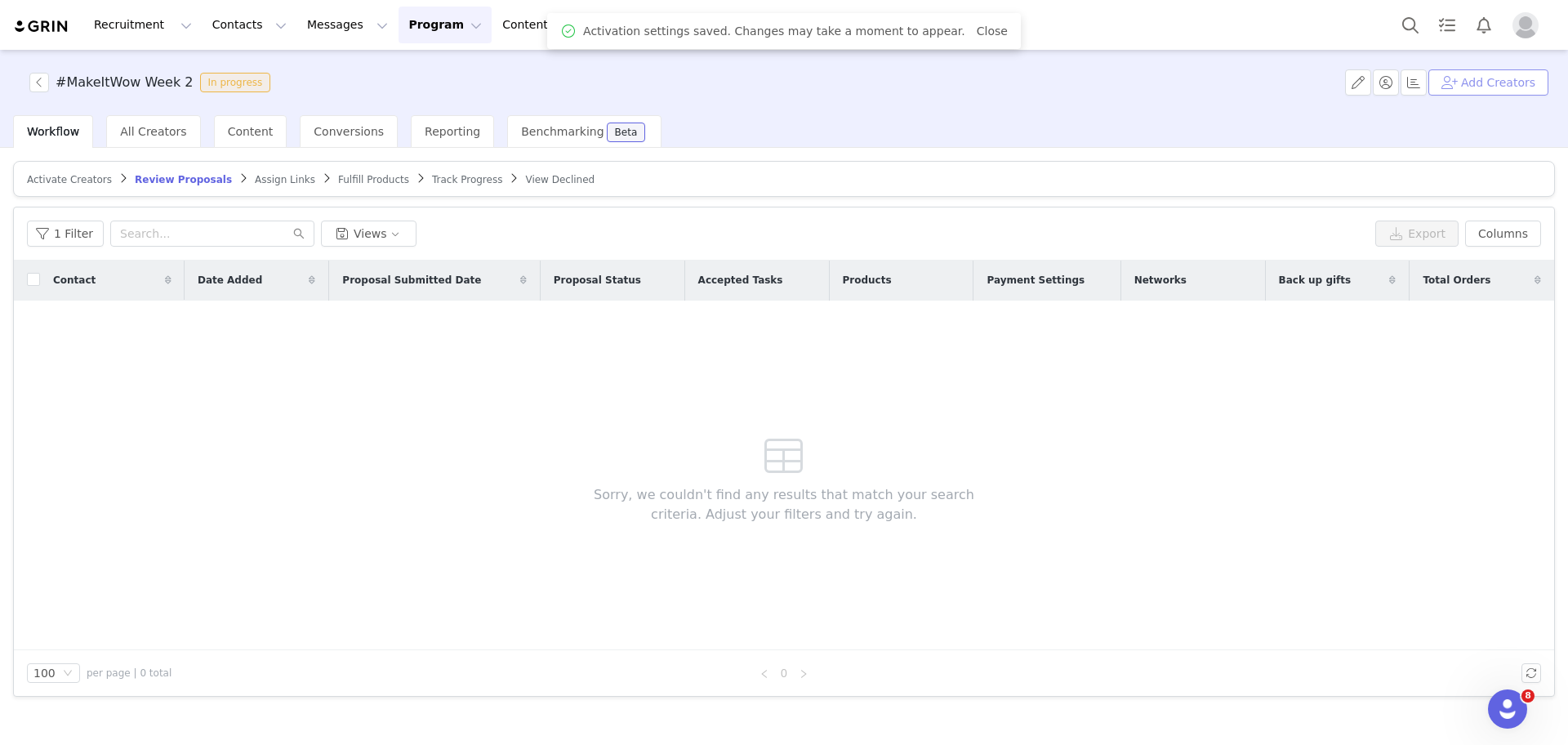
click at [1453, 89] on button "Add Creators" at bounding box center [1488, 83] width 120 height 27
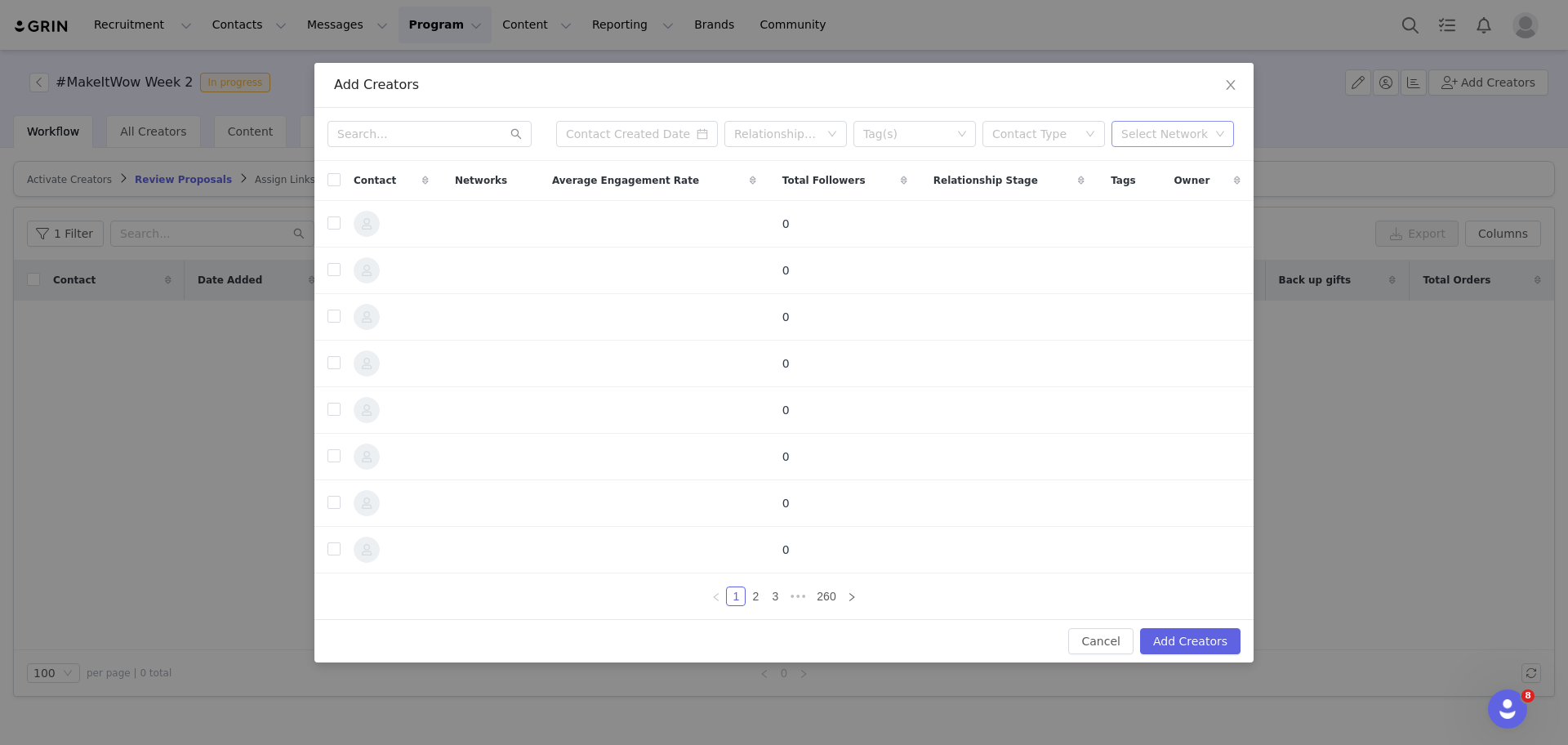
click at [1150, 129] on div "Select Network" at bounding box center [1165, 134] width 88 height 17
click at [1151, 186] on li "Instagram" at bounding box center [1173, 193] width 123 height 27
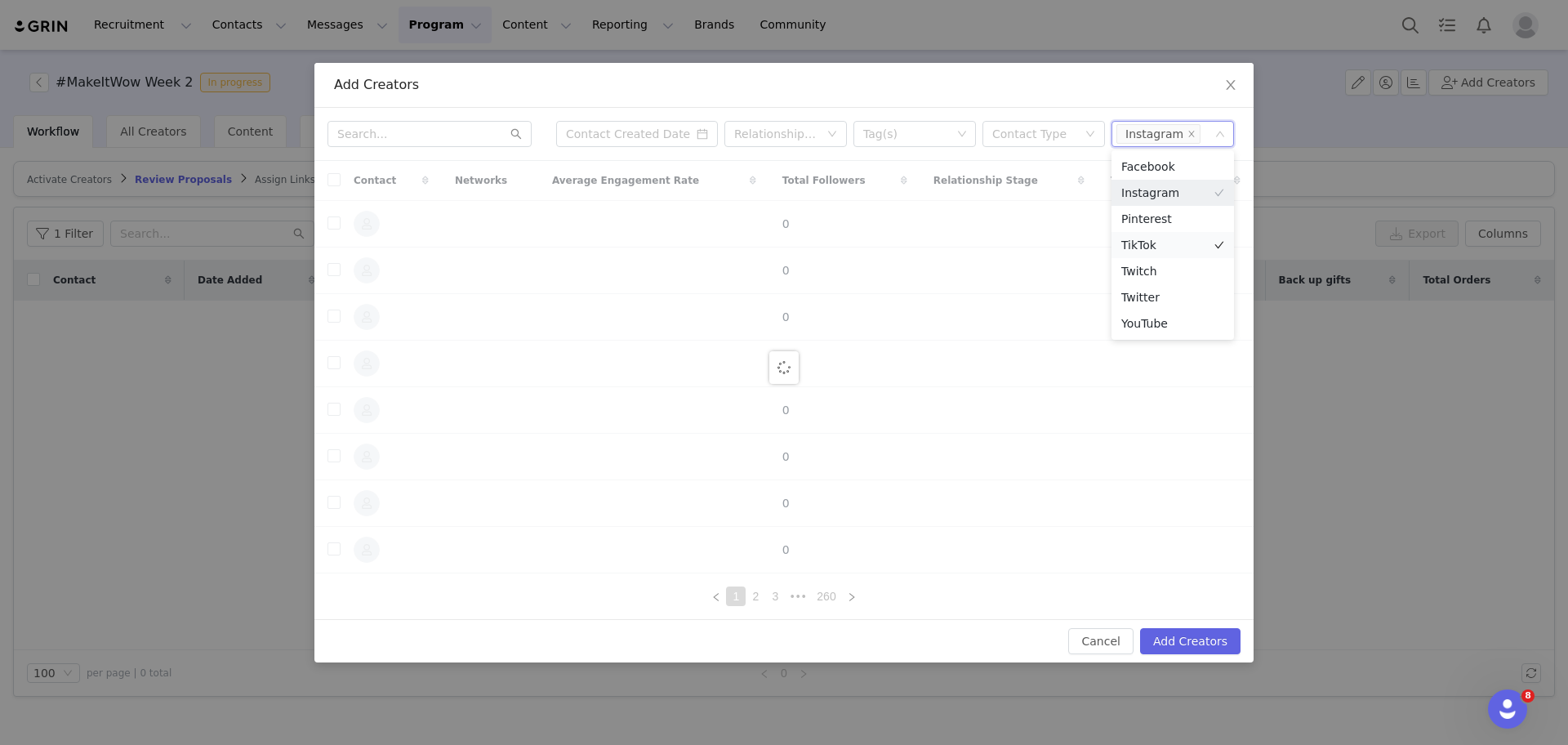
click at [1141, 247] on li "TikTok" at bounding box center [1173, 245] width 123 height 27
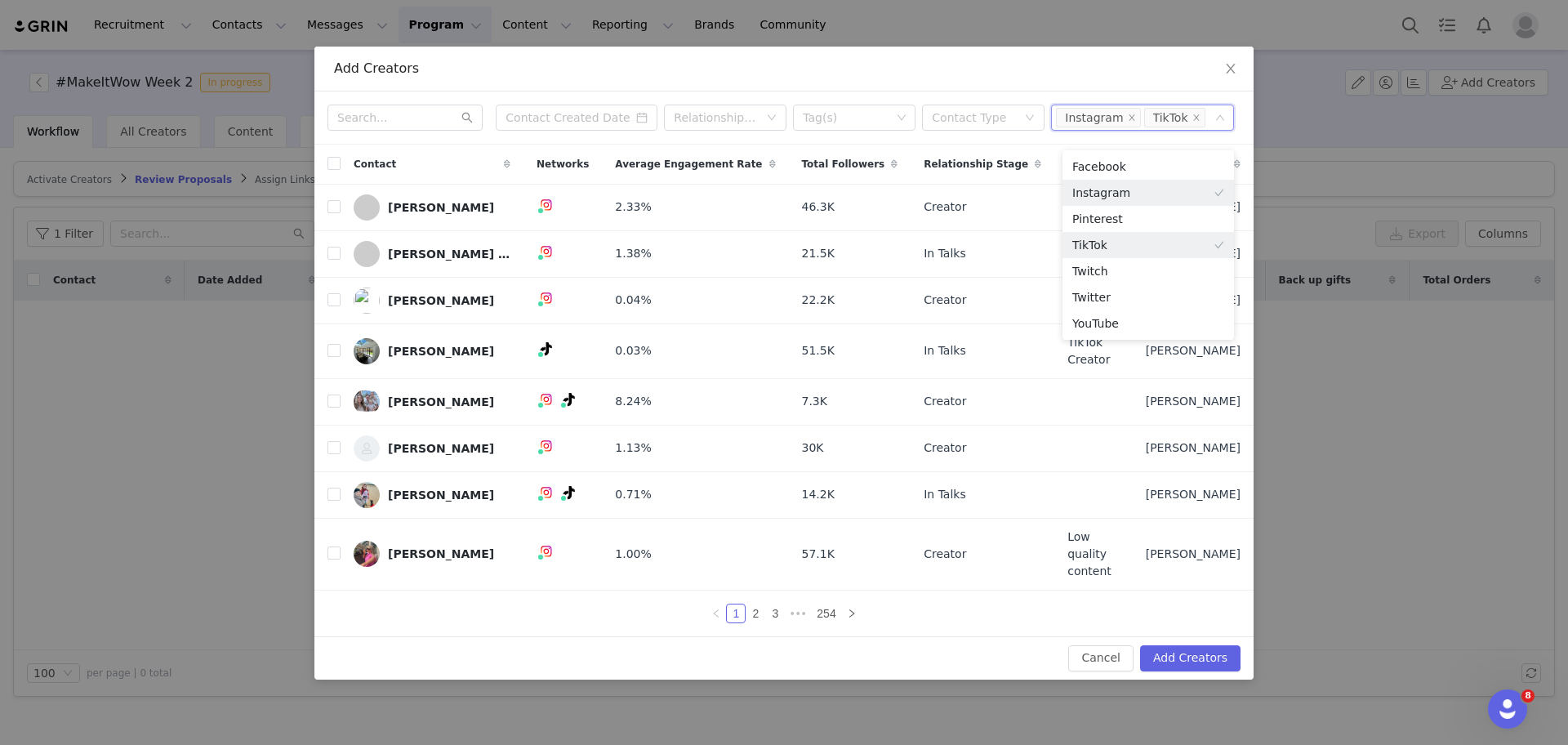
click at [602, 113] on div "Relationship Stage Tag(s) Contact Type Select Network Instagram TikTok" at bounding box center [784, 118] width 939 height 53
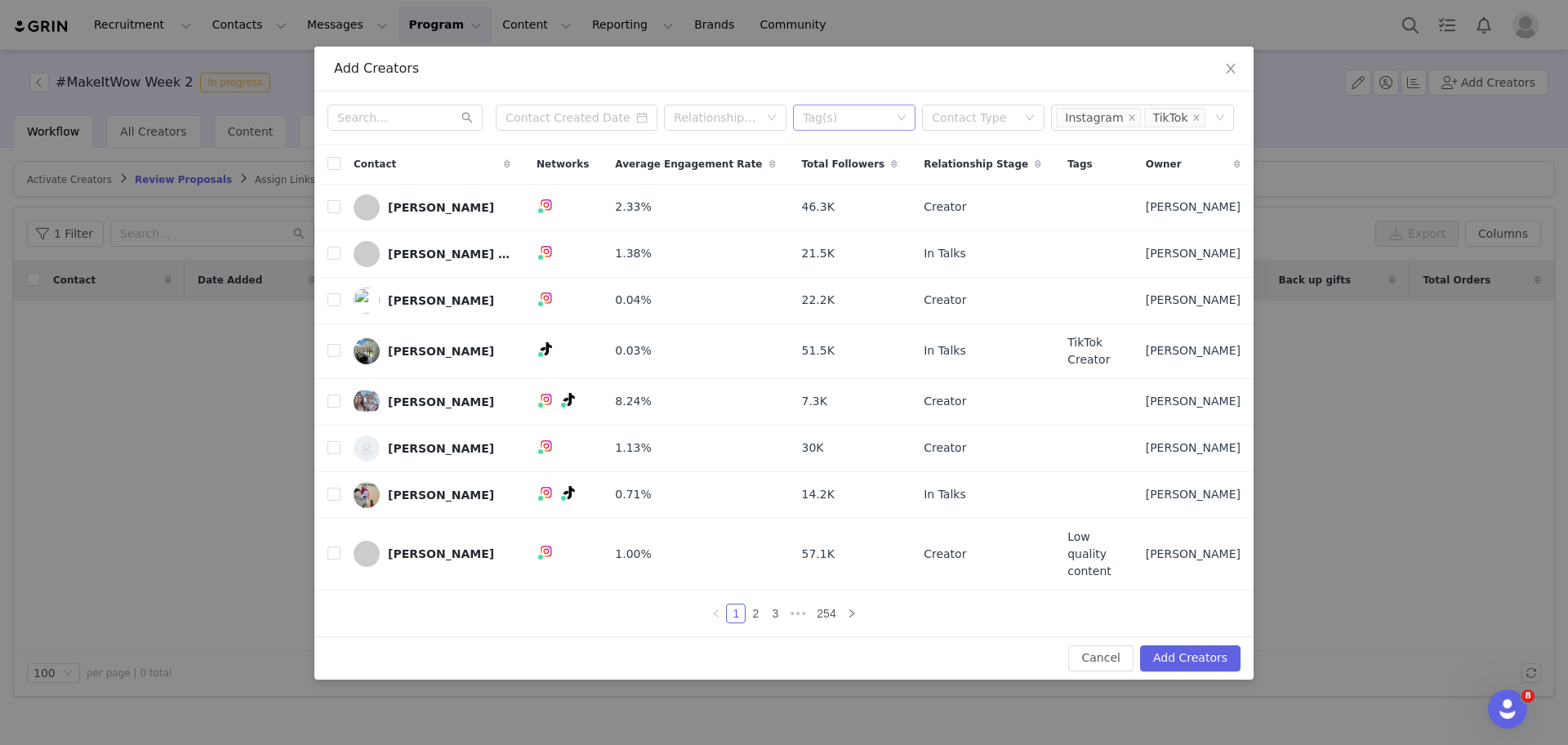
click at [915, 128] on div "Tag(s)" at bounding box center [854, 118] width 123 height 27
click at [876, 201] on li "Top Performers" at bounding box center [866, 199] width 123 height 27
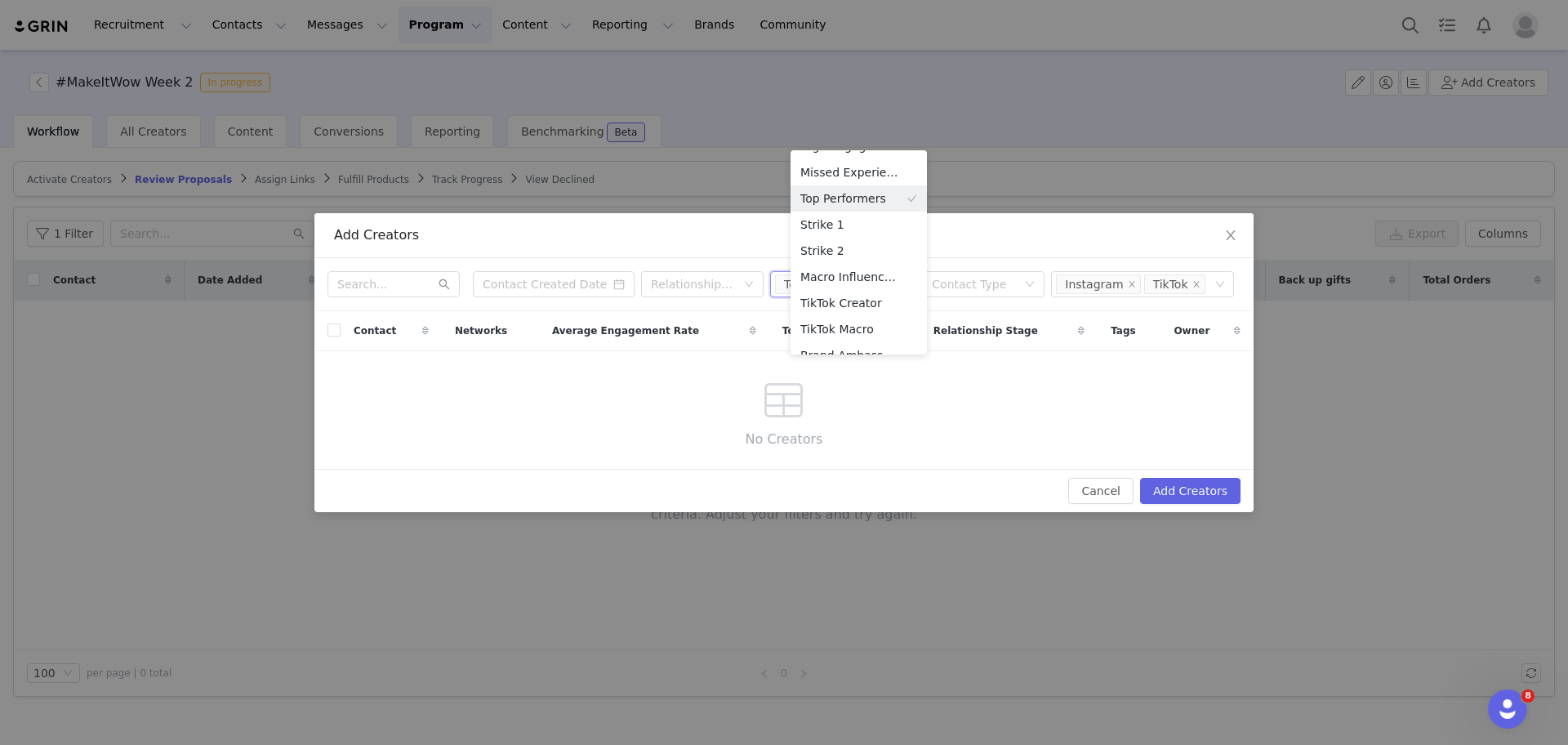
click at [934, 91] on div "Add Creators Relationship Stage Tag(s) Top Performers Contact Type Select Netwo…" at bounding box center [784, 372] width 1568 height 745
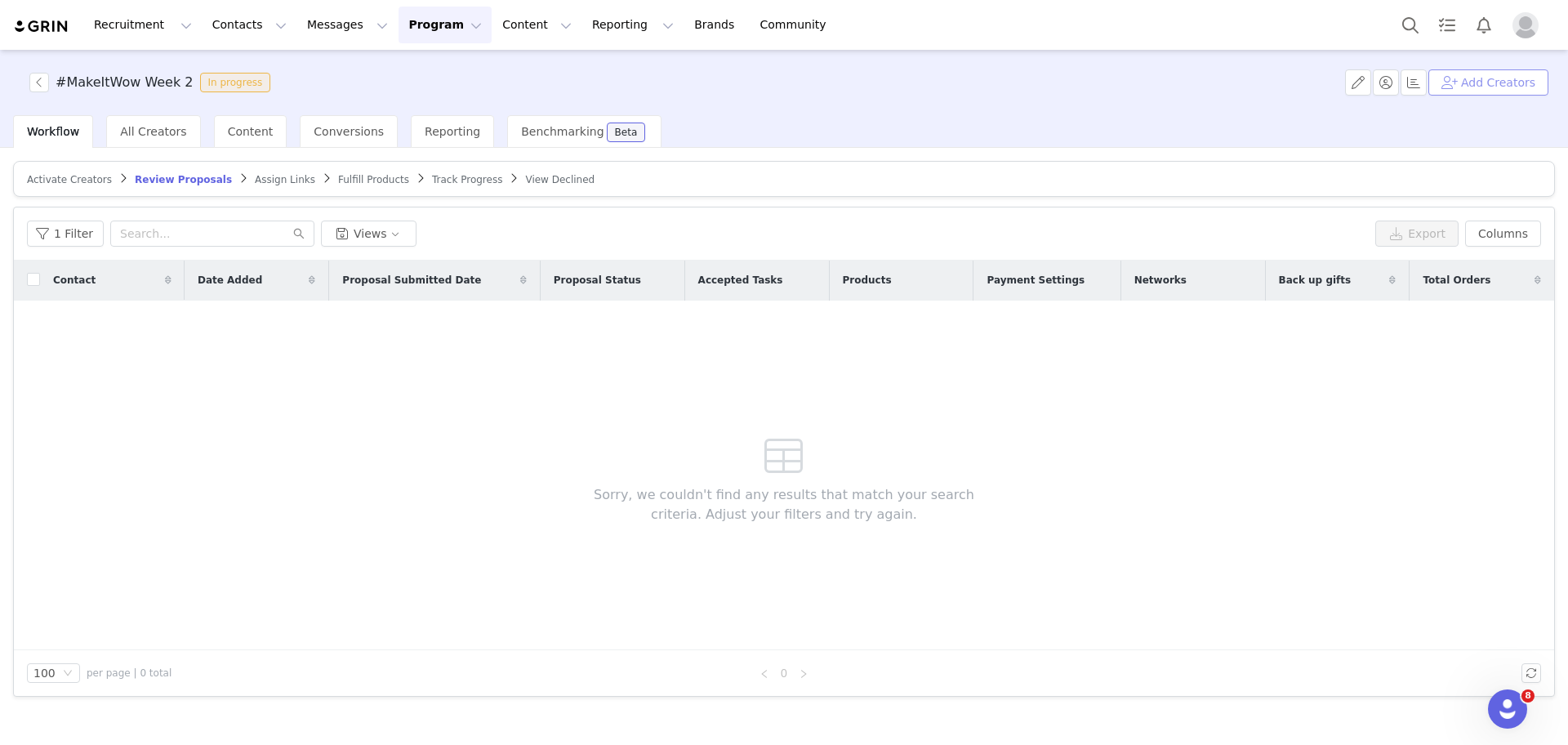
click at [1478, 75] on button "Add Creators" at bounding box center [1488, 83] width 120 height 27
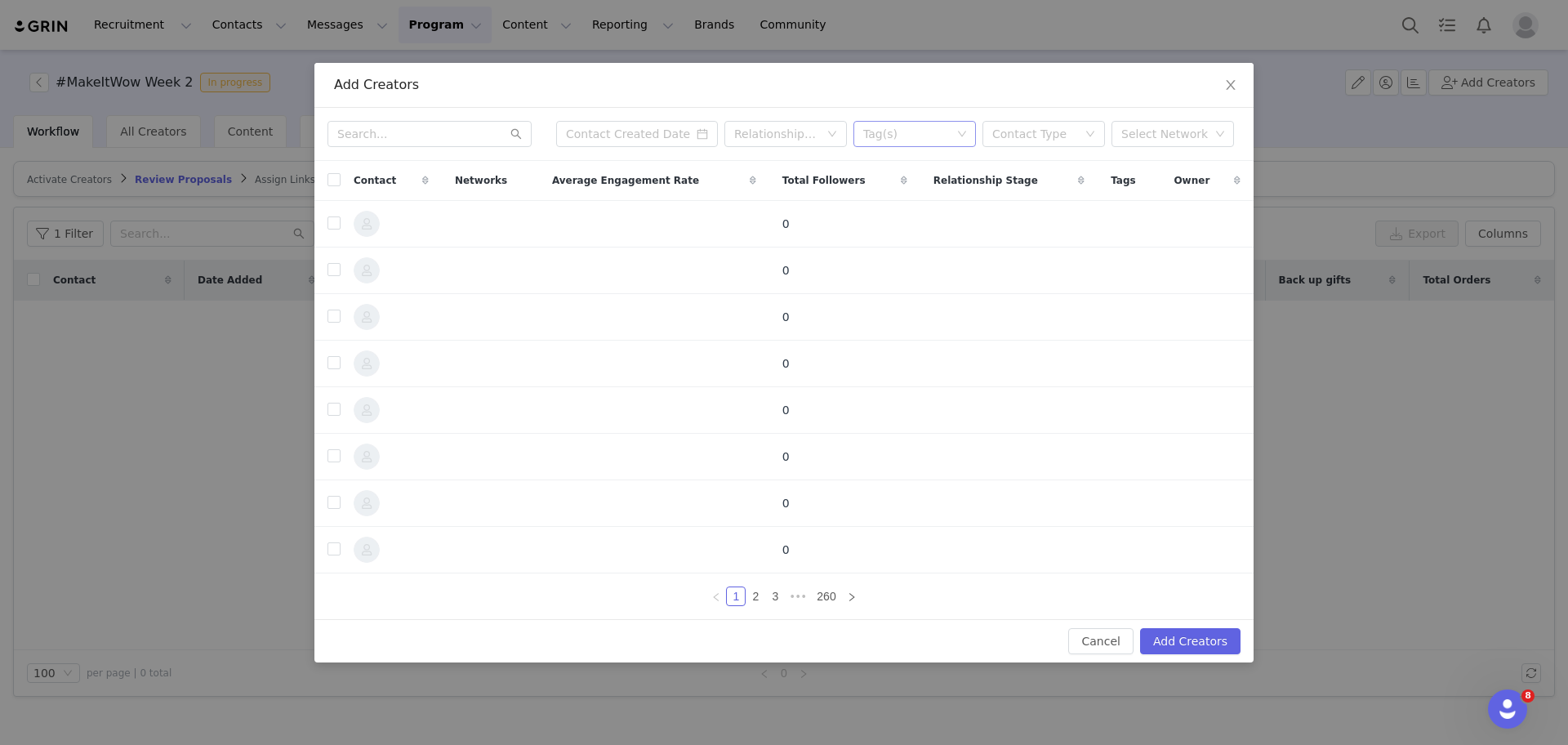
click at [915, 135] on div "Tag(s)" at bounding box center [907, 134] width 88 height 17
click at [938, 245] on li "Lifestyle" at bounding box center [914, 245] width 123 height 27
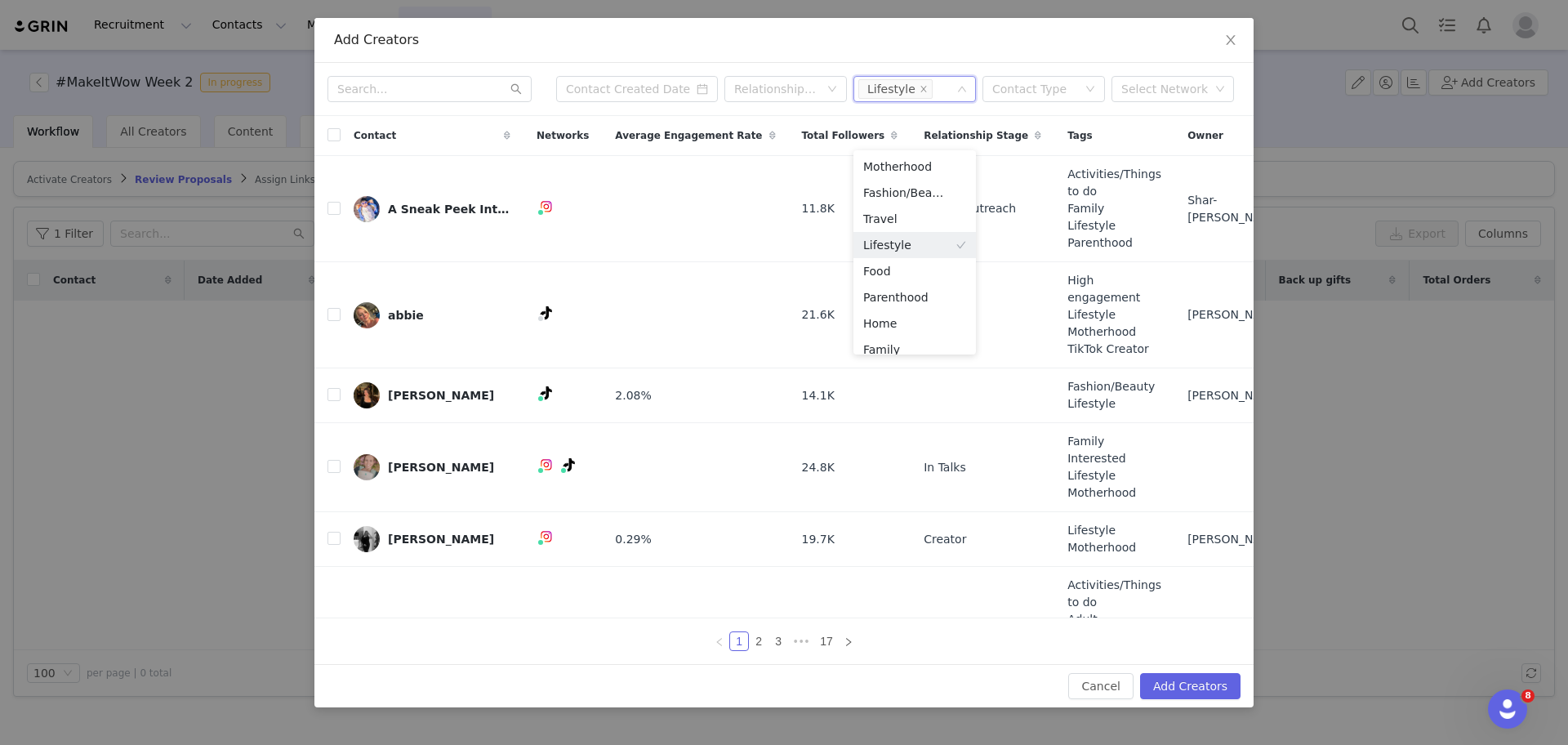
click at [738, 109] on div "Relationship Stage Tag(s) Lifestyle Contact Type Select Network" at bounding box center [784, 89] width 939 height 53
click at [890, 134] on icon at bounding box center [894, 136] width 7 height 10
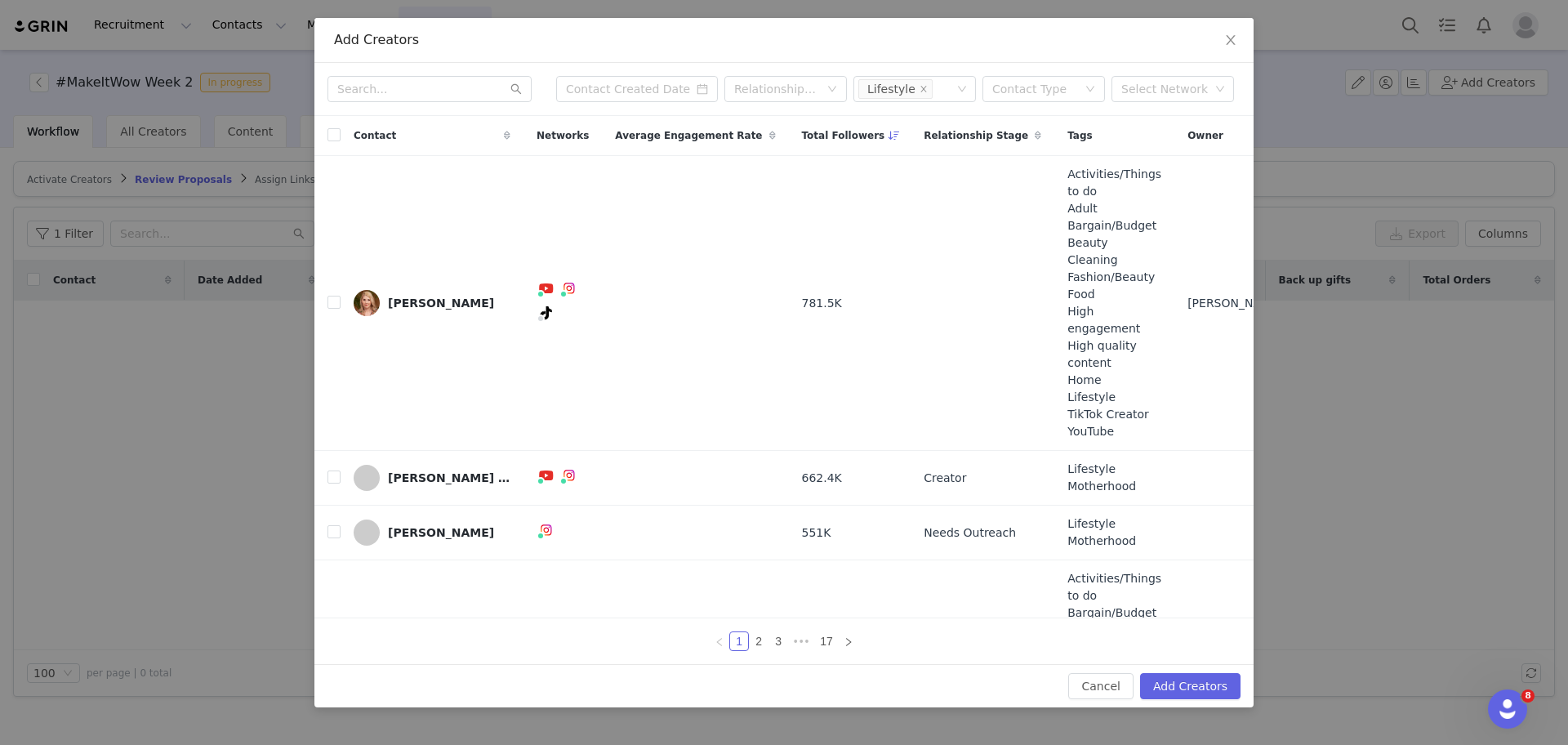
click at [984, 48] on div "Add Creators" at bounding box center [784, 40] width 900 height 18
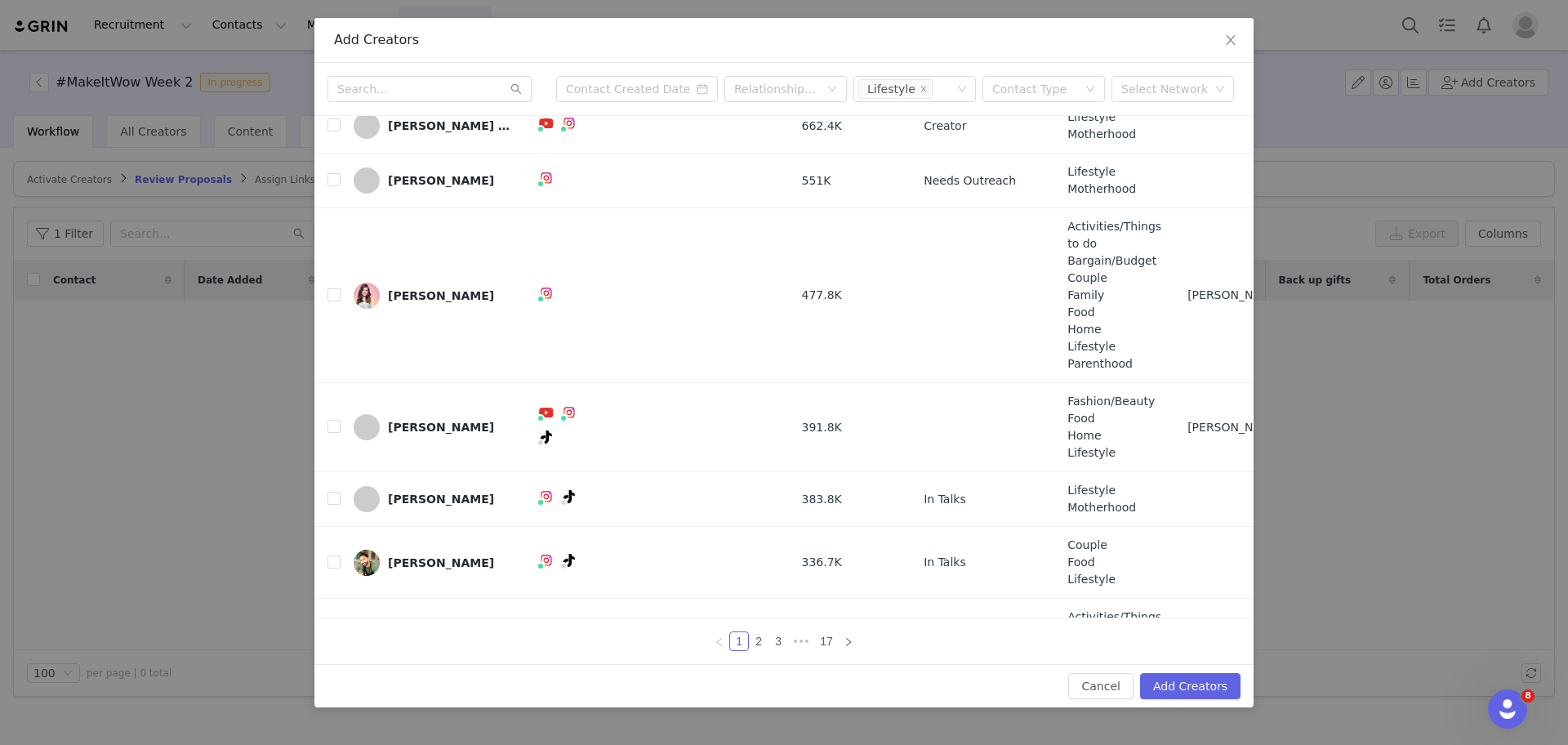
scroll to position [542, 0]
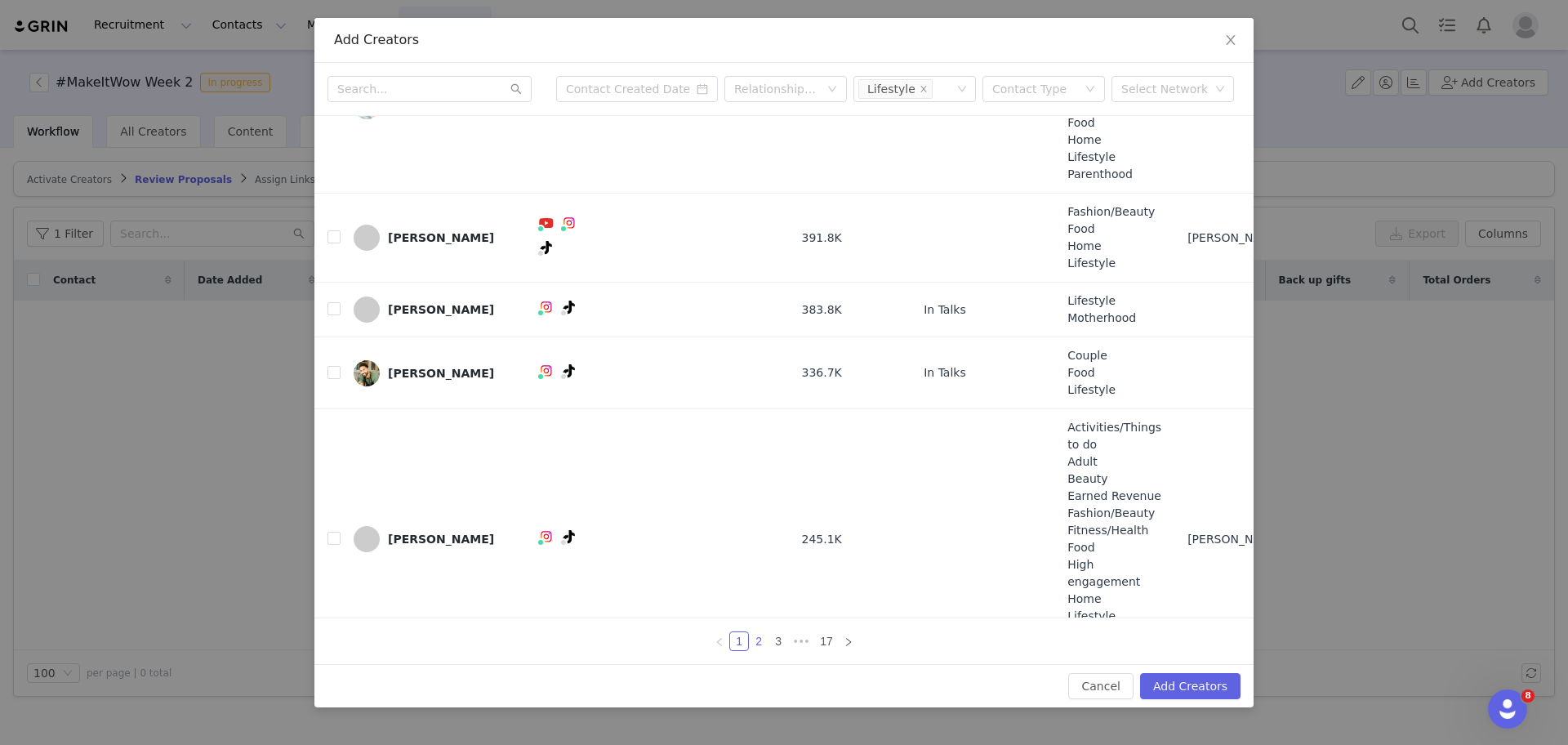
click at [764, 642] on link "2" at bounding box center [759, 641] width 18 height 18
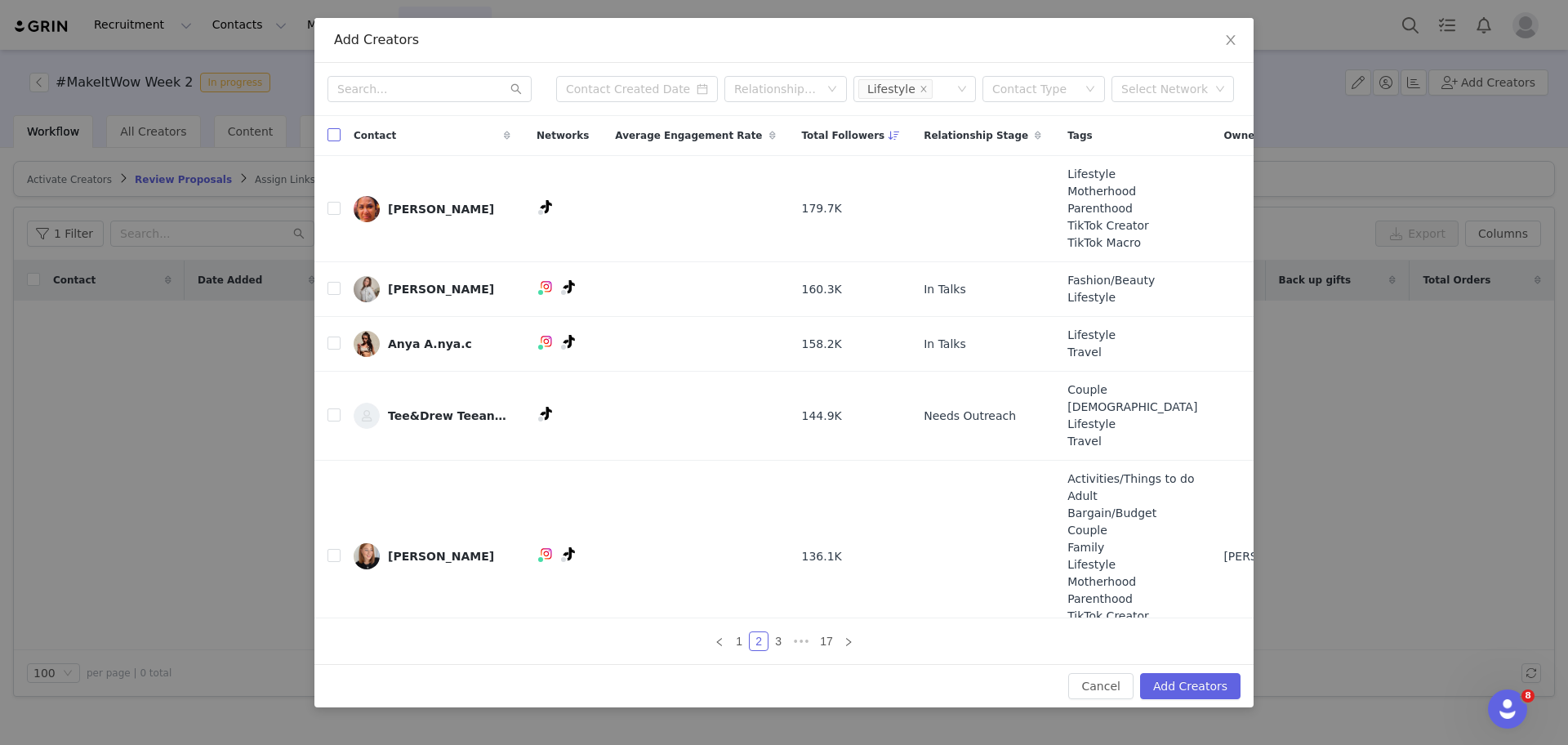
click at [332, 139] on input "checkbox" at bounding box center [334, 135] width 13 height 13
checkbox input "true"
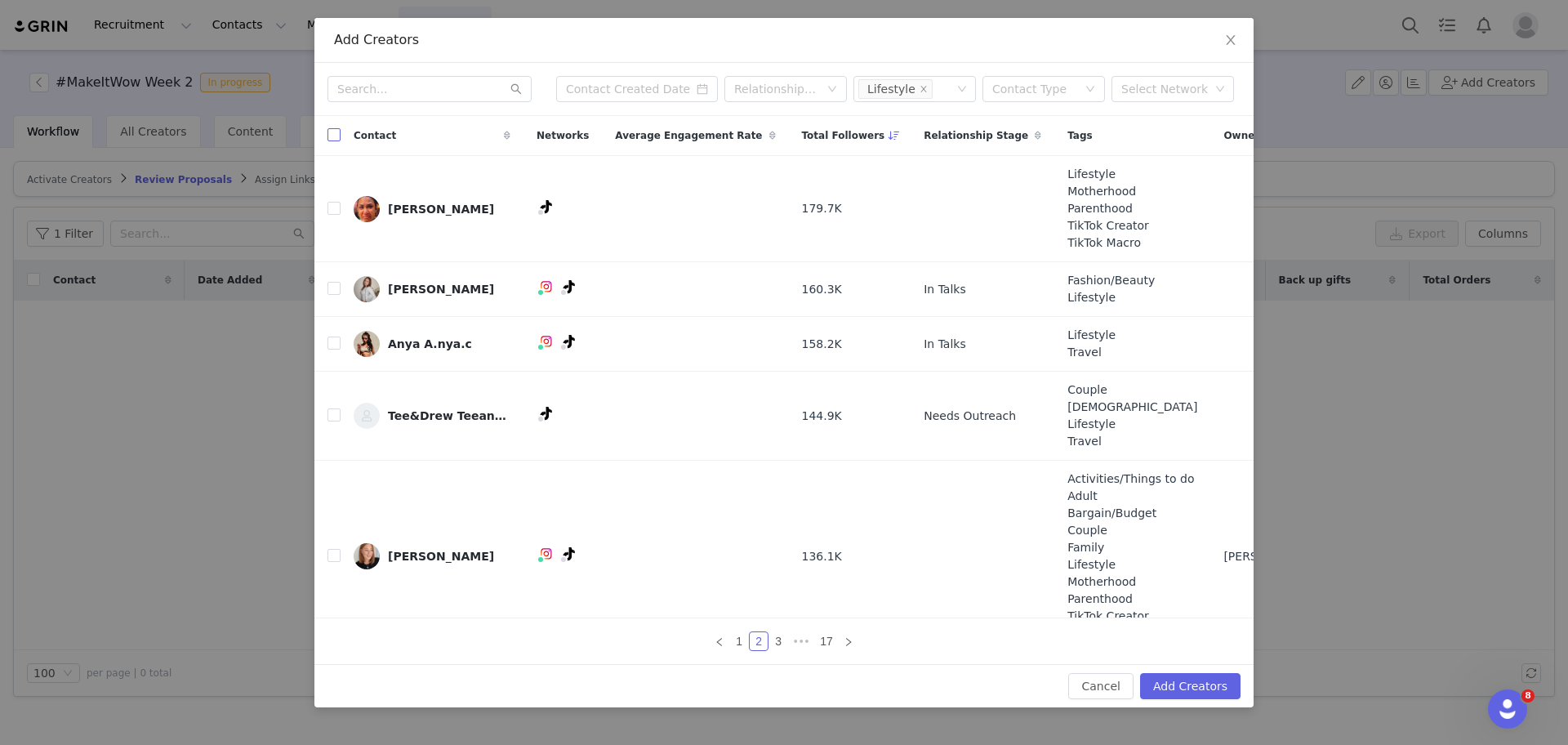
checkbox input "true"
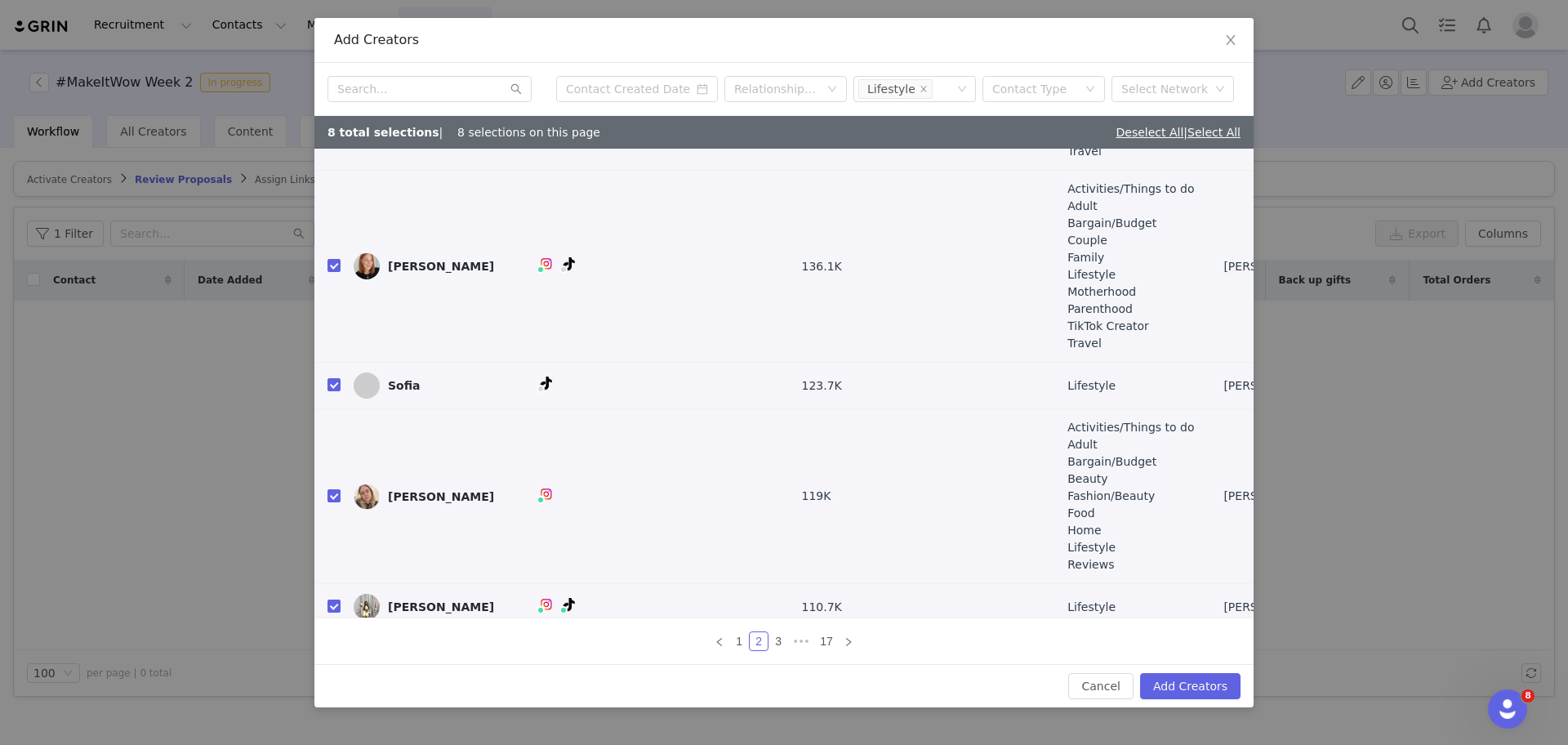
scroll to position [335, 0]
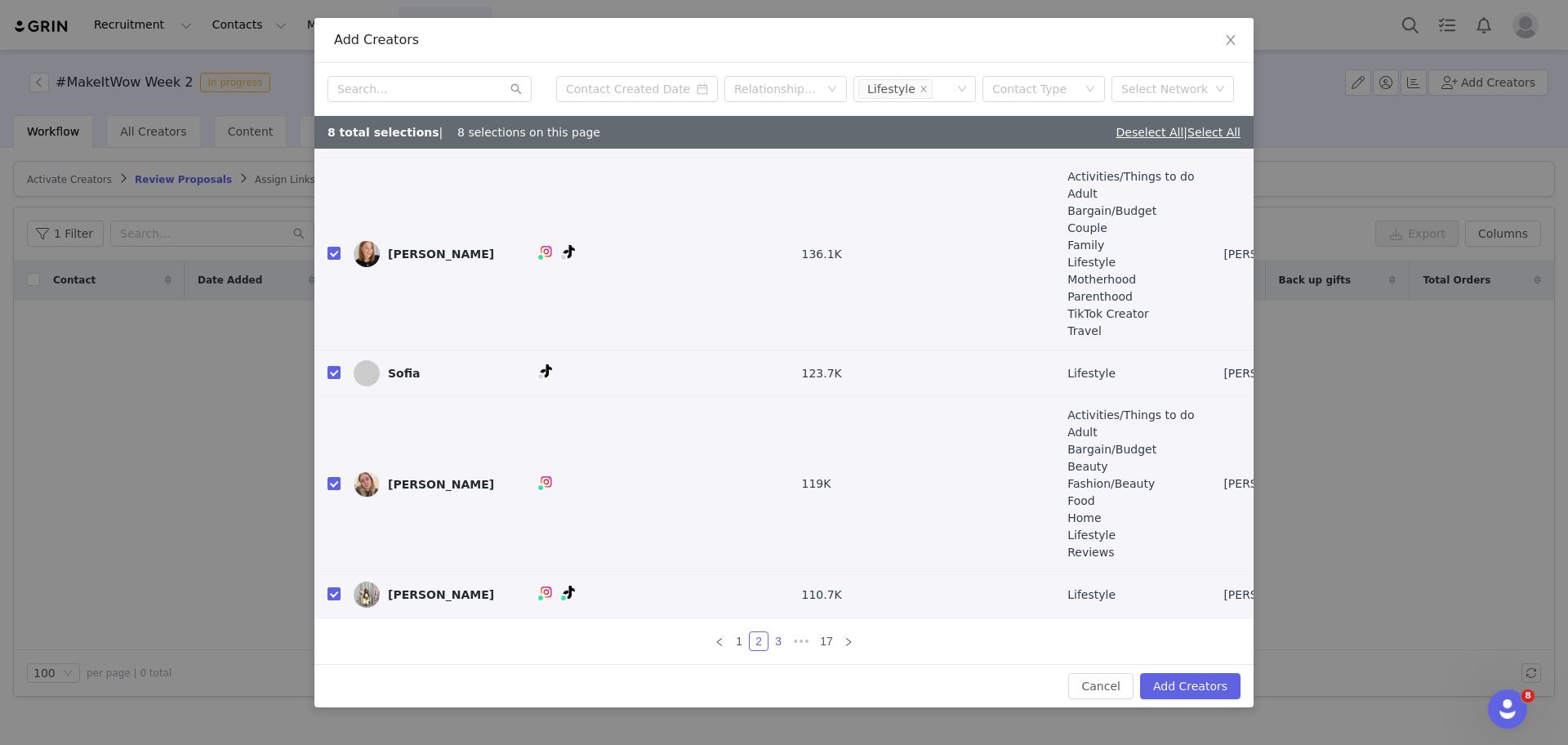
click at [775, 642] on link "3" at bounding box center [779, 641] width 18 height 18
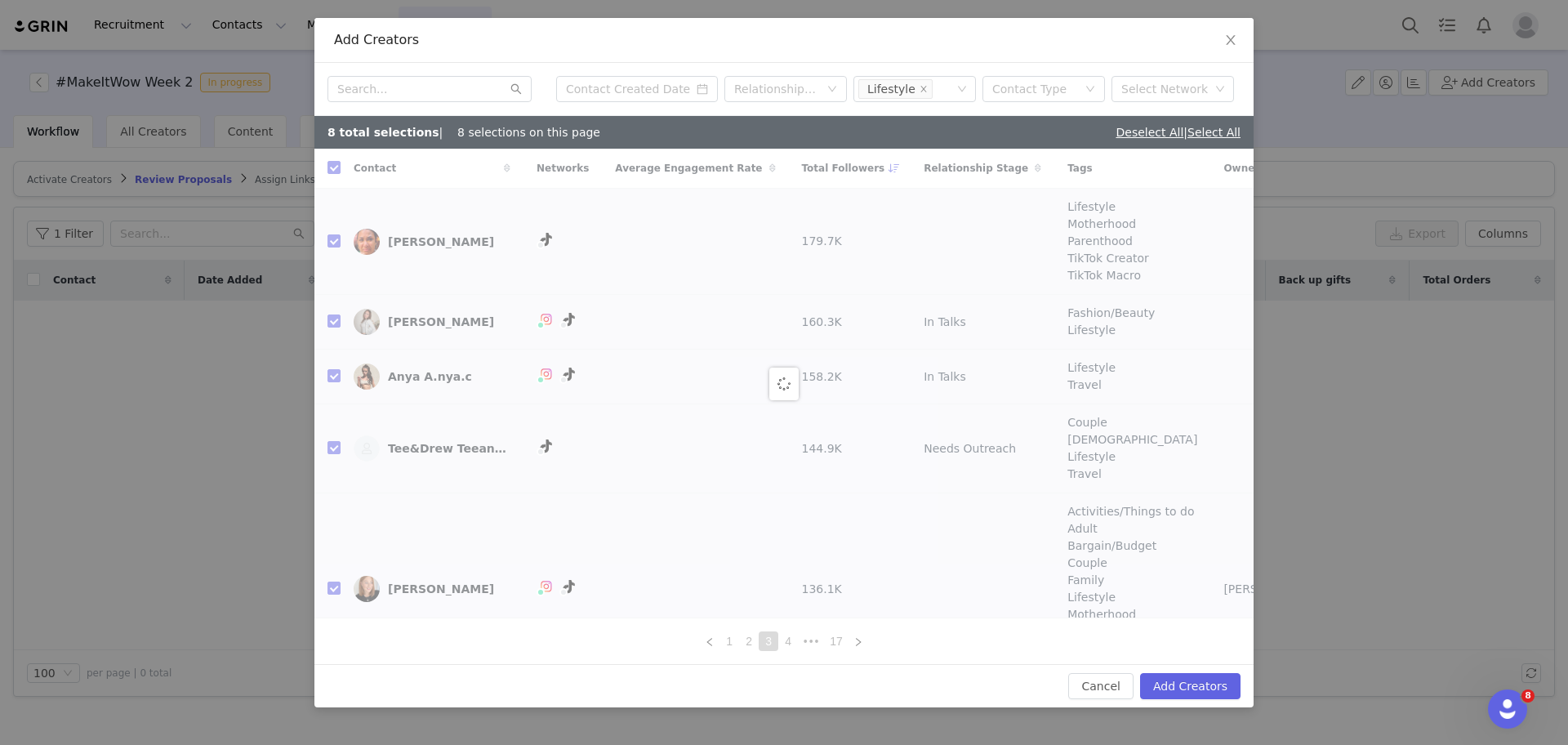
checkbox input "false"
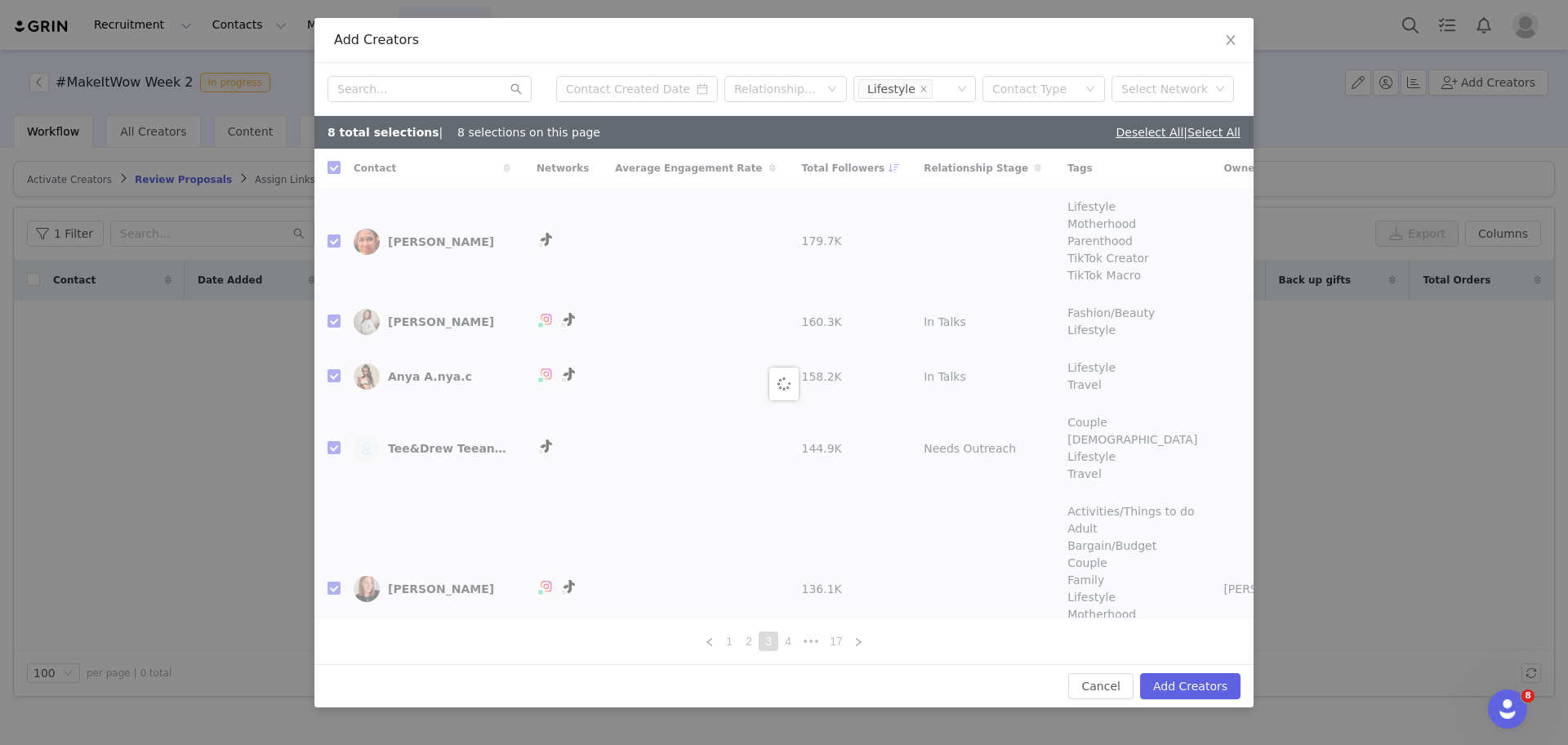
checkbox input "false"
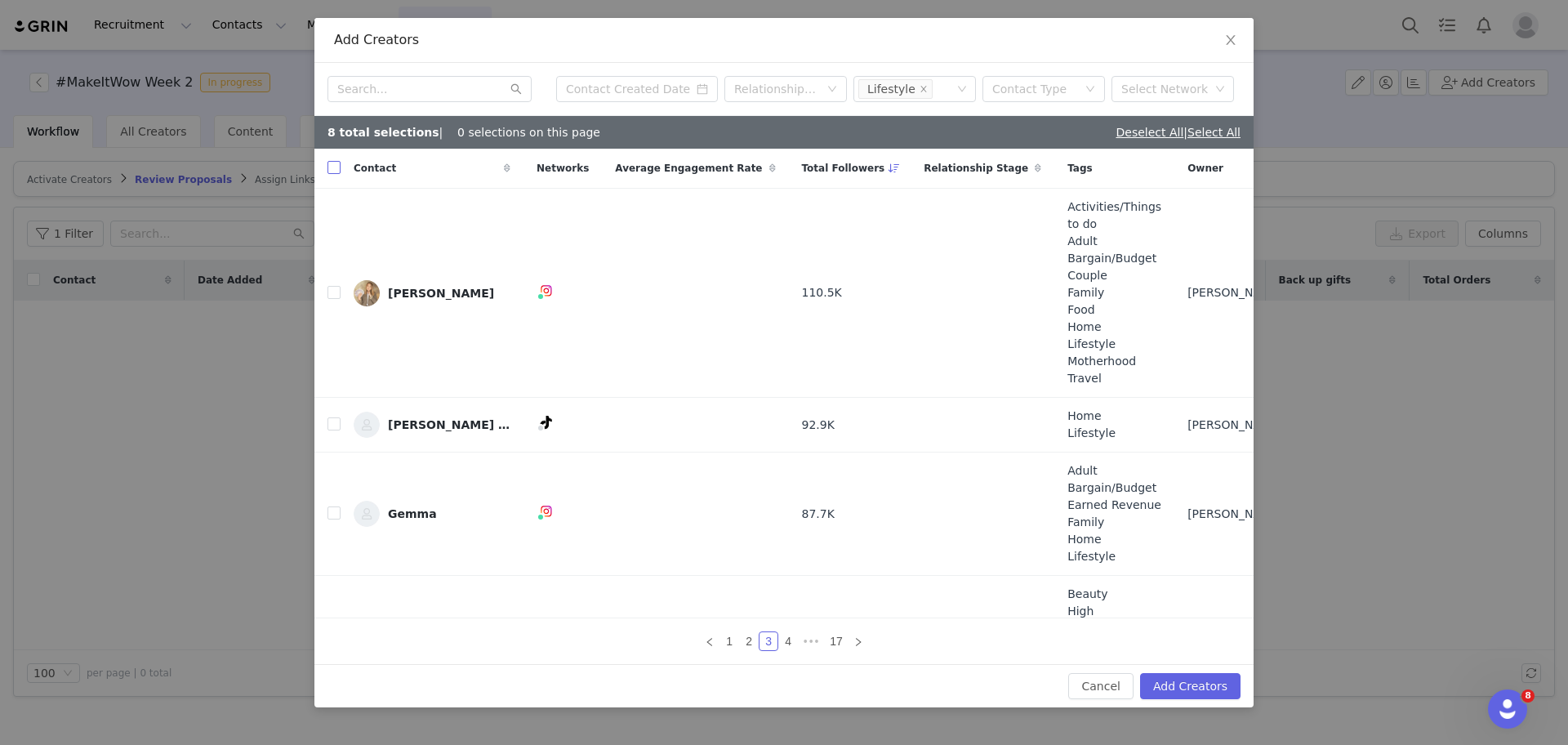
click at [332, 170] on input "checkbox" at bounding box center [334, 167] width 13 height 13
checkbox input "true"
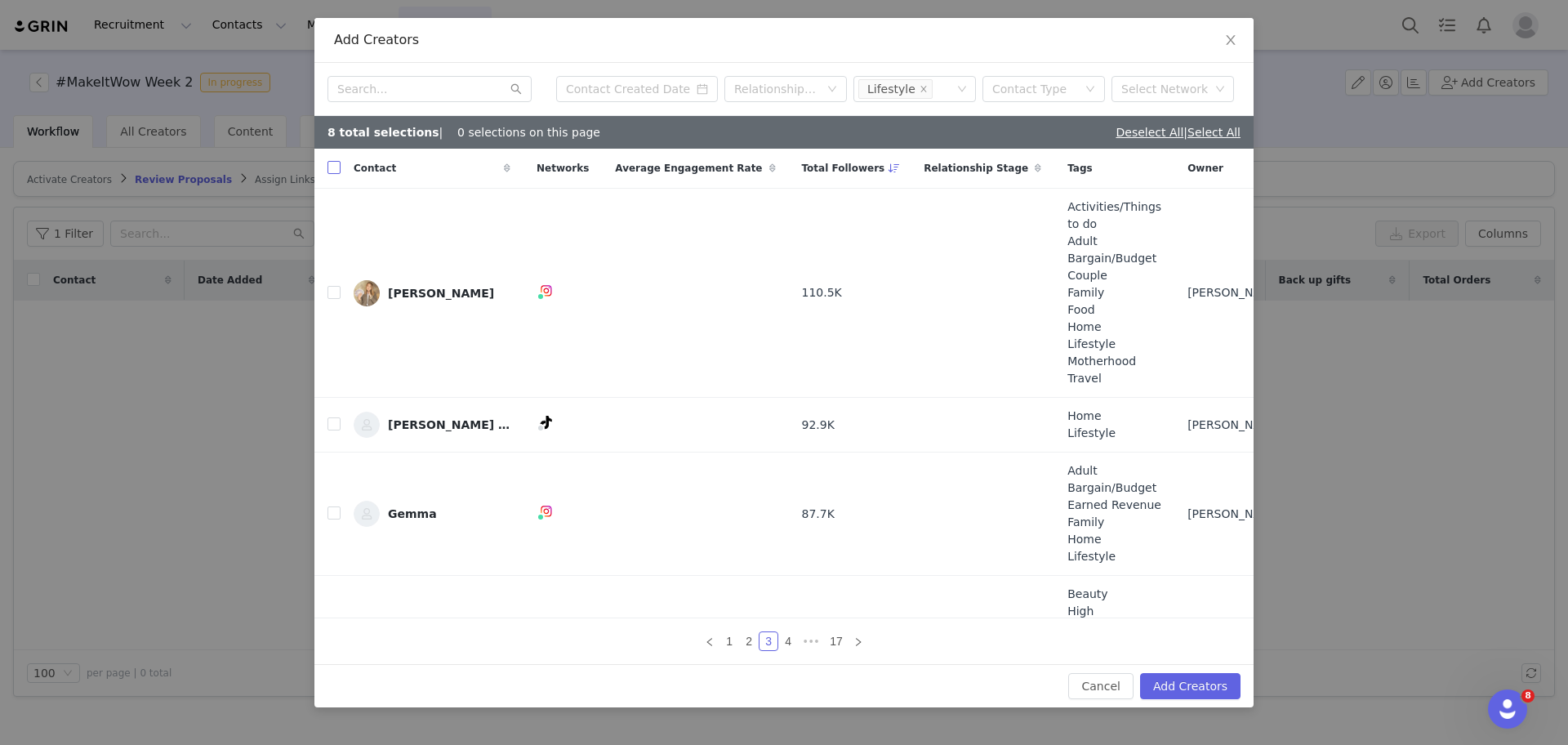
checkbox input "true"
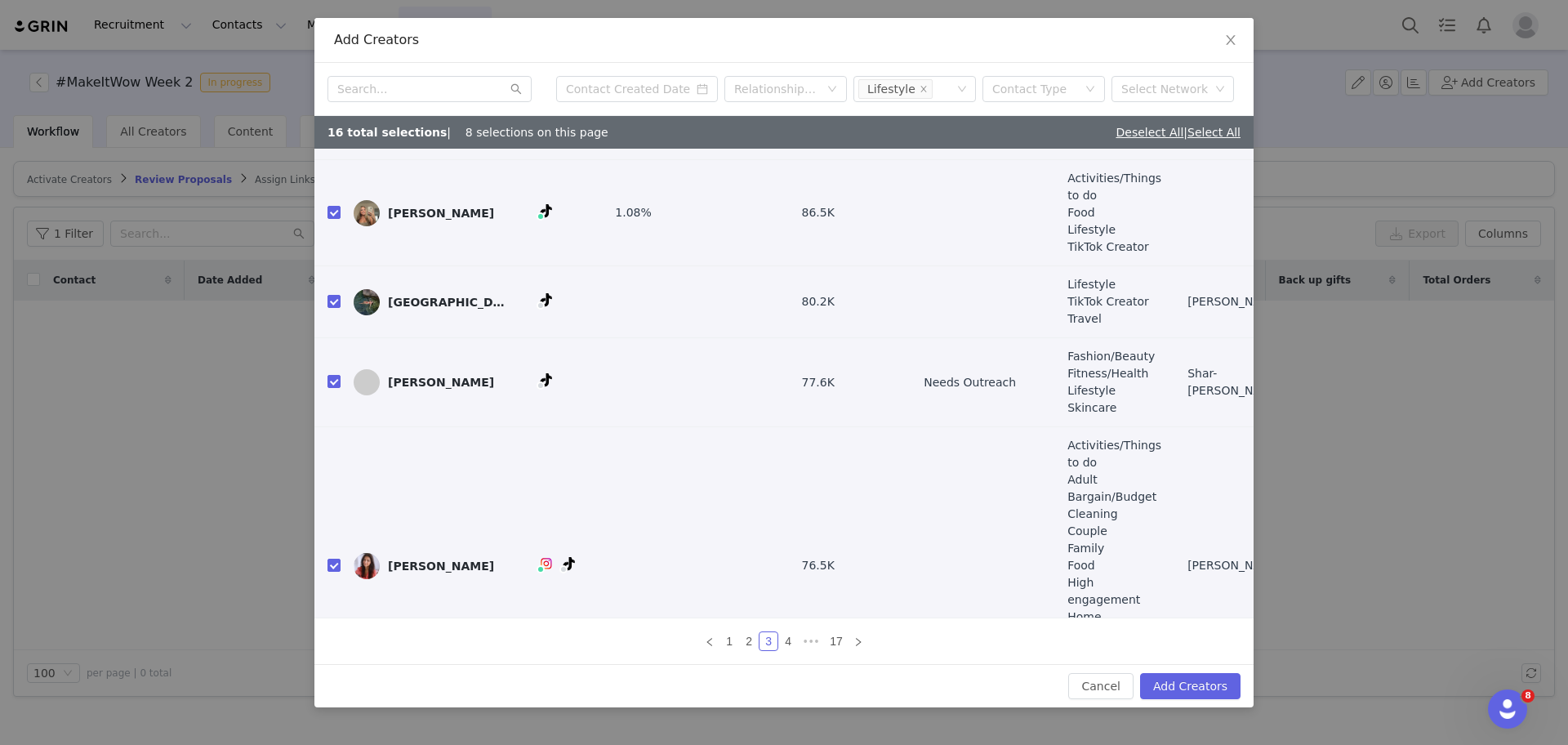
scroll to position [540, 0]
click at [790, 642] on link "4" at bounding box center [788, 641] width 18 height 18
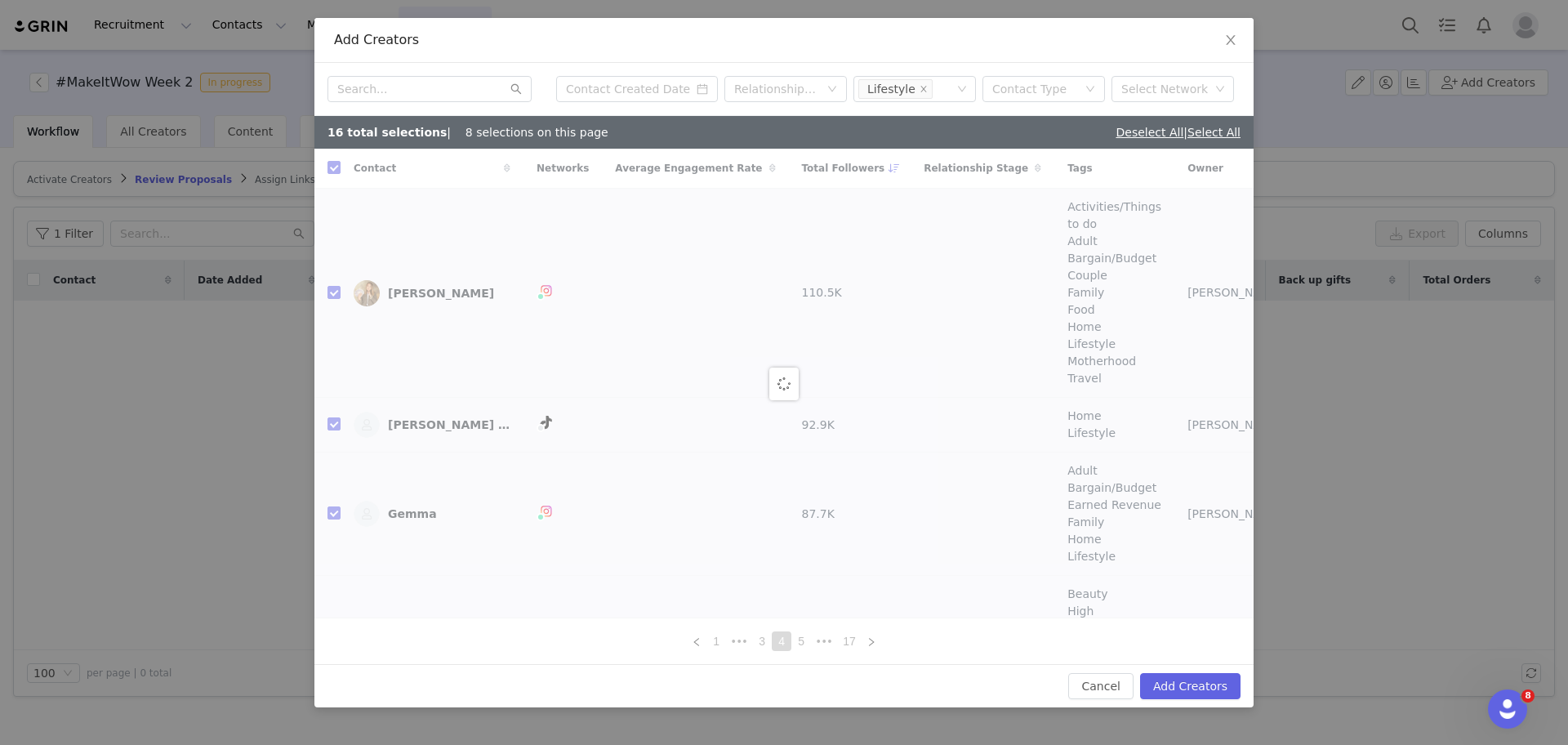
checkbox input "false"
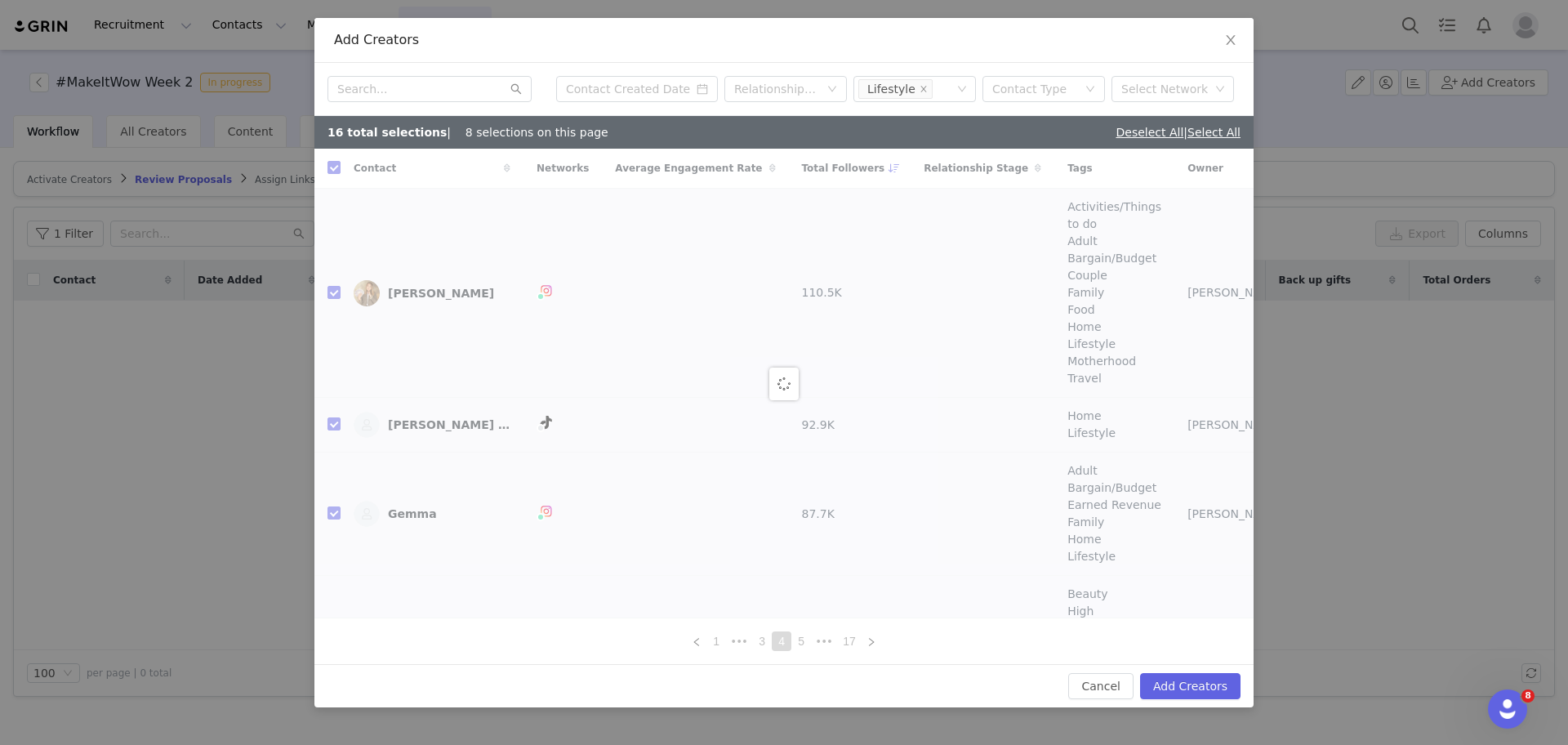
checkbox input "false"
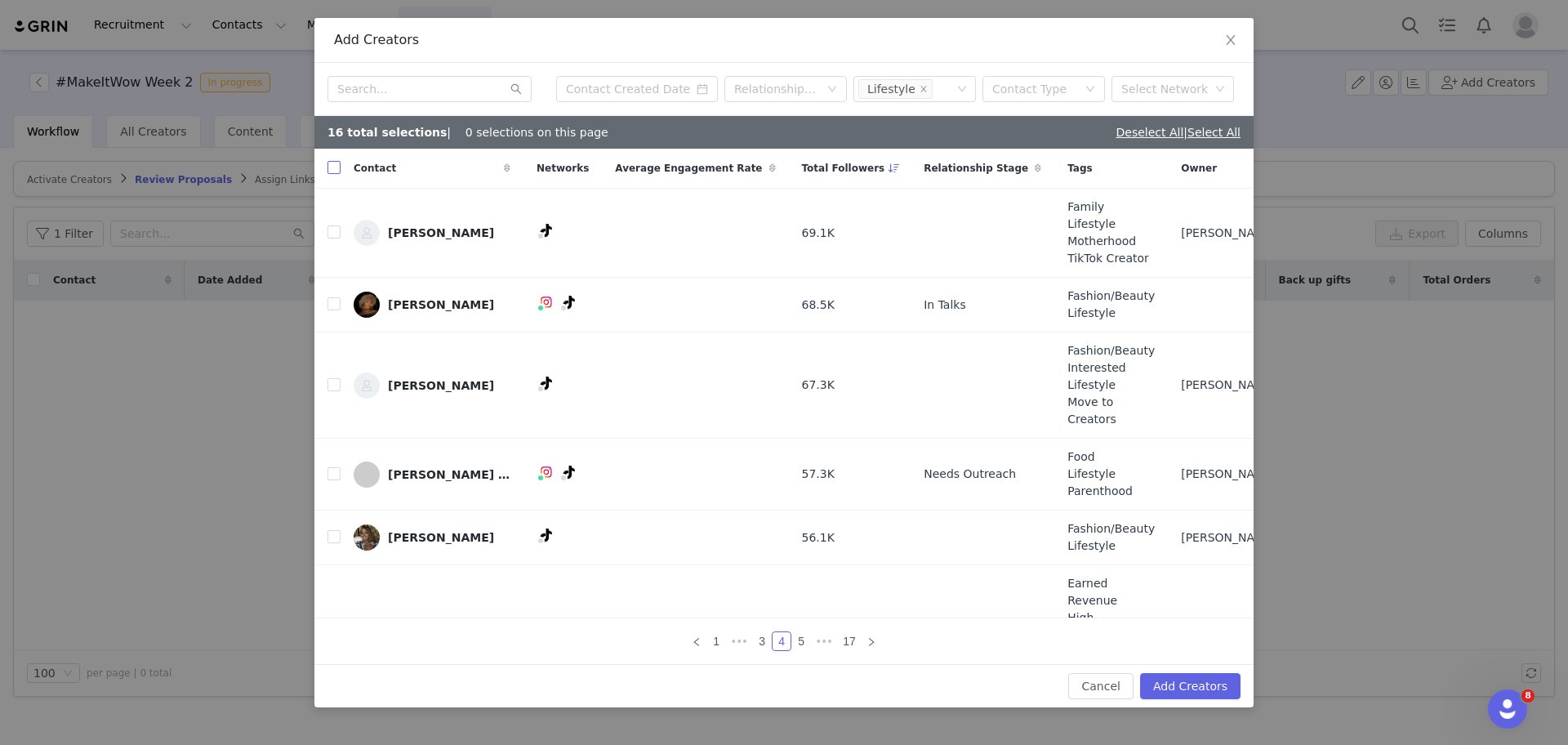
click at [333, 171] on input "checkbox" at bounding box center [334, 167] width 13 height 13
checkbox input "true"
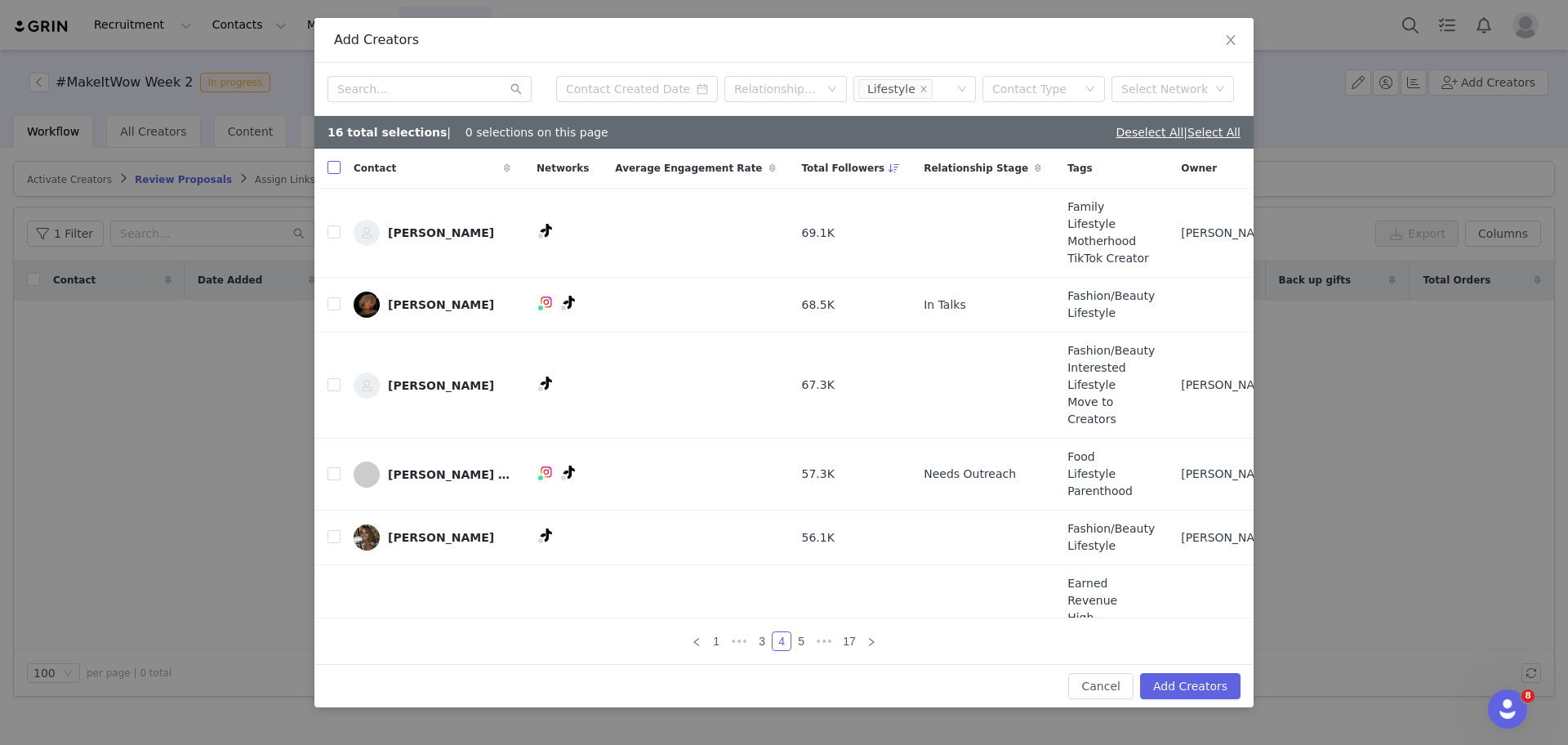
checkbox input "true"
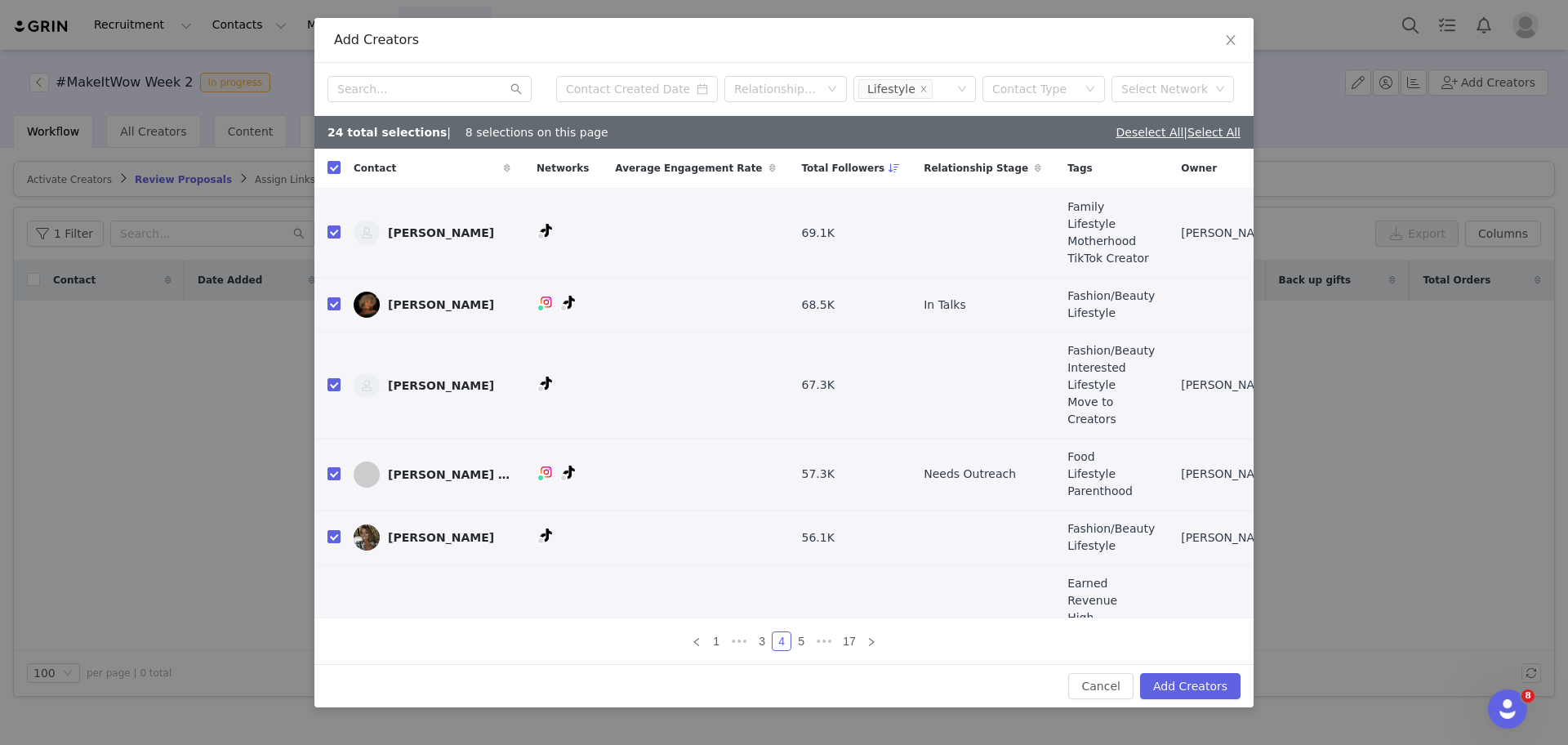
scroll to position [197, 0]
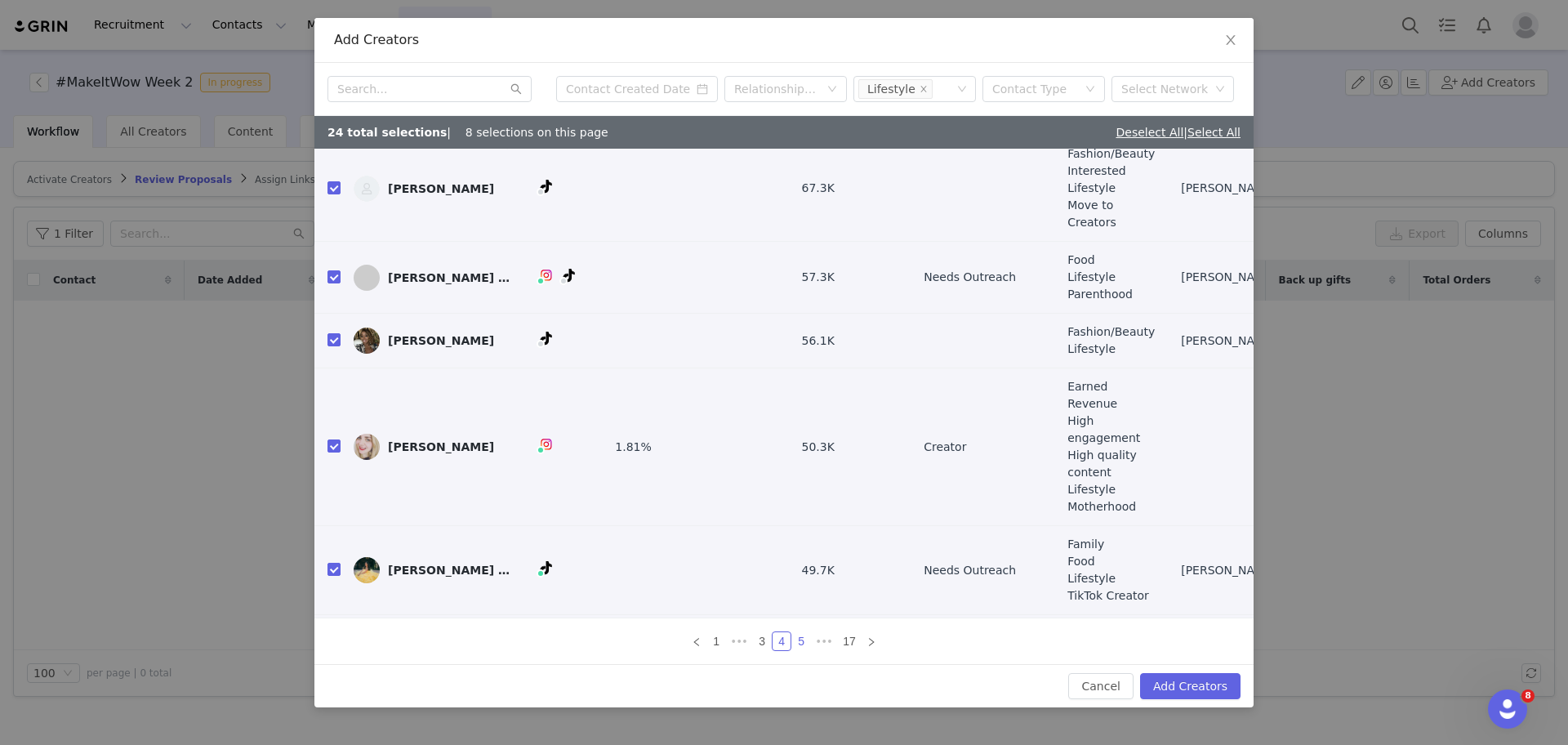
click at [805, 643] on link "5" at bounding box center [801, 641] width 18 height 18
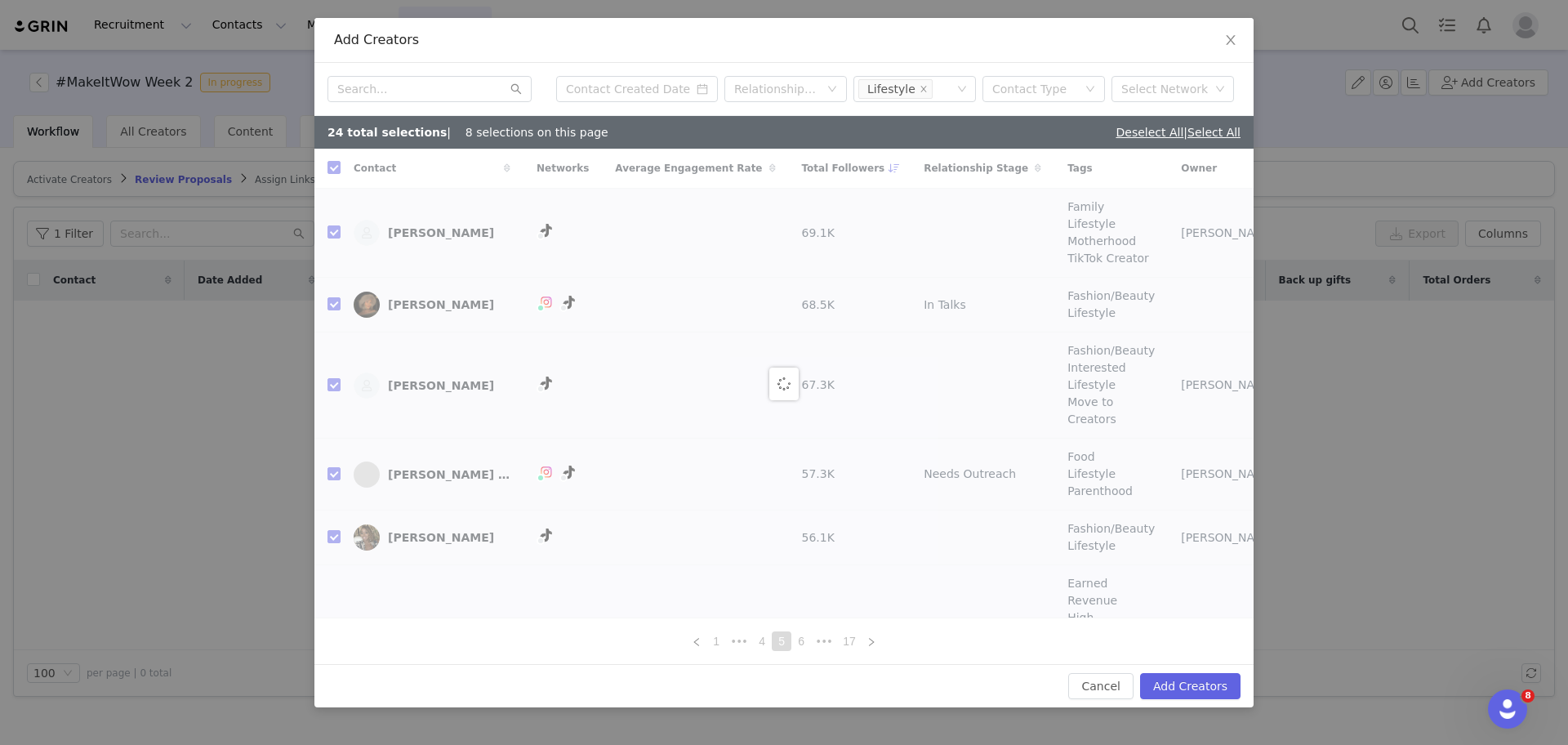
checkbox input "false"
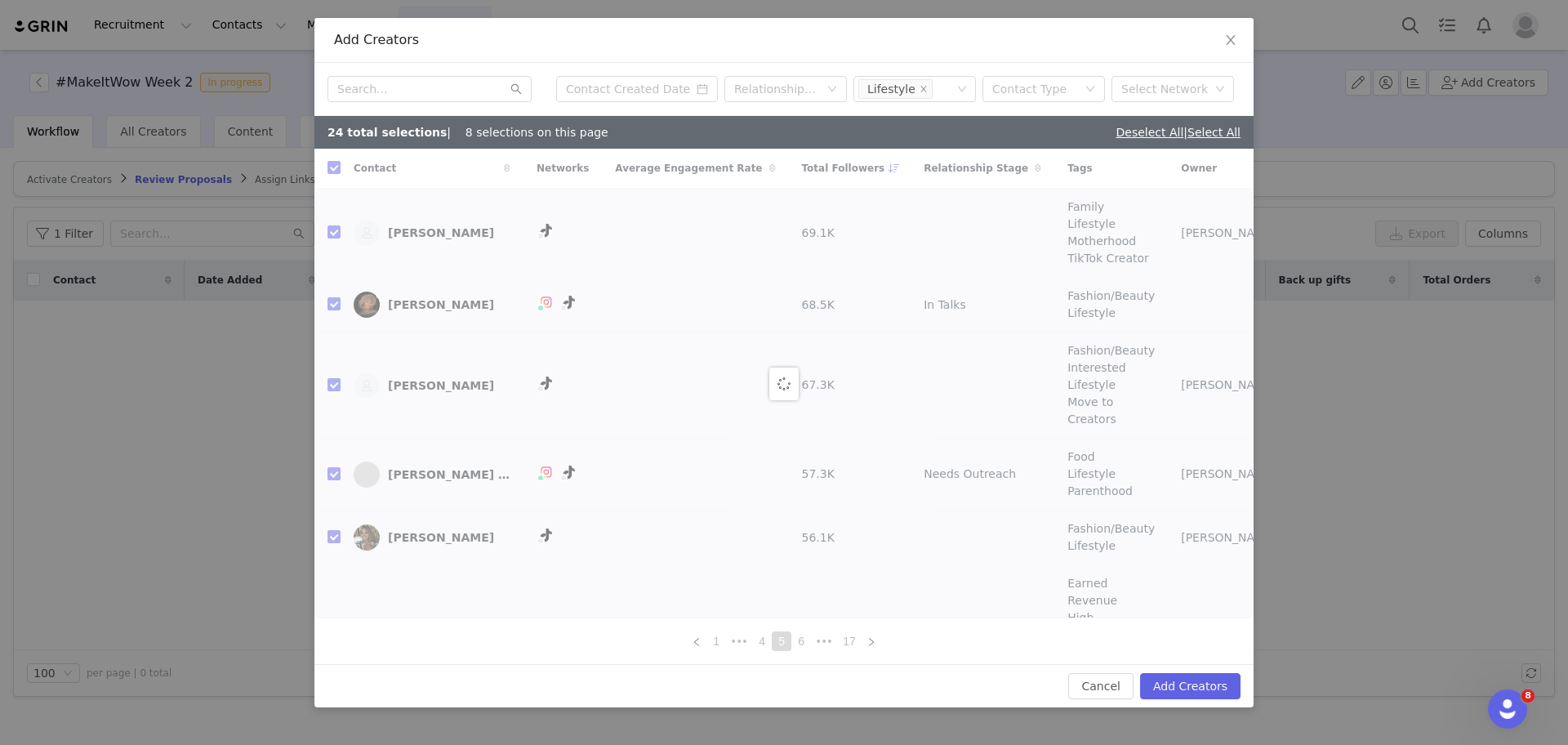
checkbox input "false"
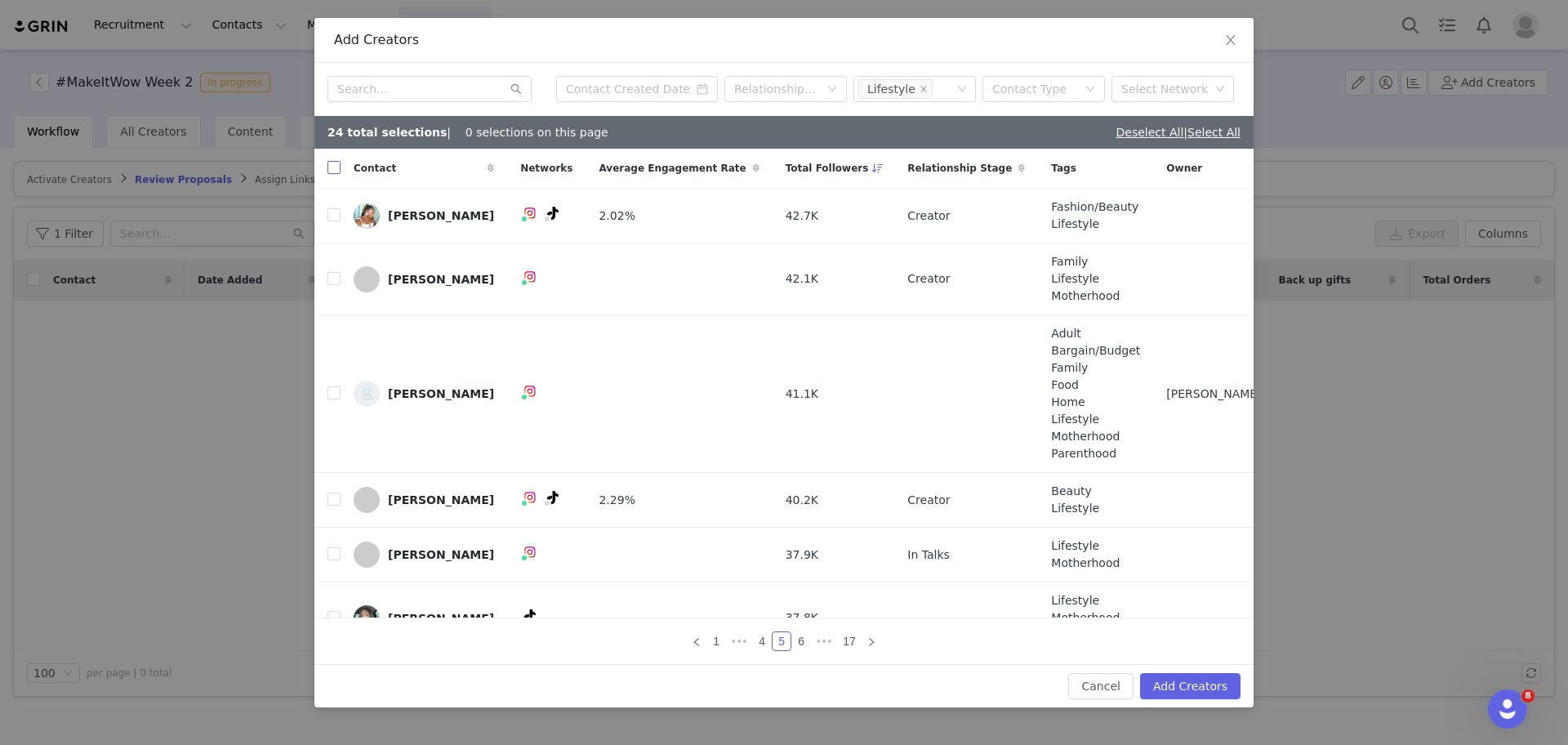
click at [335, 172] on input "checkbox" at bounding box center [334, 167] width 13 height 13
checkbox input "true"
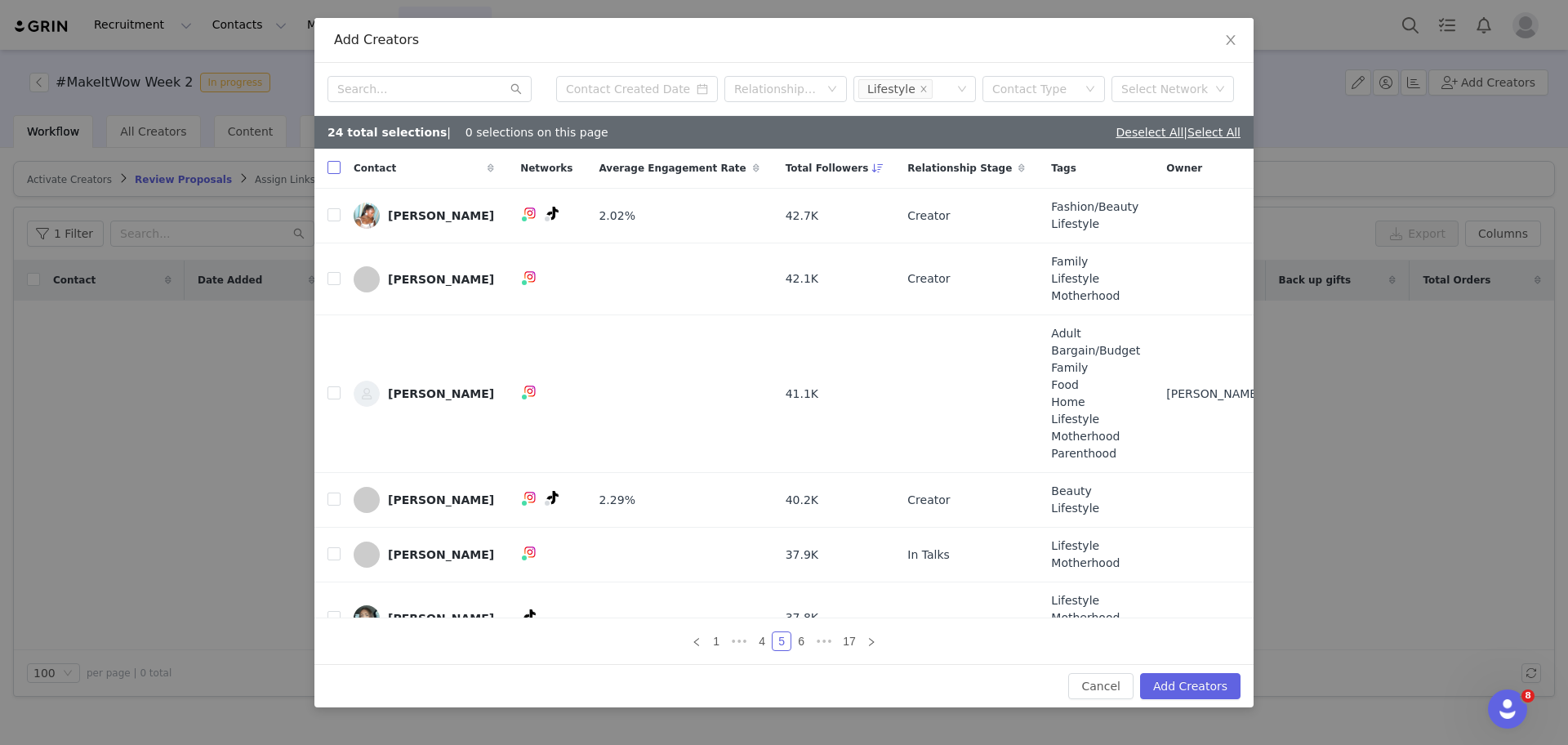
checkbox input "true"
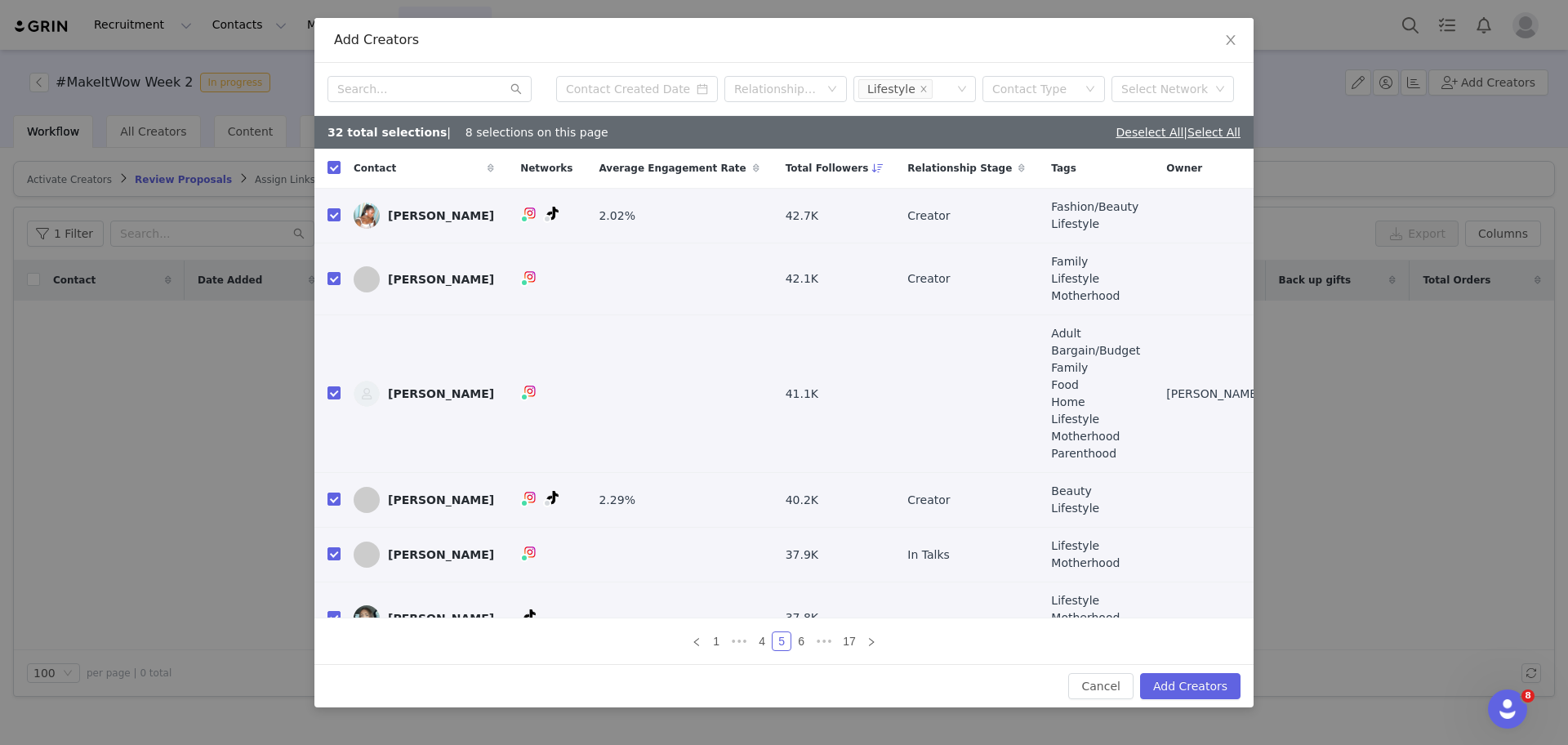
scroll to position [180, 0]
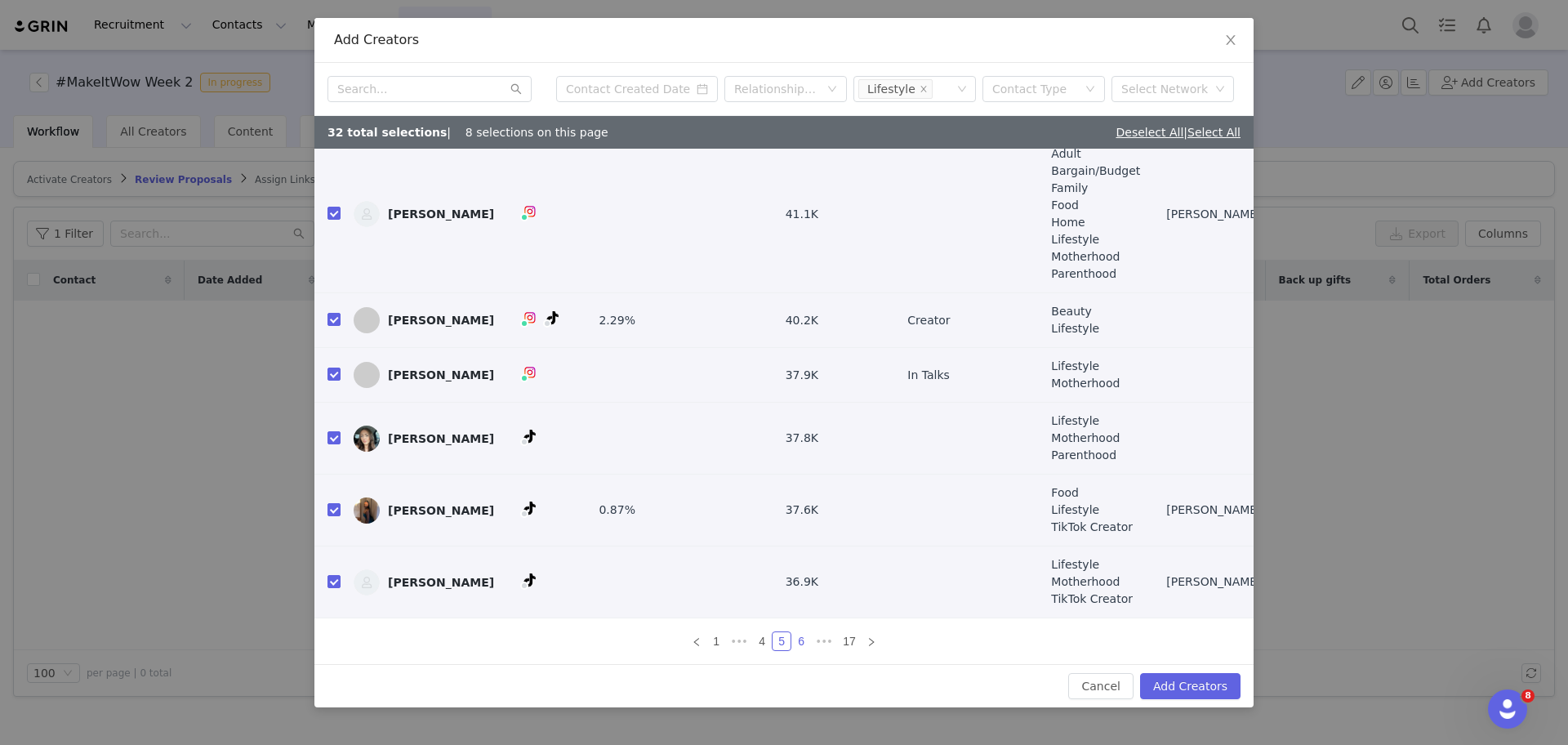
click at [804, 639] on link "6" at bounding box center [801, 641] width 18 height 18
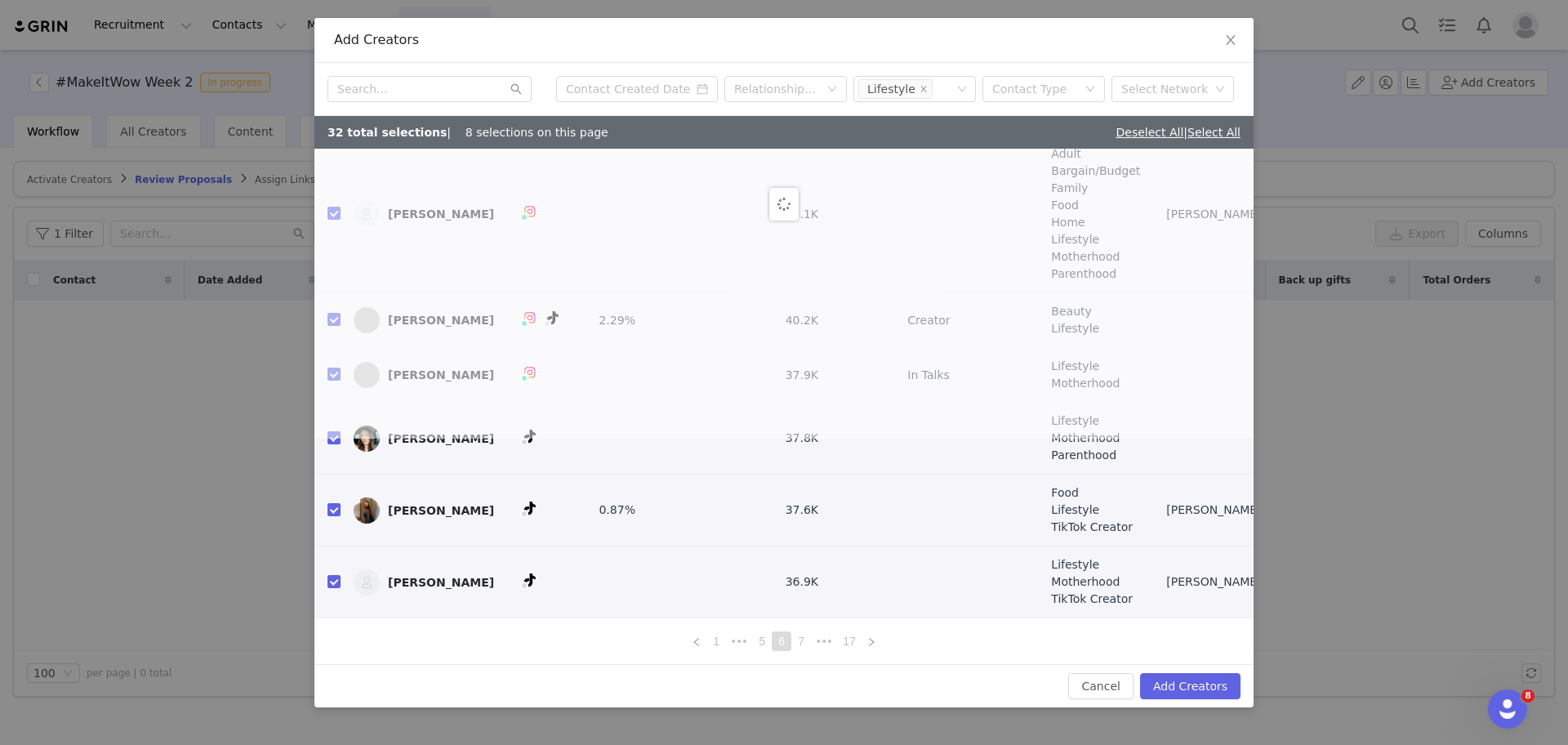
scroll to position [0, 0]
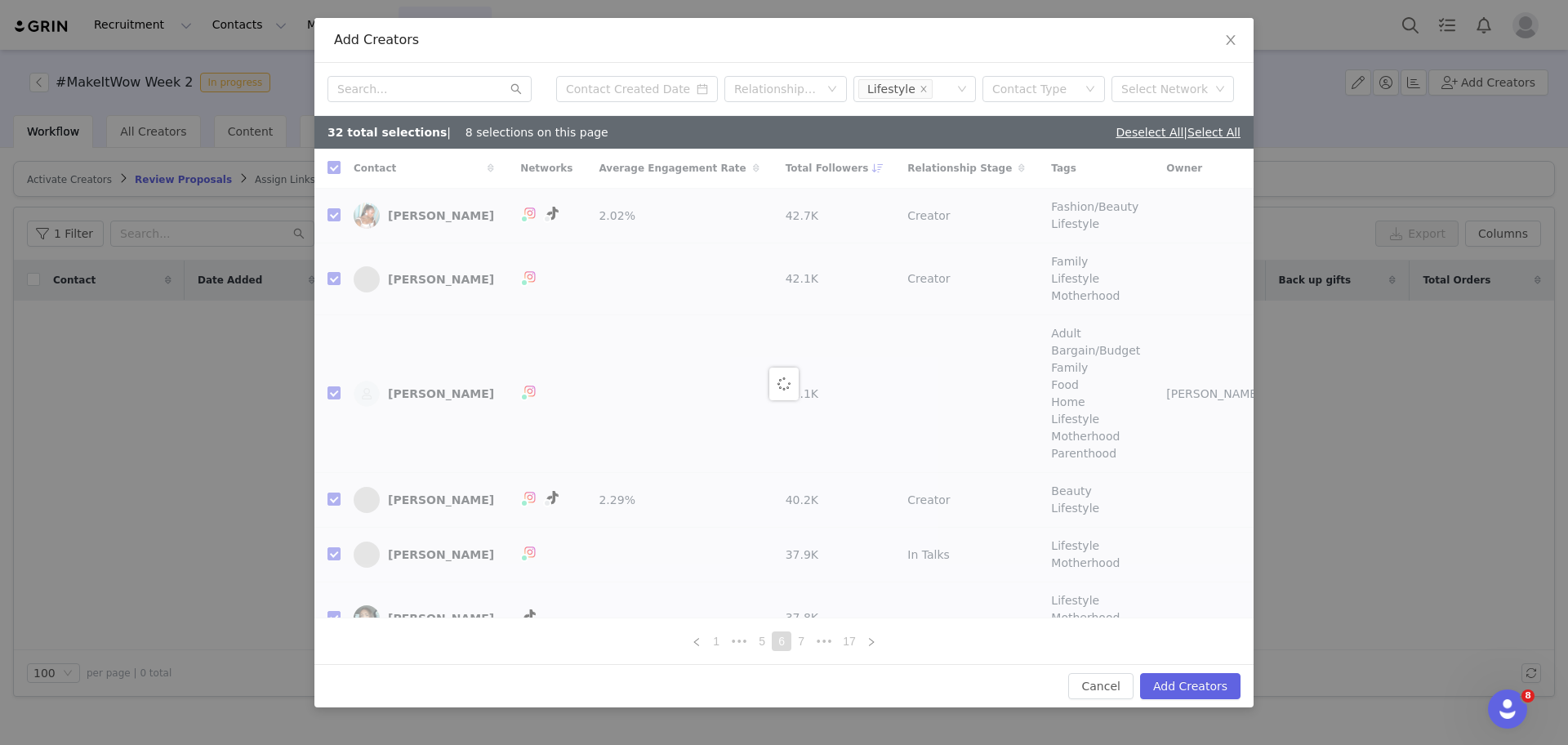
checkbox input "false"
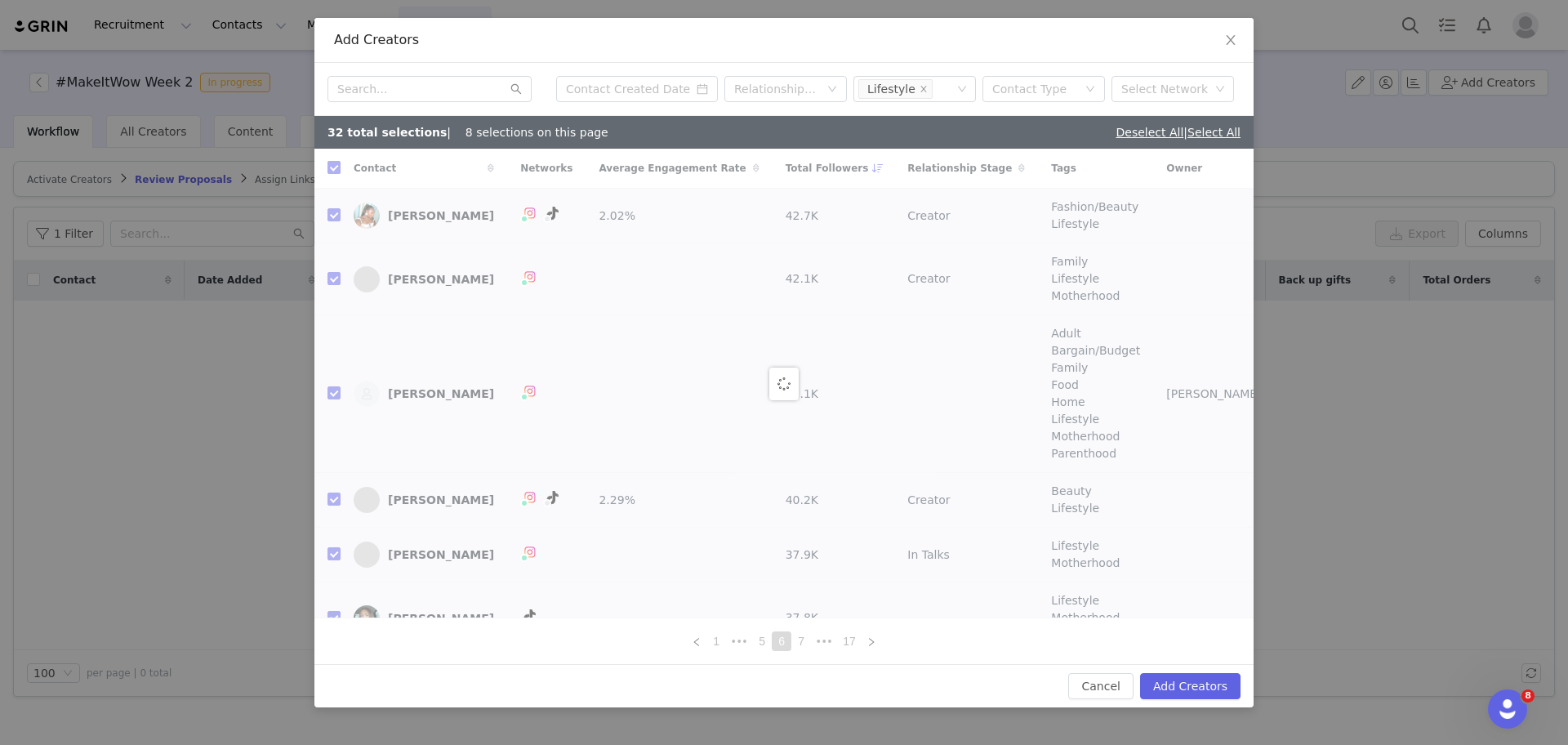
checkbox input "false"
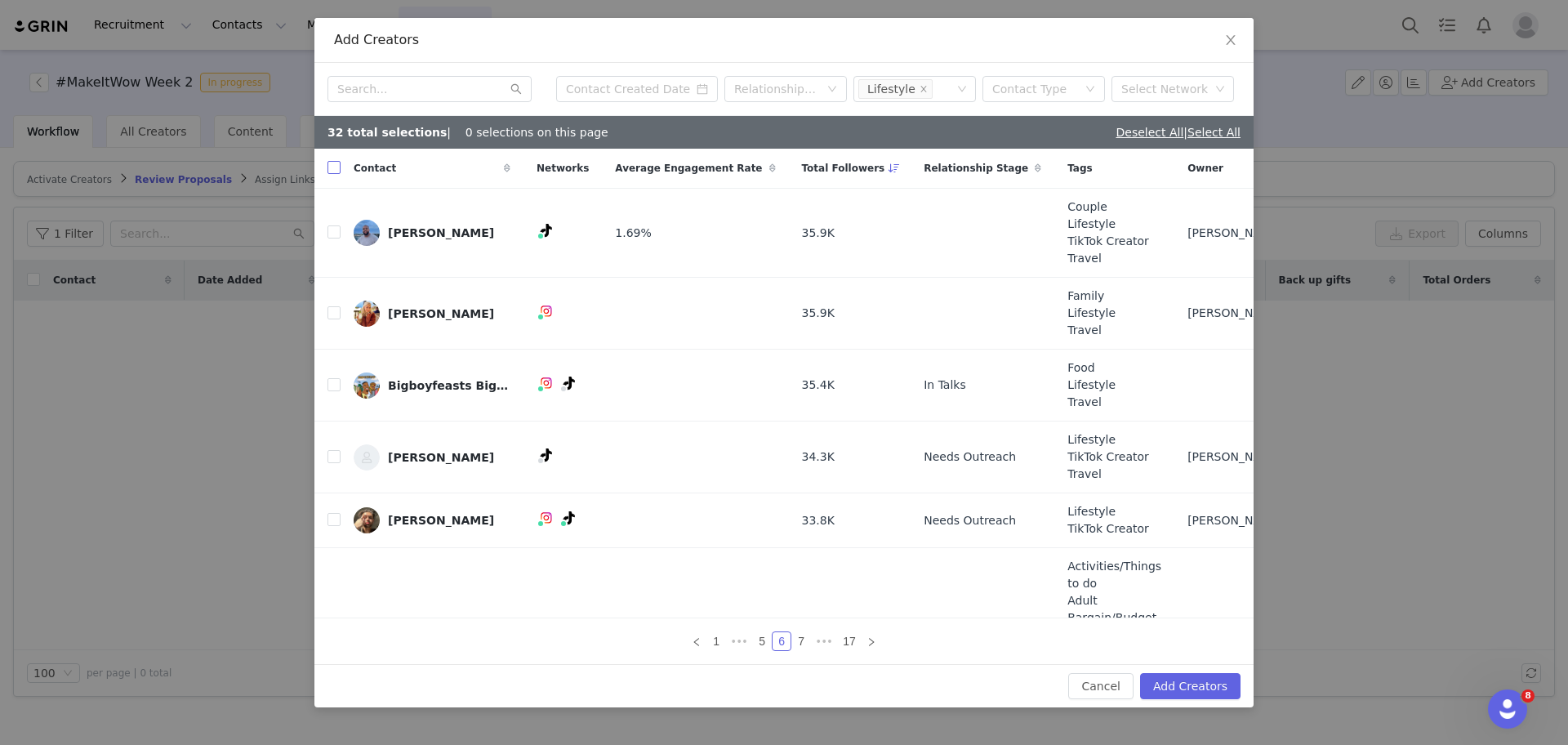
click at [333, 170] on input "checkbox" at bounding box center [334, 167] width 13 height 13
checkbox input "true"
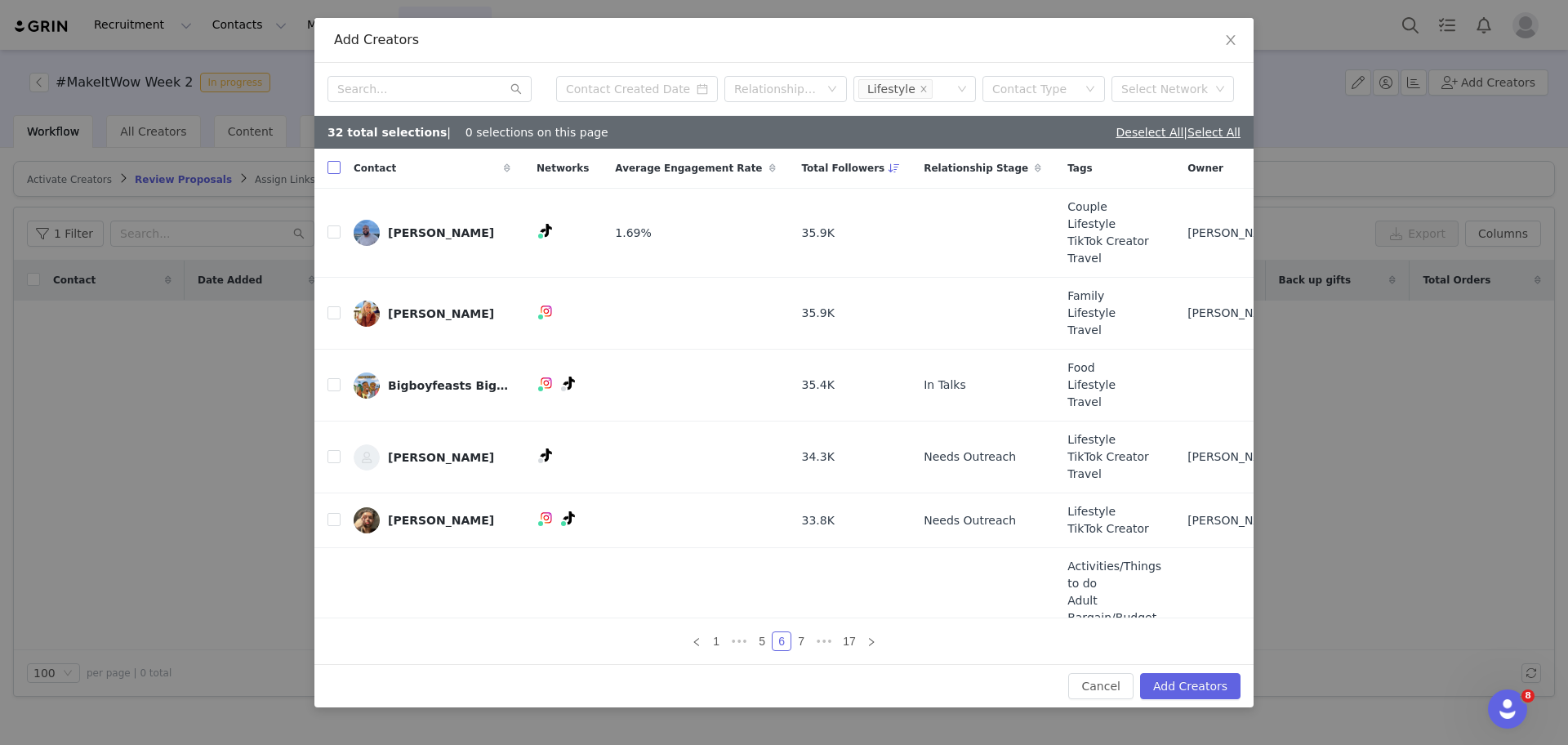
checkbox input "true"
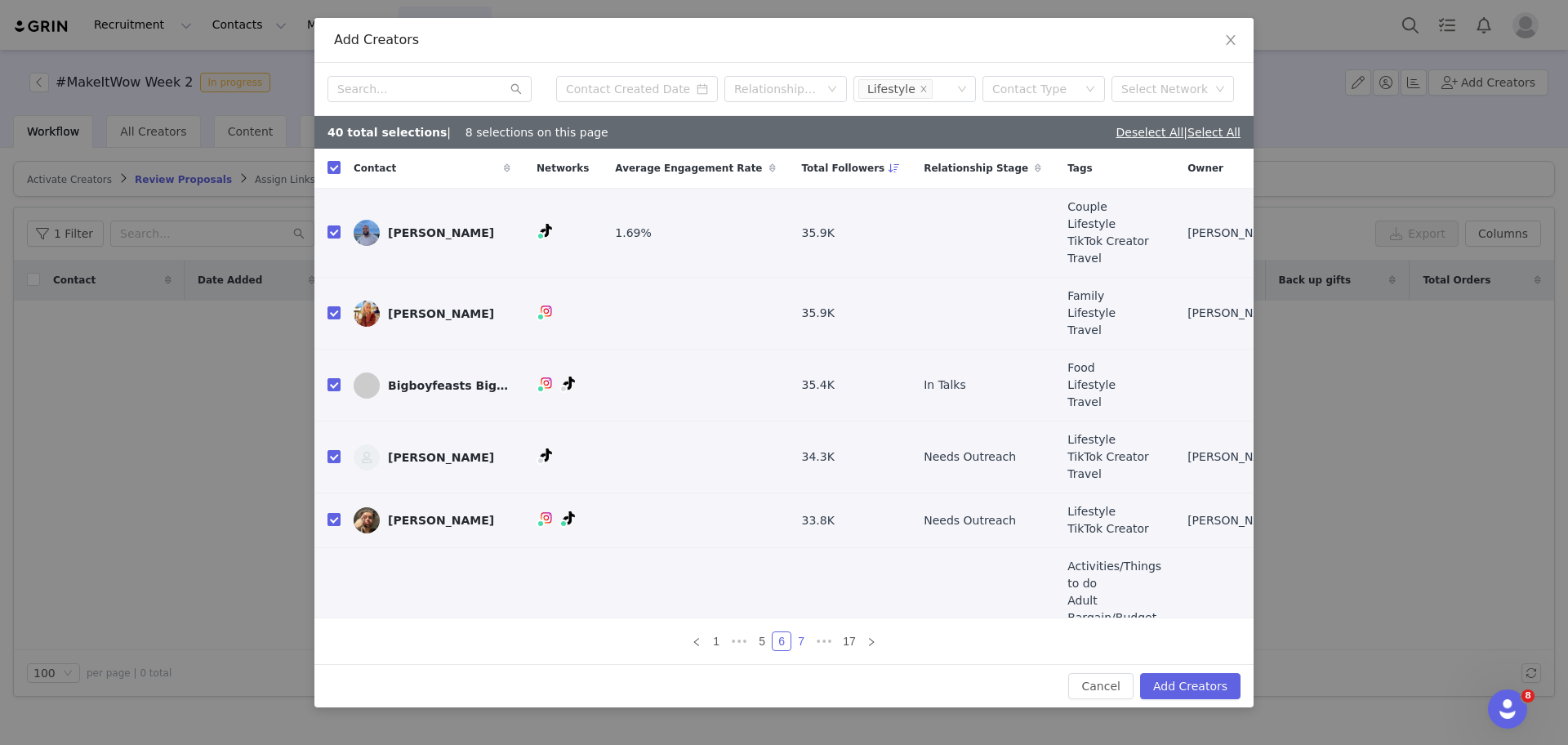
click at [796, 644] on link "7" at bounding box center [801, 641] width 18 height 18
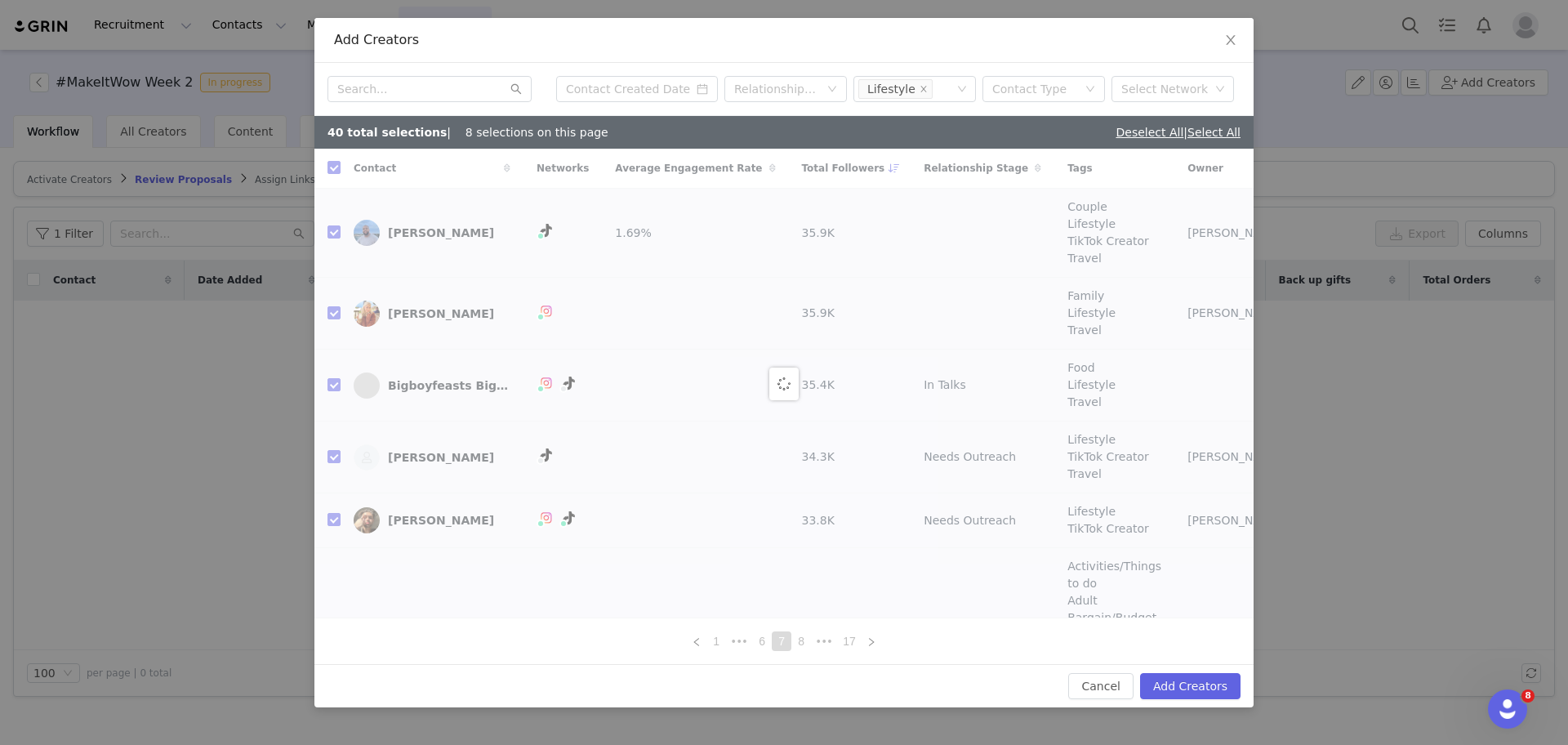
checkbox input "false"
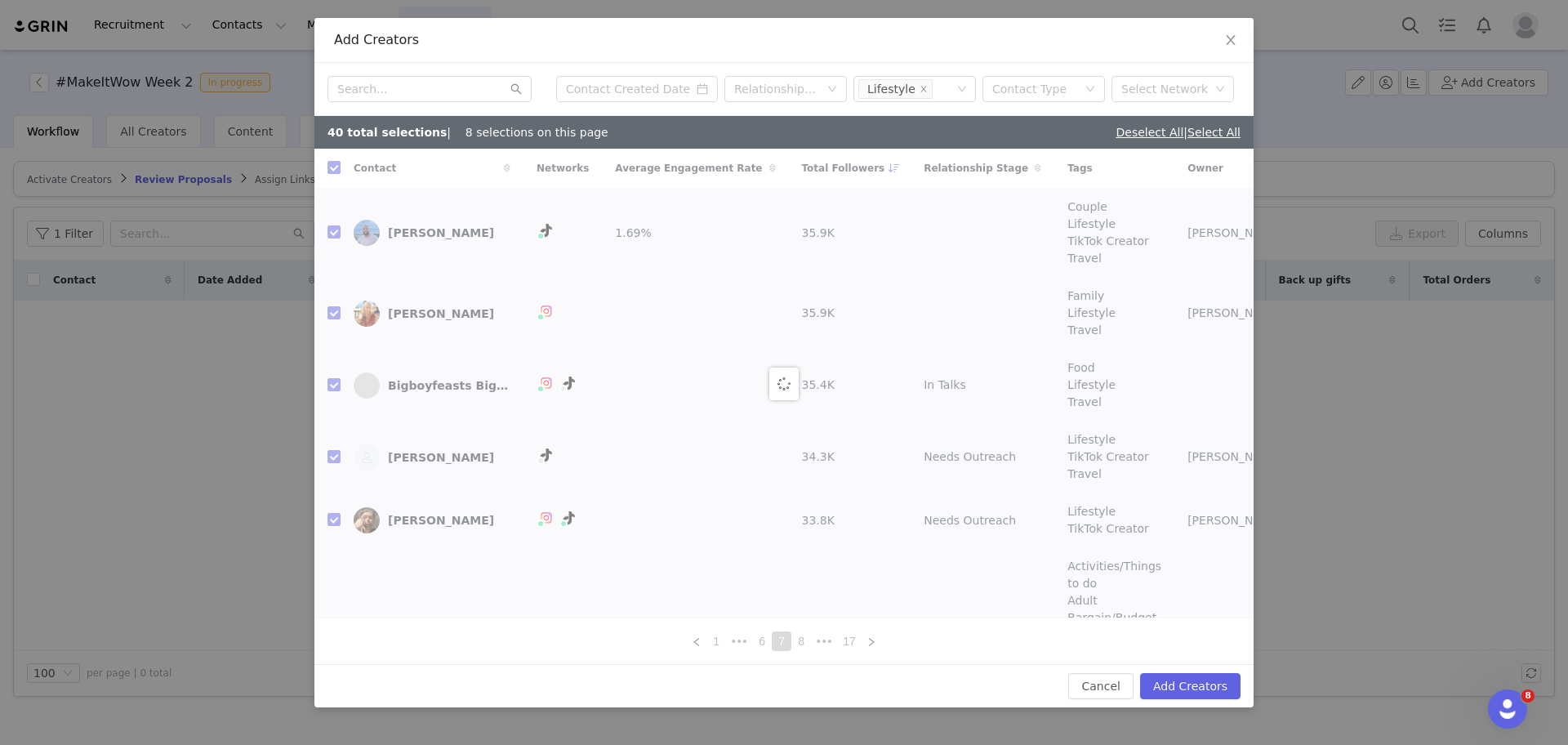
checkbox input "false"
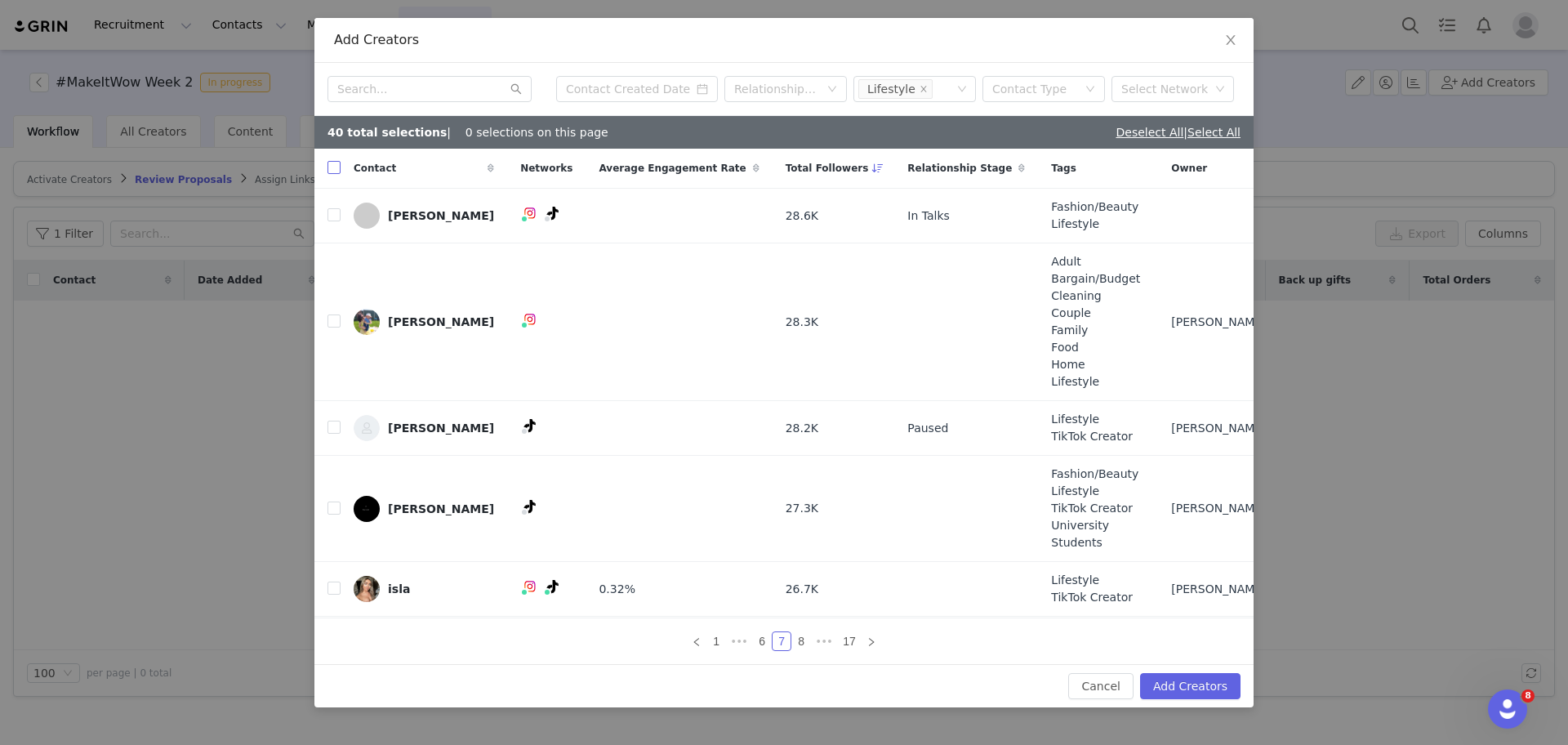
click at [336, 174] on input "checkbox" at bounding box center [334, 167] width 13 height 13
checkbox input "true"
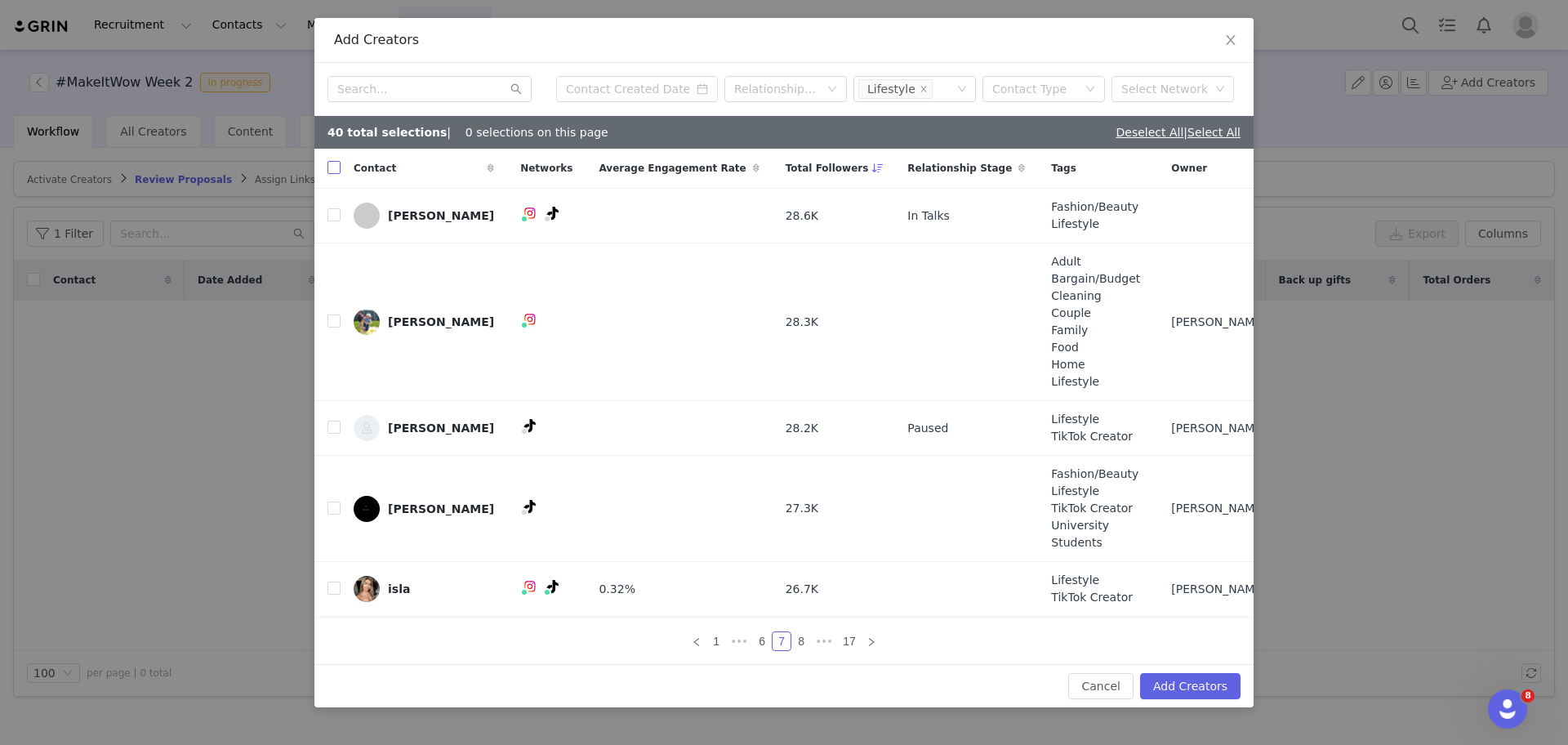
checkbox input "true"
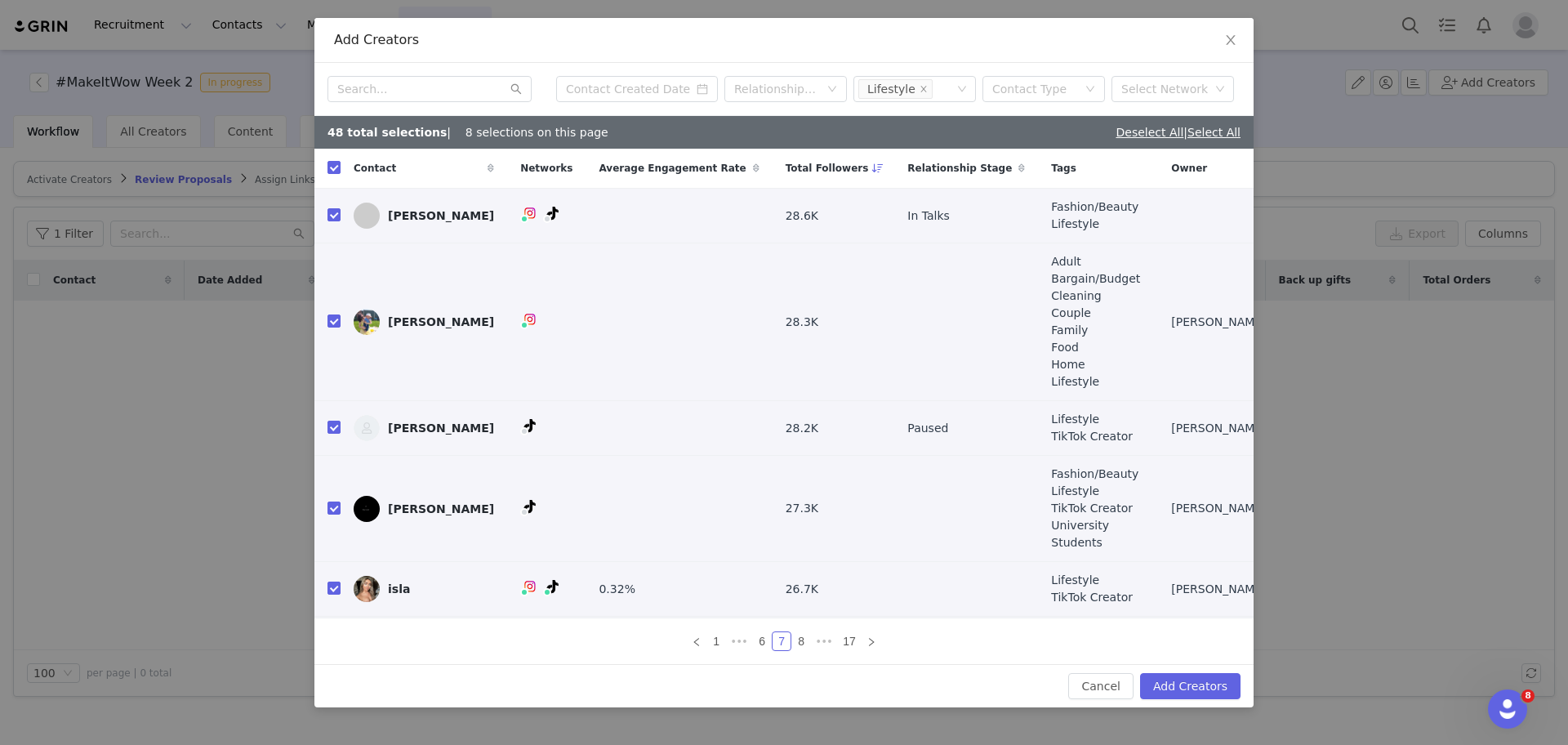
scroll to position [197, 0]
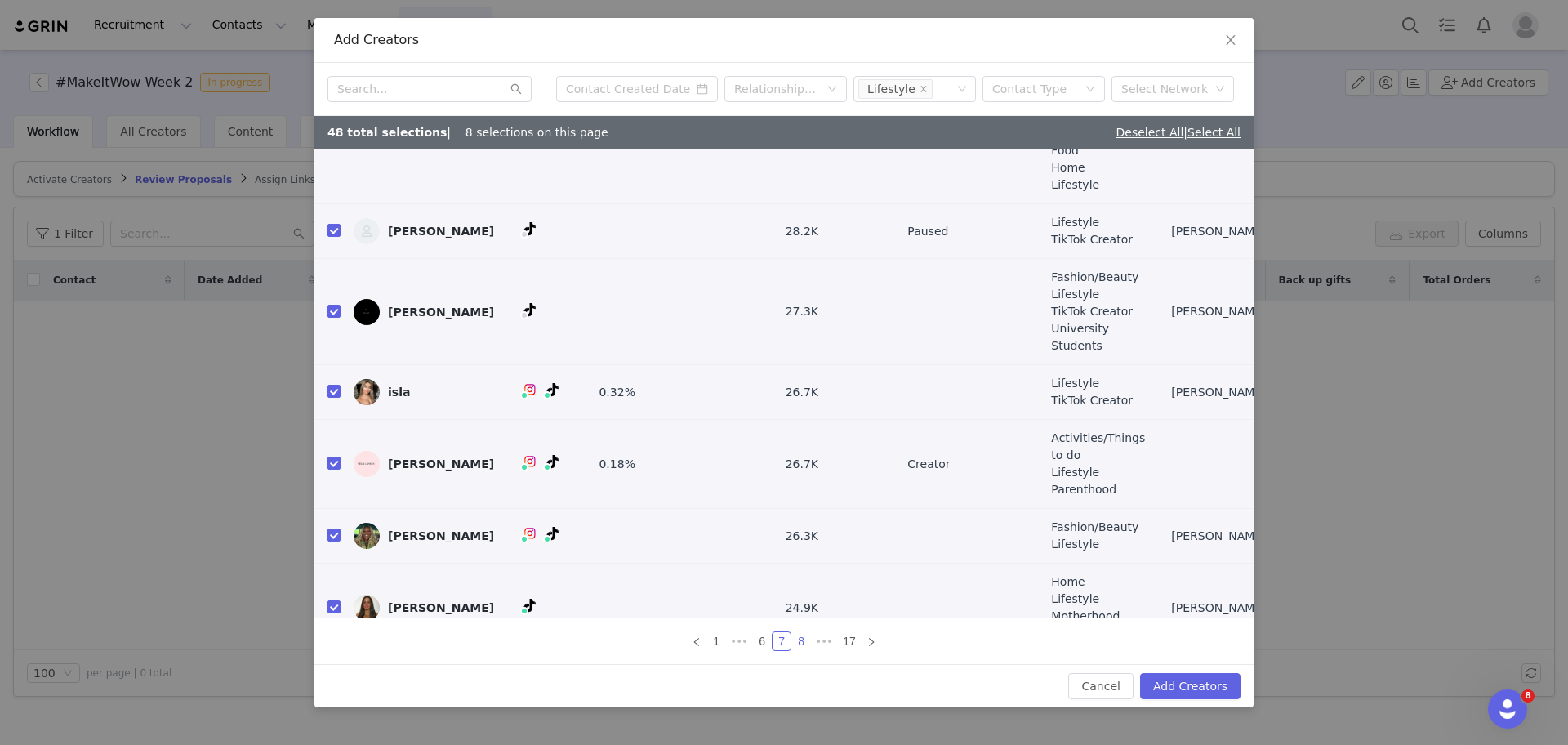
click at [803, 644] on link "8" at bounding box center [801, 641] width 18 height 18
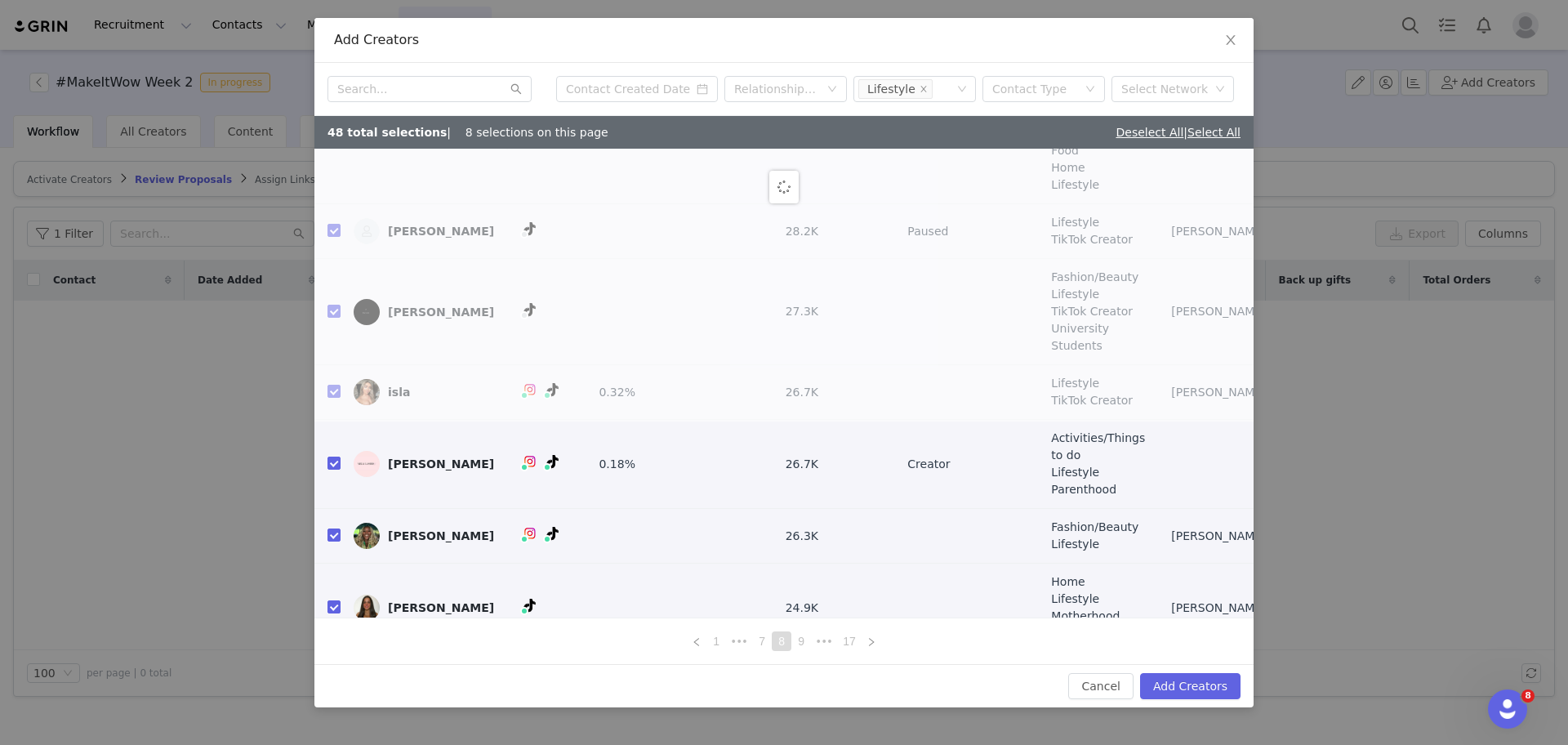
scroll to position [0, 0]
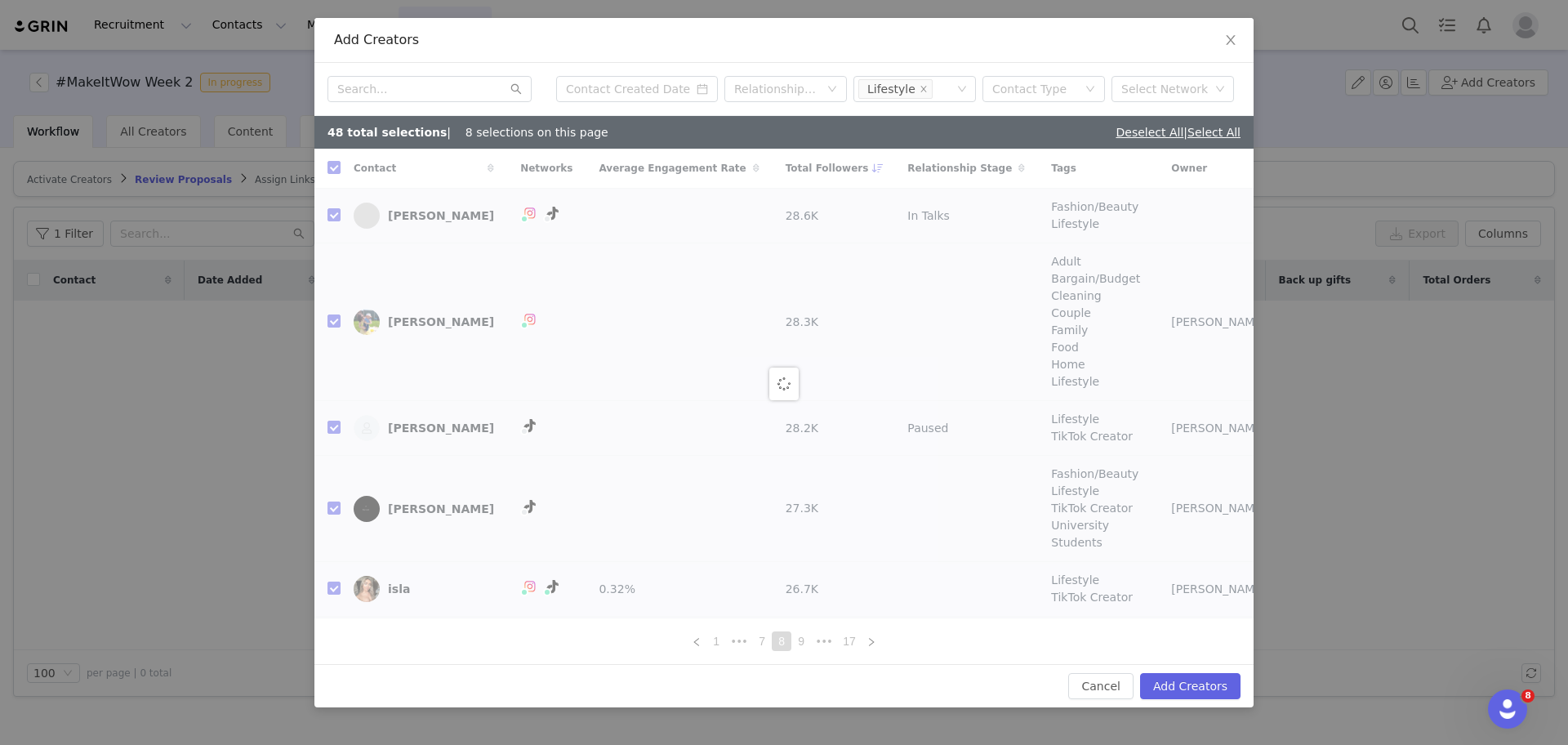
checkbox input "false"
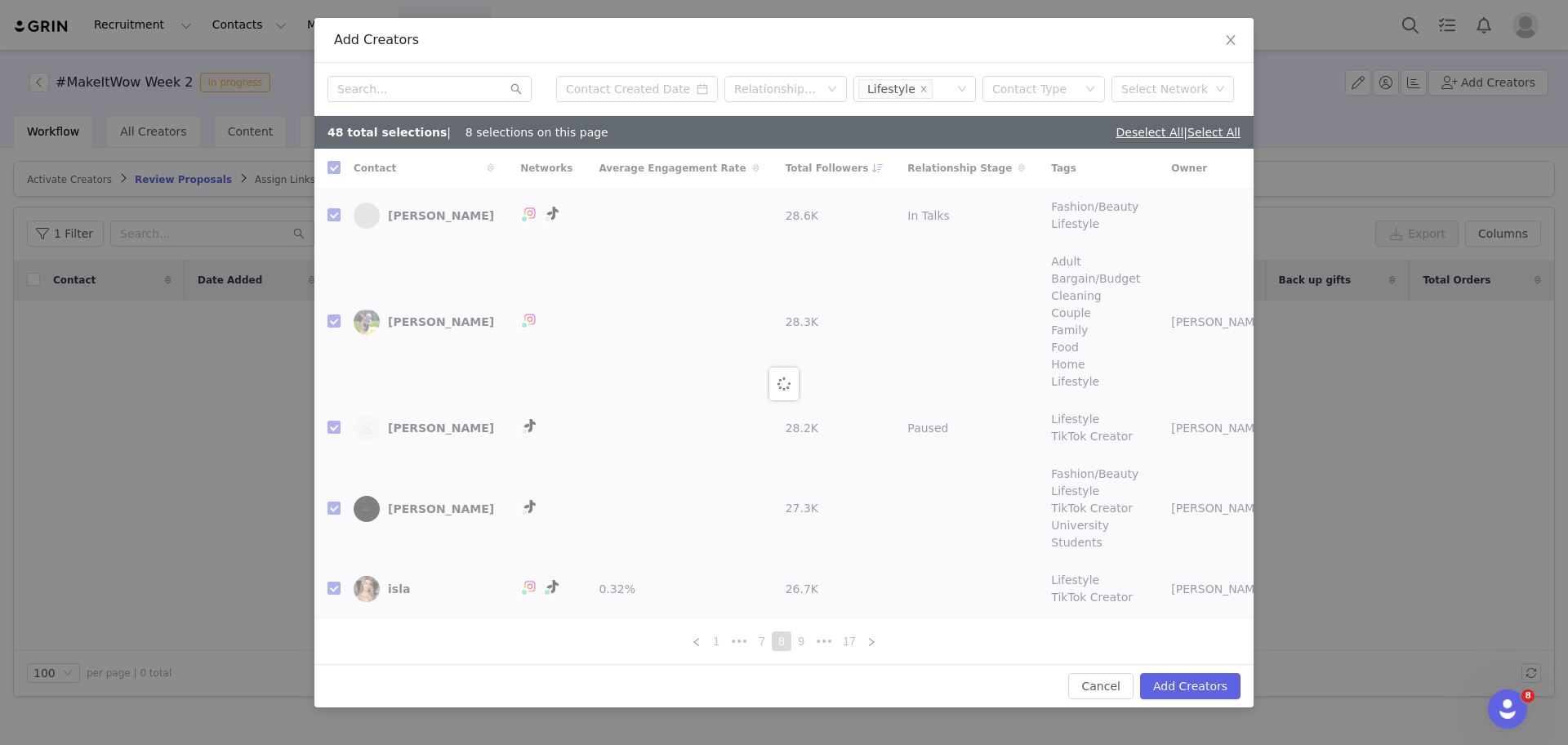
checkbox input "false"
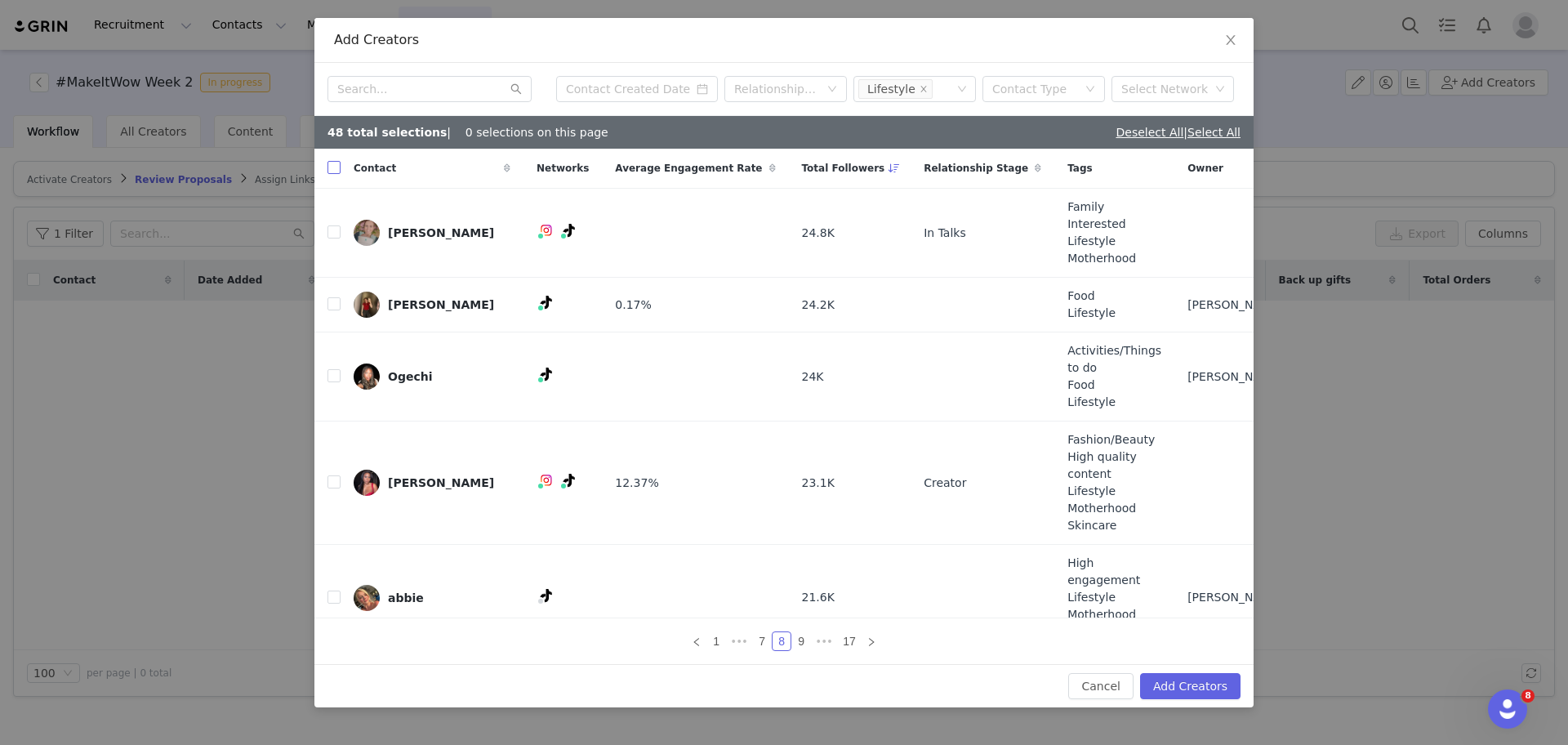
click at [335, 169] on input "checkbox" at bounding box center [334, 167] width 13 height 13
checkbox input "true"
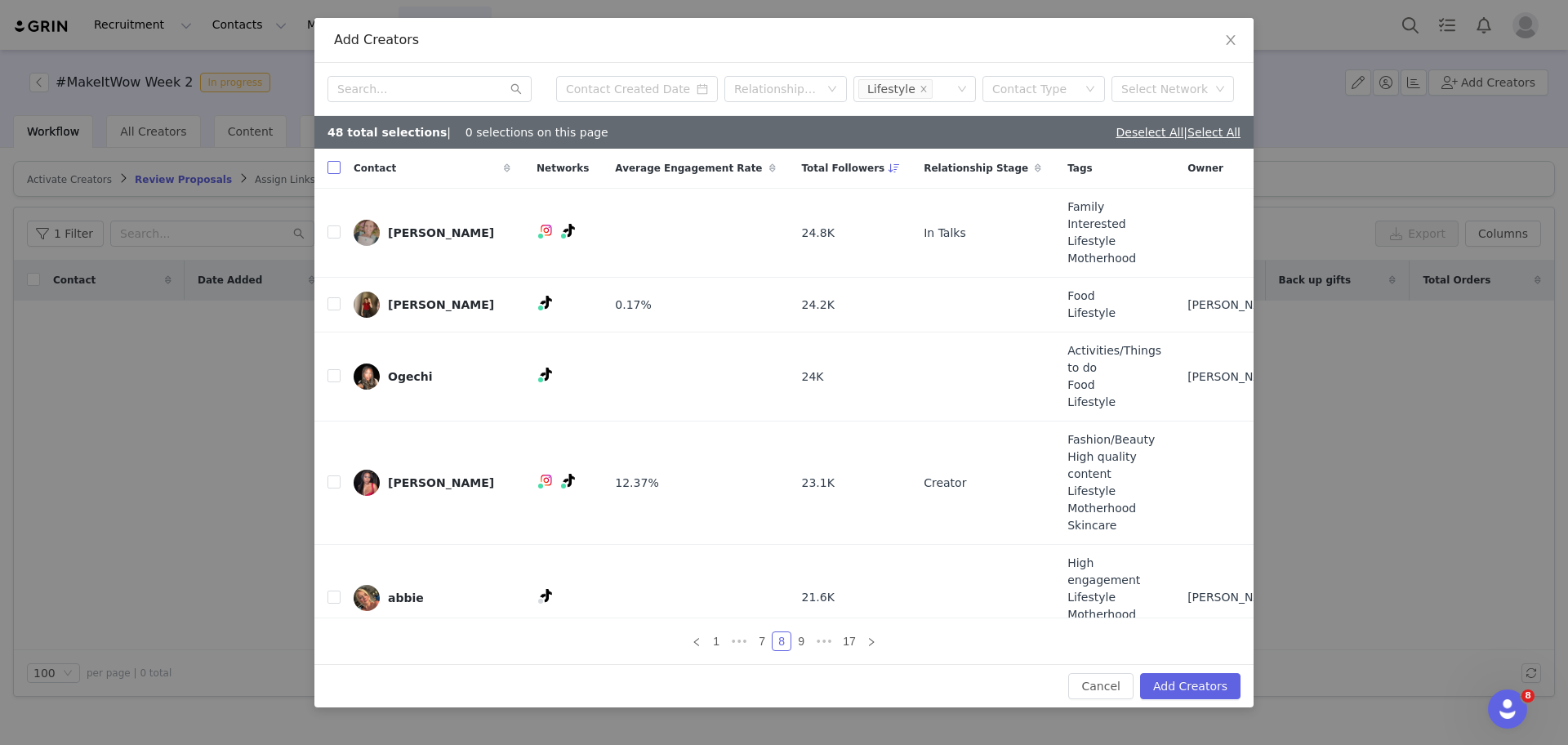
checkbox input "true"
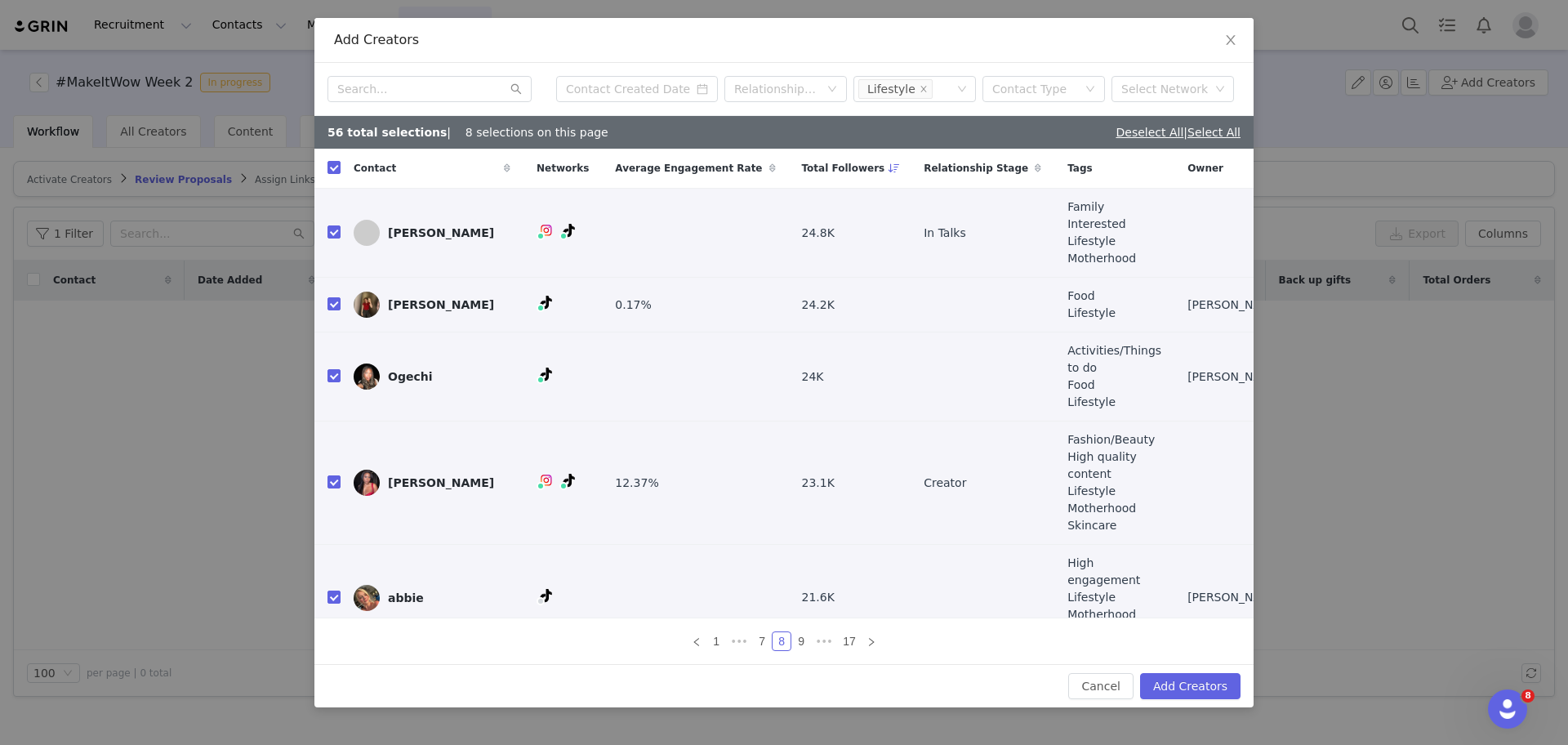
scroll to position [197, 0]
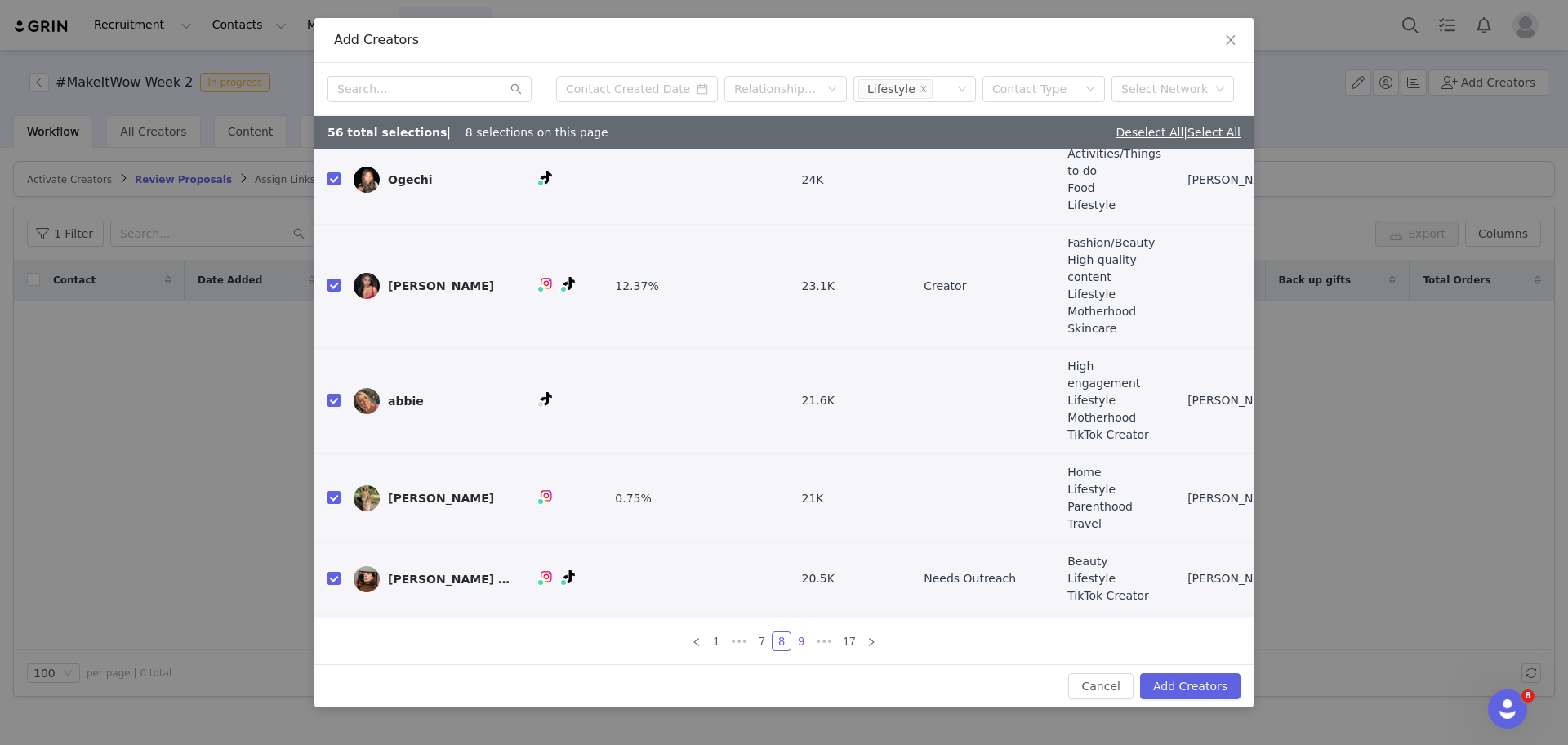
click at [799, 643] on link "9" at bounding box center [801, 641] width 18 height 18
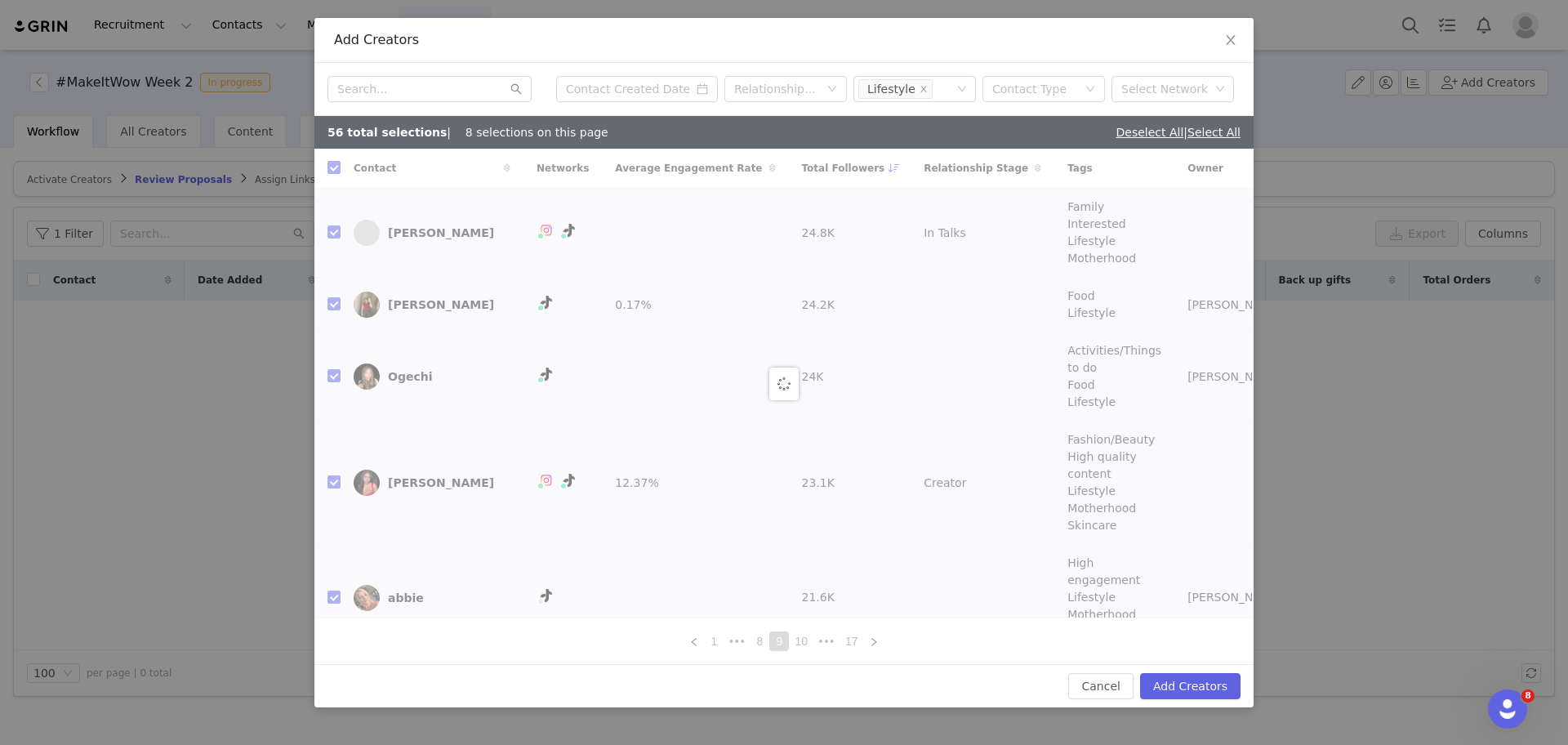
checkbox input "false"
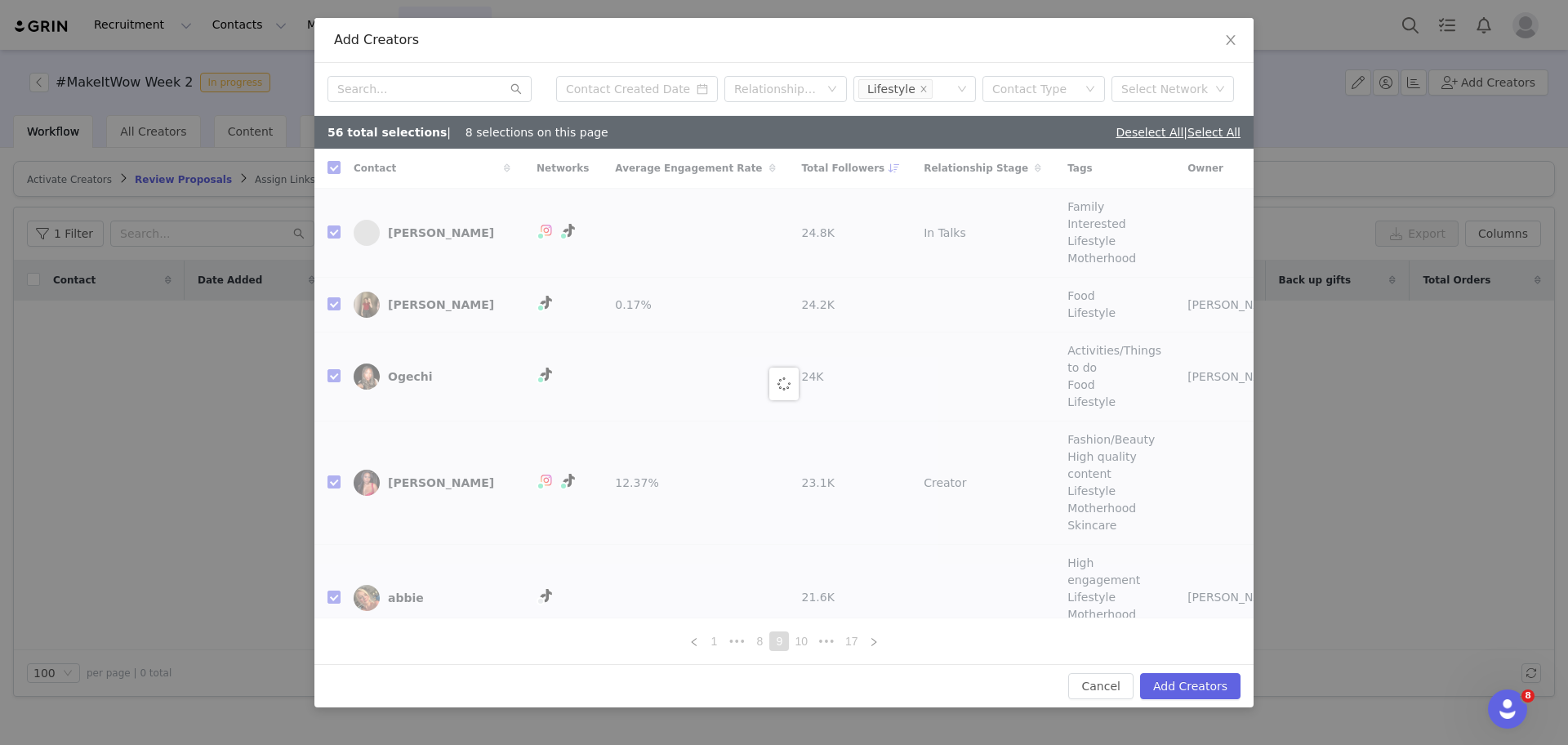
checkbox input "false"
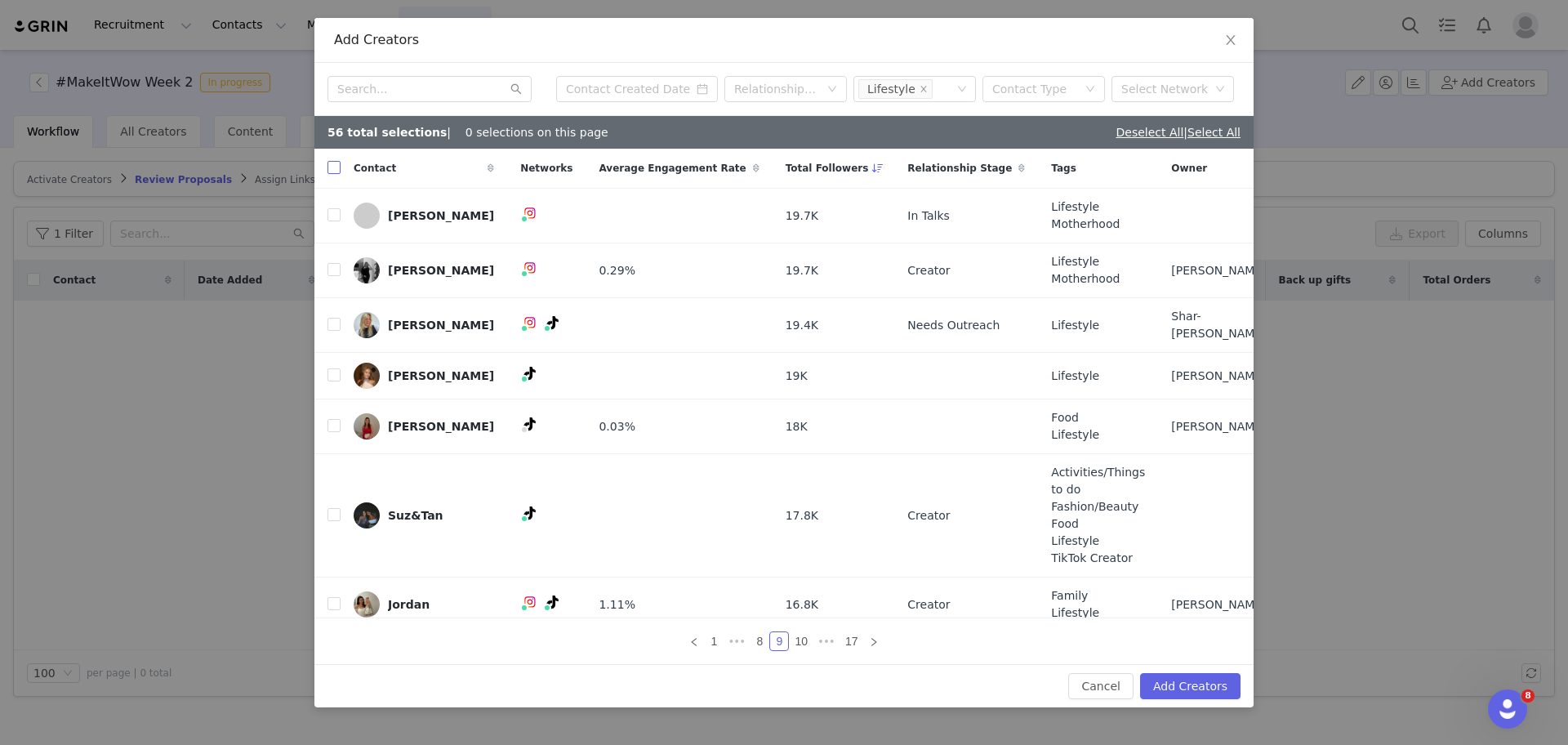
click at [335, 170] on input "checkbox" at bounding box center [334, 167] width 13 height 13
checkbox input "true"
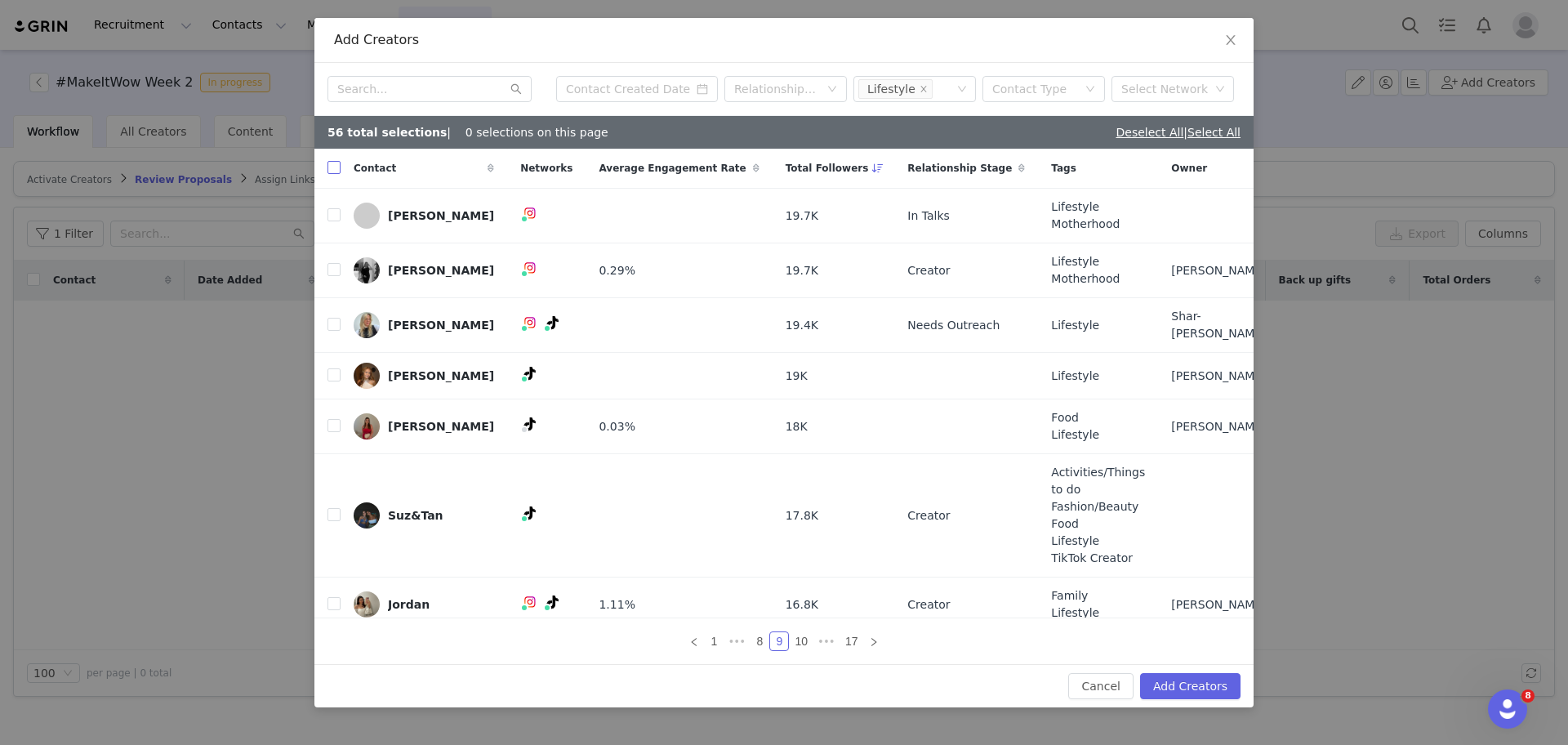
checkbox input "true"
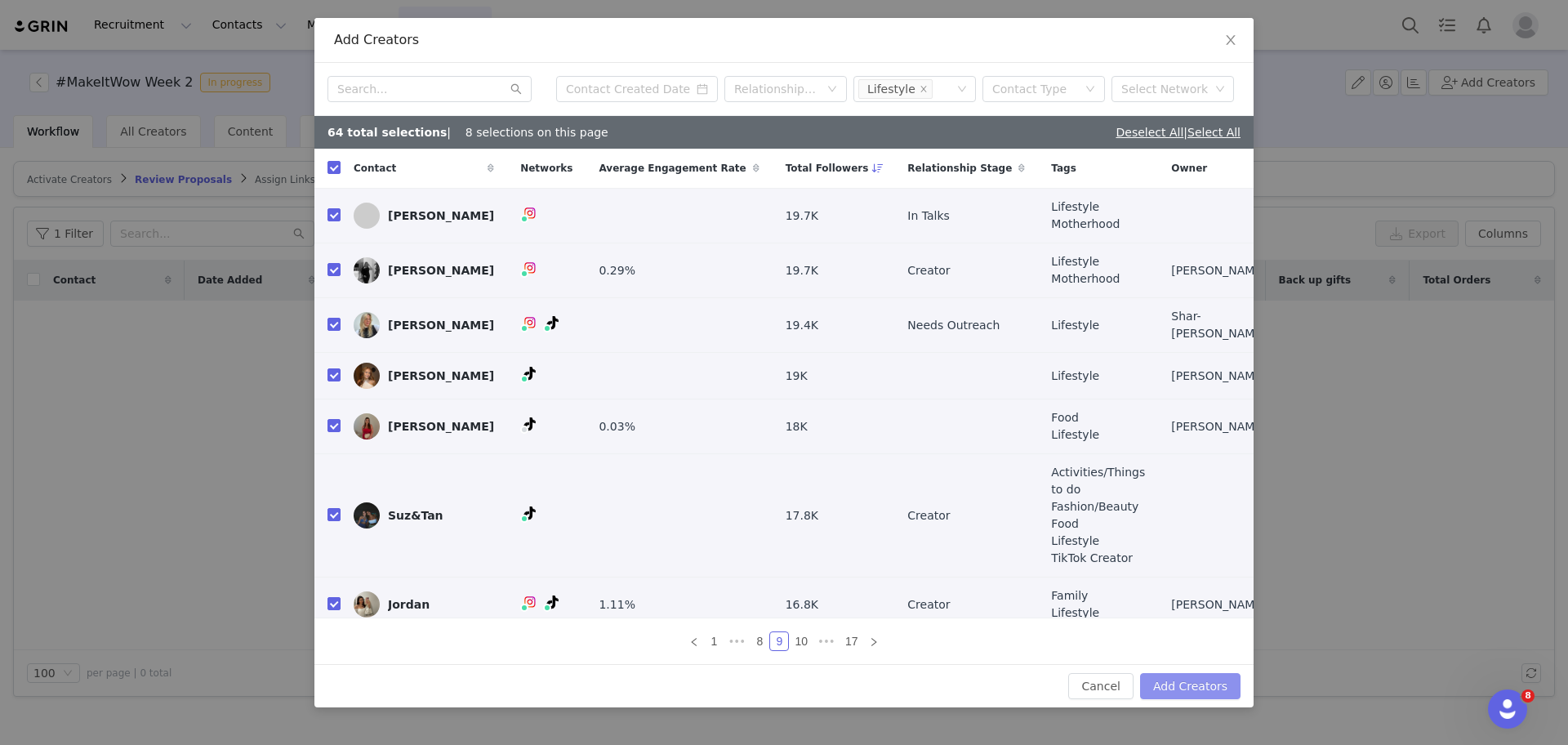
click at [1184, 680] on button "Add Creators" at bounding box center [1189, 686] width 100 height 27
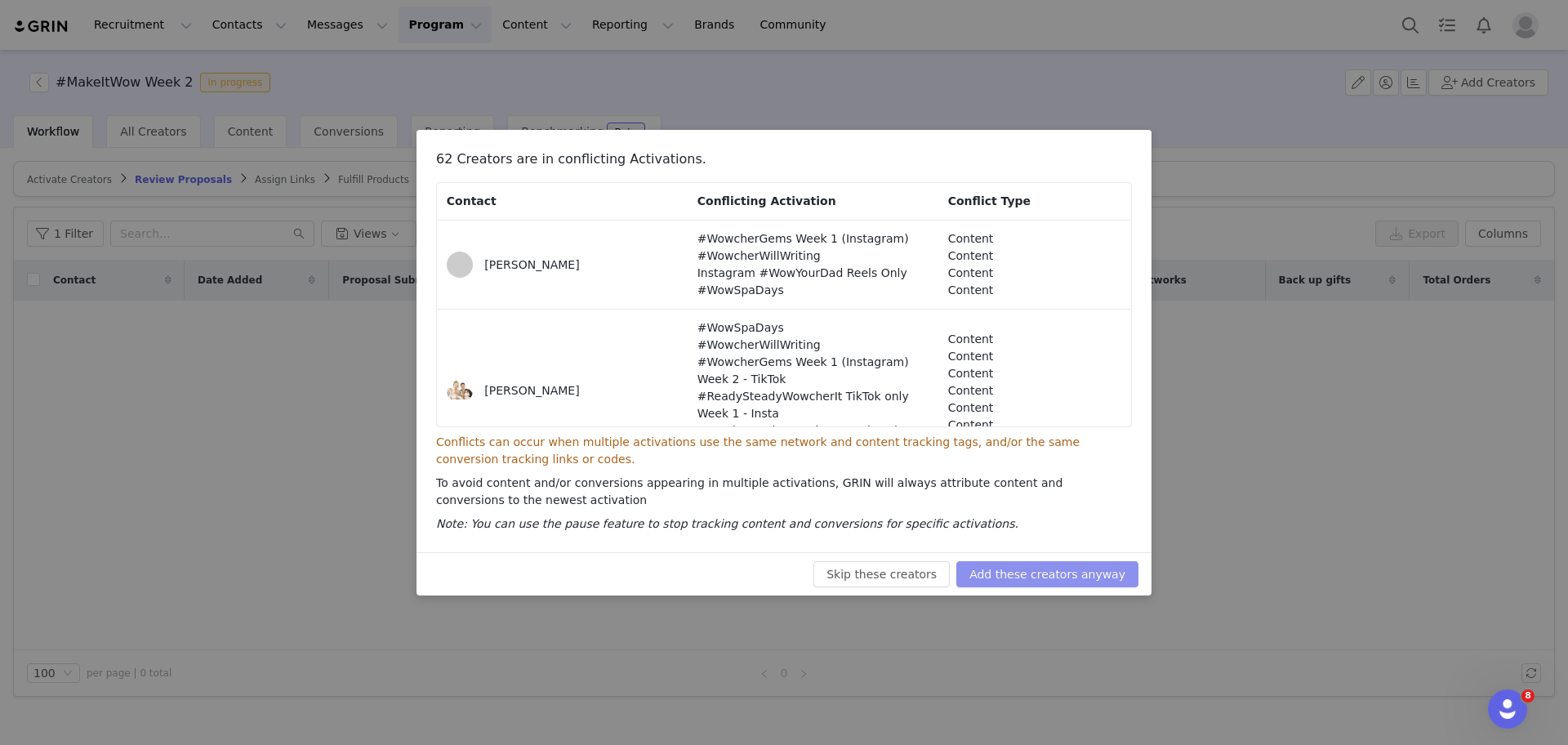
click at [1041, 578] on button "Add these creators anyway" at bounding box center [1047, 574] width 182 height 27
